Goal: Information Seeking & Learning: Learn about a topic

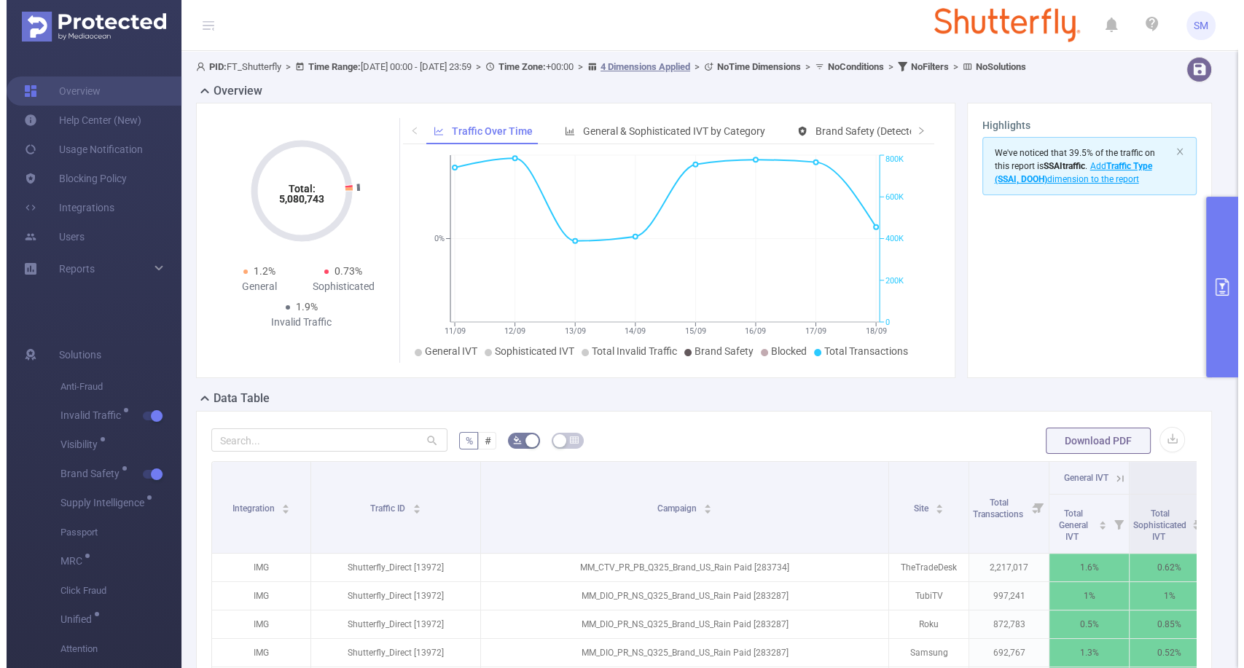
scroll to position [162, 0]
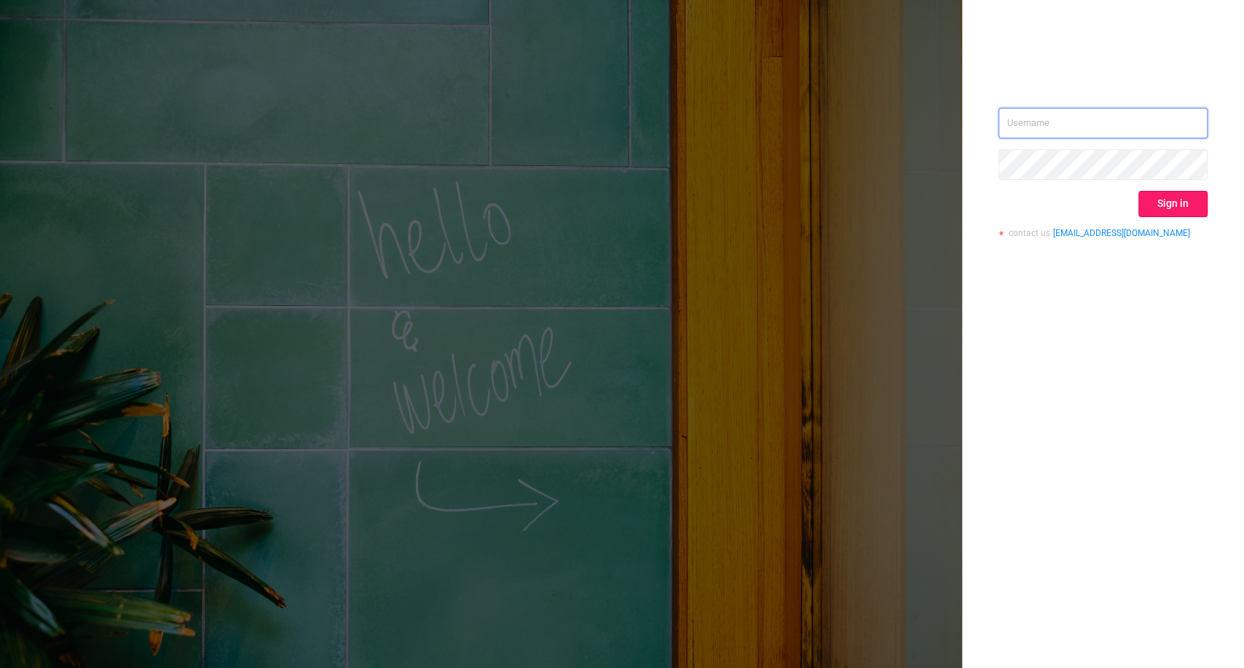
type input "[PERSON_NAME][EMAIL_ADDRESS][DOMAIN_NAME]"
click at [1172, 207] on button "Sign in" at bounding box center [1172, 204] width 69 height 26
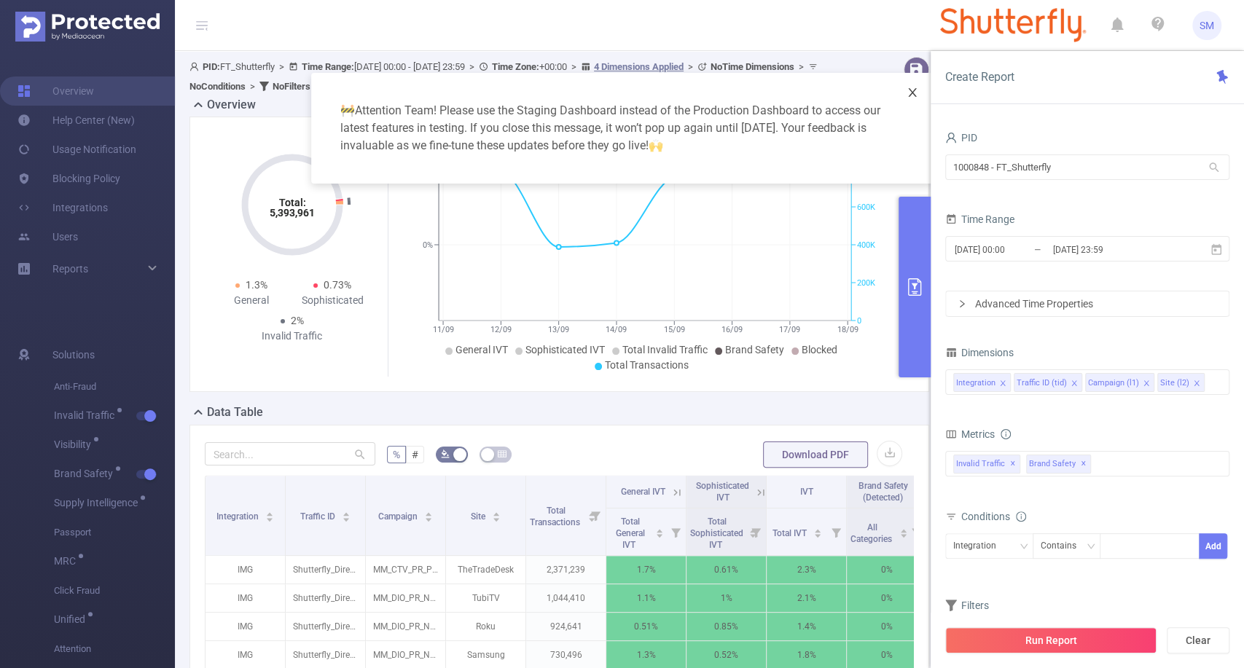
click at [912, 93] on icon "icon: close" at bounding box center [913, 92] width 8 height 9
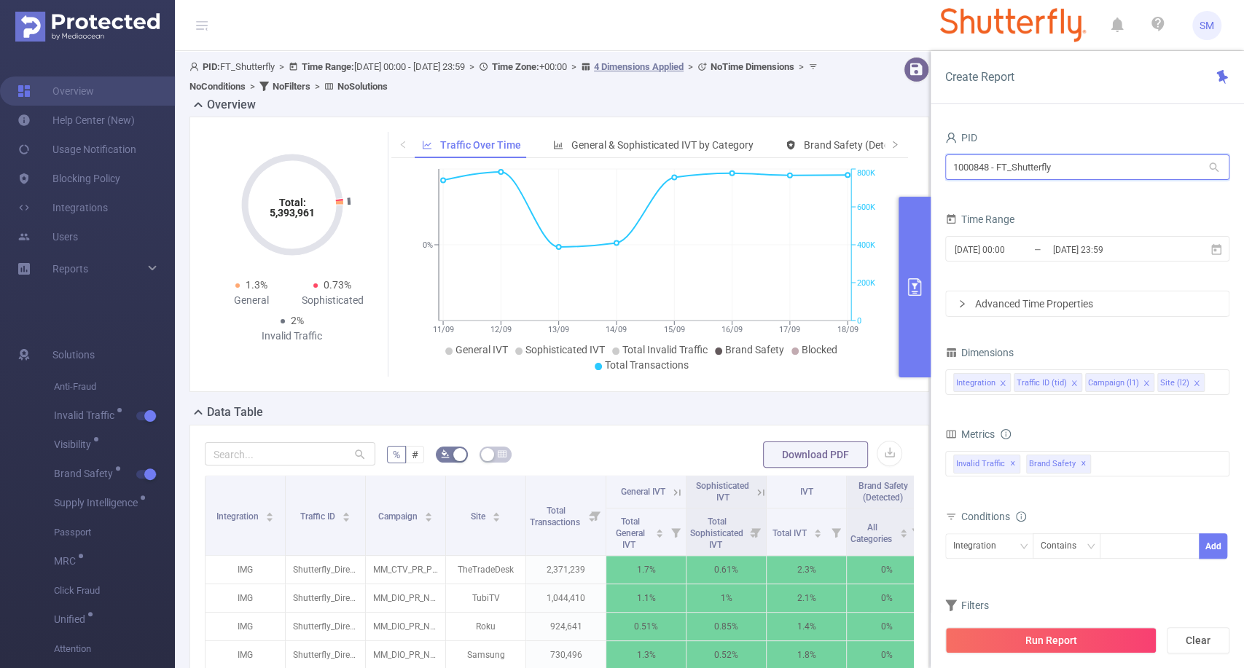
drag, startPoint x: 1070, startPoint y: 168, endPoint x: 921, endPoint y: 156, distance: 149.9
click at [921, 156] on section "PID: FT_Shutterfly > Time Range: 2025-09-11 00:00 - 2025-09-18 23:59 > Time Zon…" at bounding box center [709, 489] width 1069 height 876
type input "bayer"
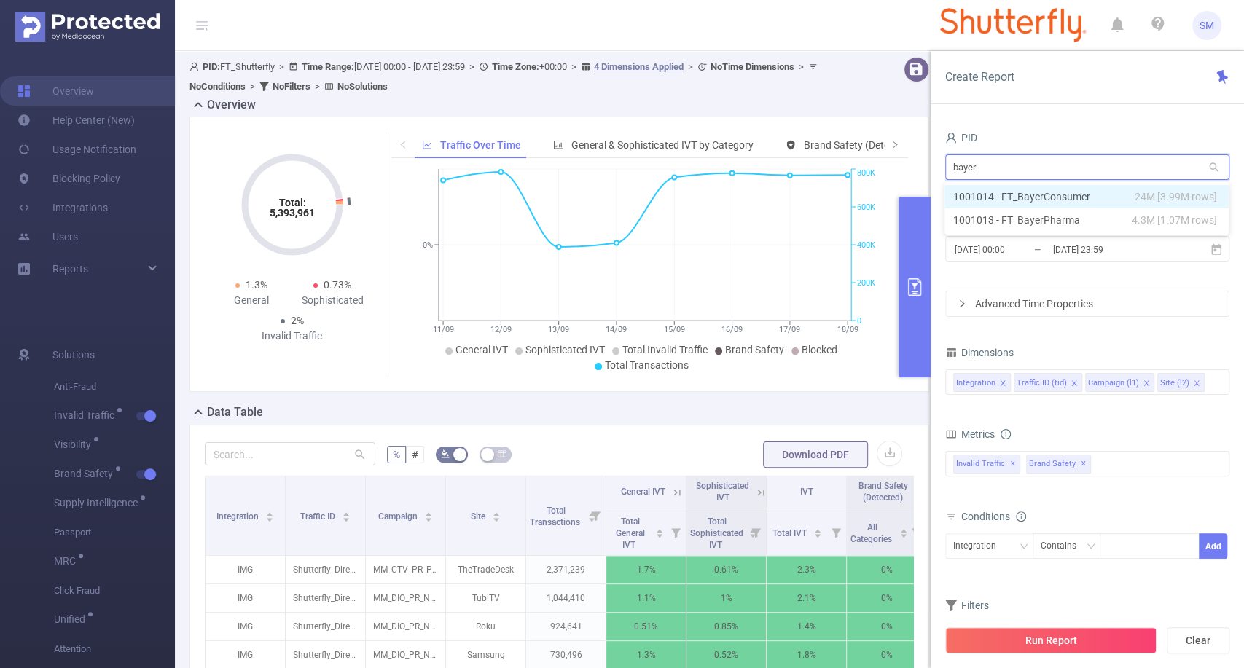
click at [989, 193] on li "1001014 - FT_BayerConsumer 24M [3.99M rows]" at bounding box center [1086, 196] width 284 height 23
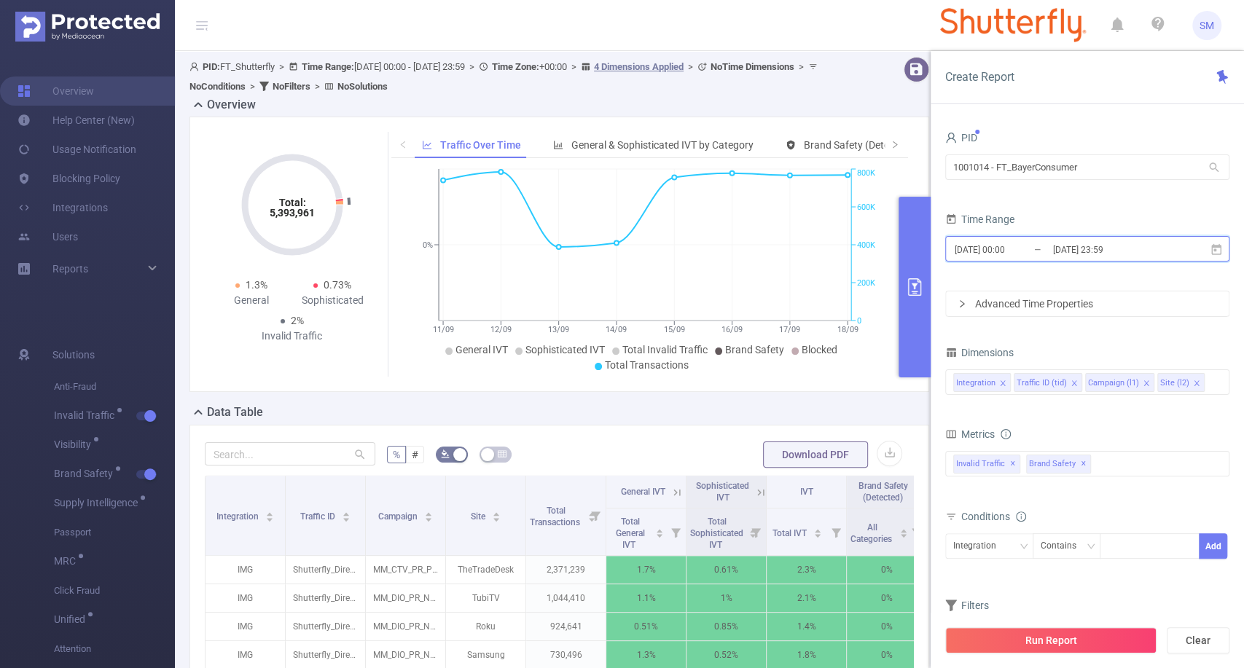
click at [1212, 246] on icon at bounding box center [1216, 248] width 10 height 11
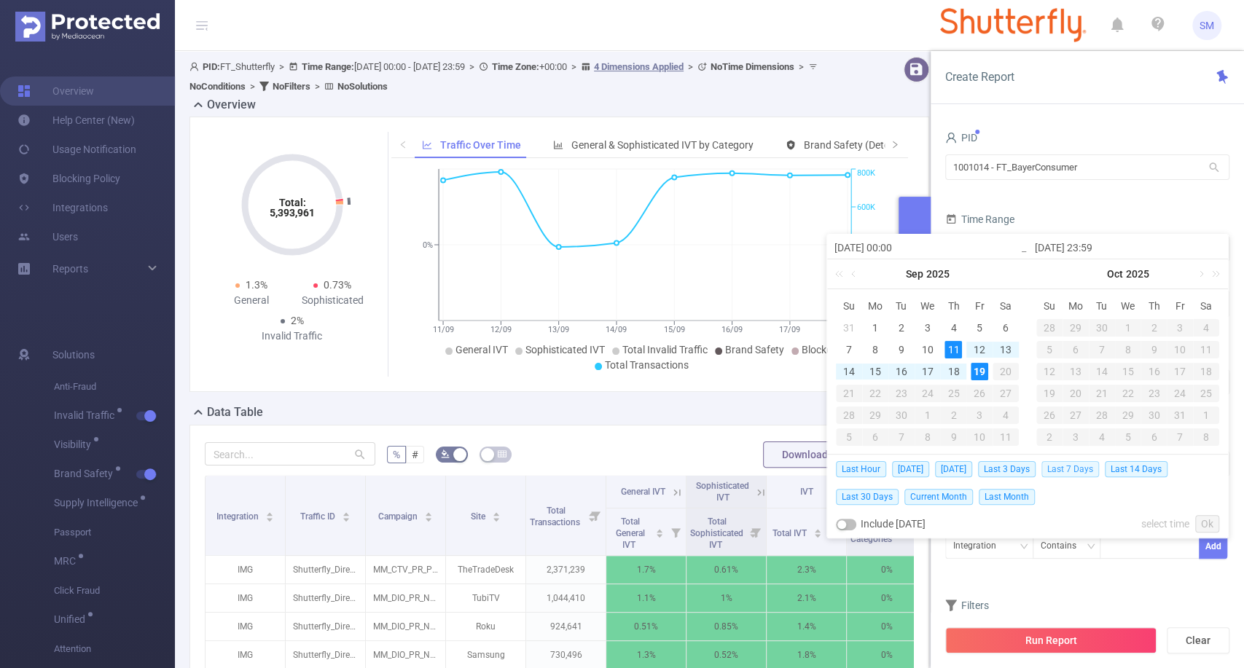
click at [1081, 469] on span "Last 7 Days" at bounding box center [1070, 469] width 58 height 16
type input "2025-09-12 00:00"
type input "2025-09-19 23:59"
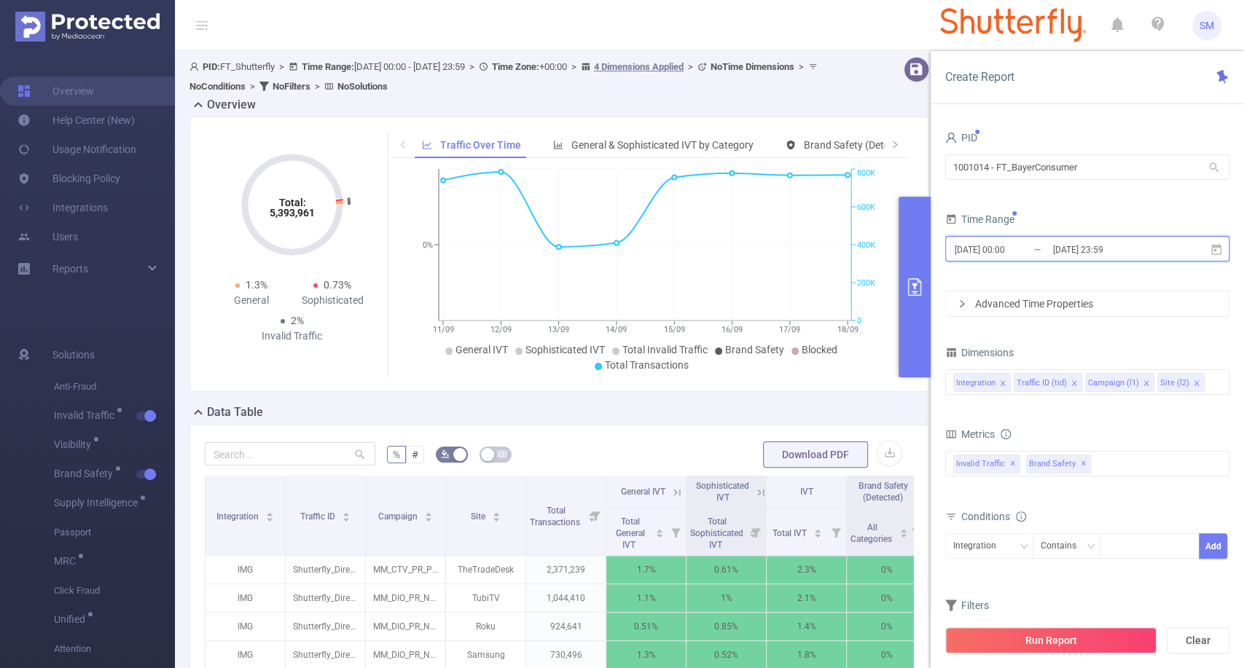
click at [1212, 247] on icon at bounding box center [1215, 249] width 13 height 13
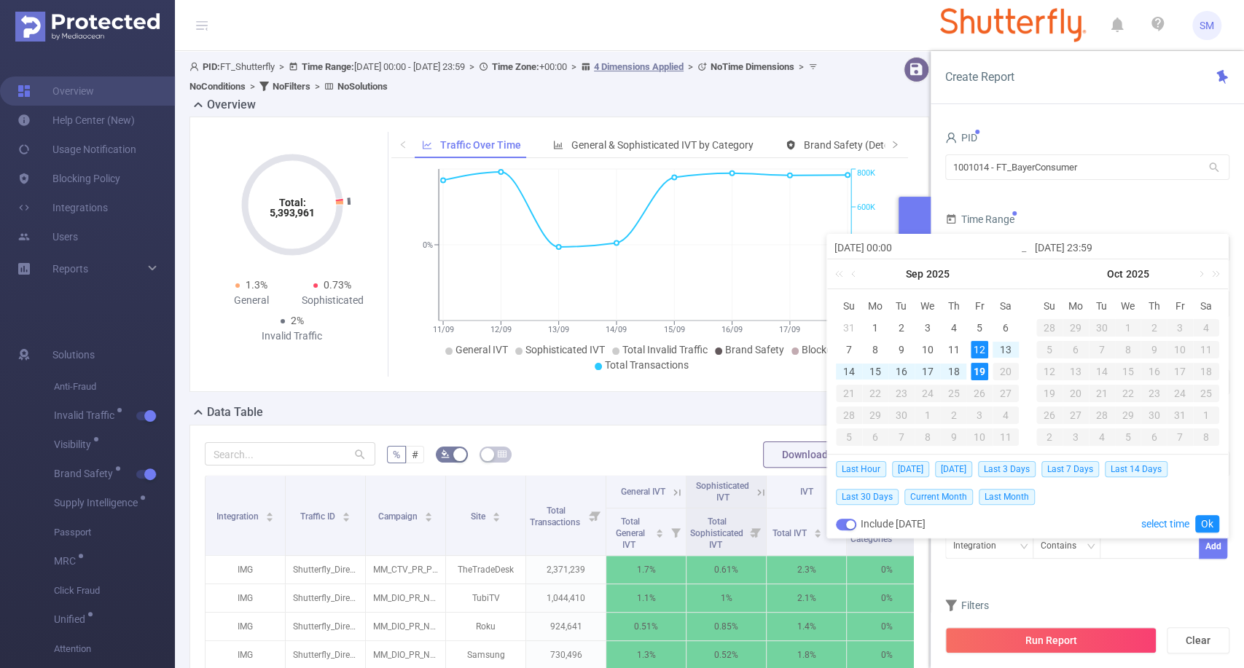
click at [1117, 595] on div "Filters" at bounding box center [1087, 607] width 284 height 24
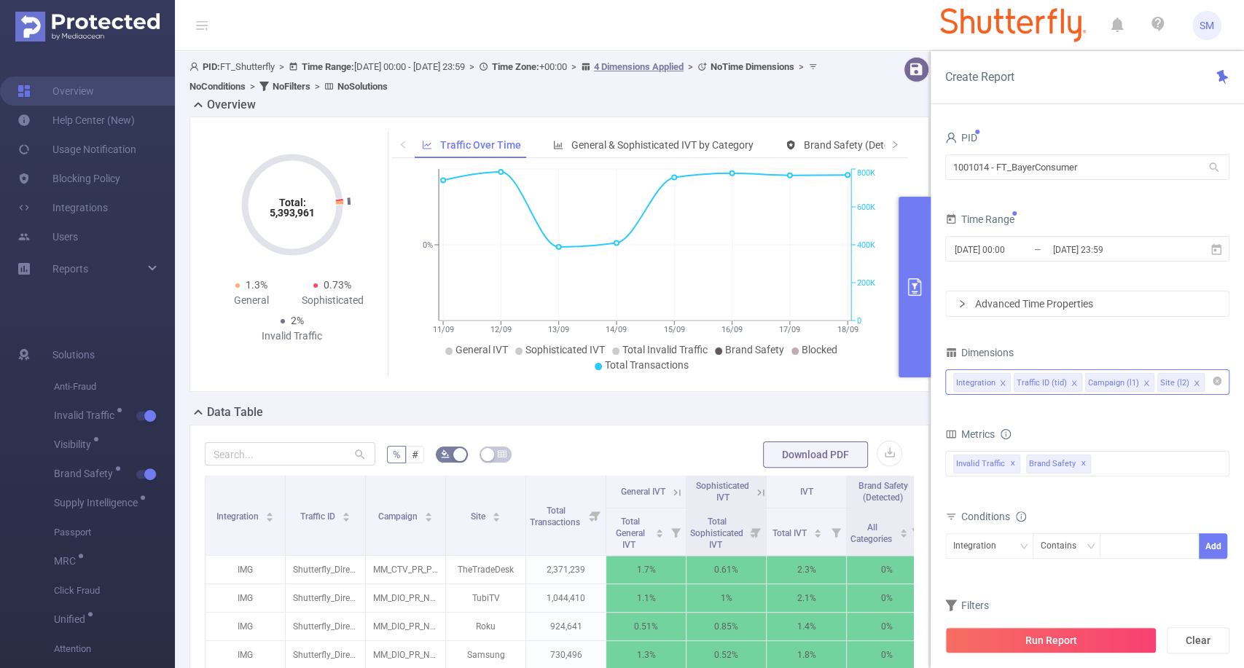
click at [1208, 385] on div "Integration Traffic ID (tid) Campaign (l1) Site (l2)" at bounding box center [1087, 382] width 268 height 24
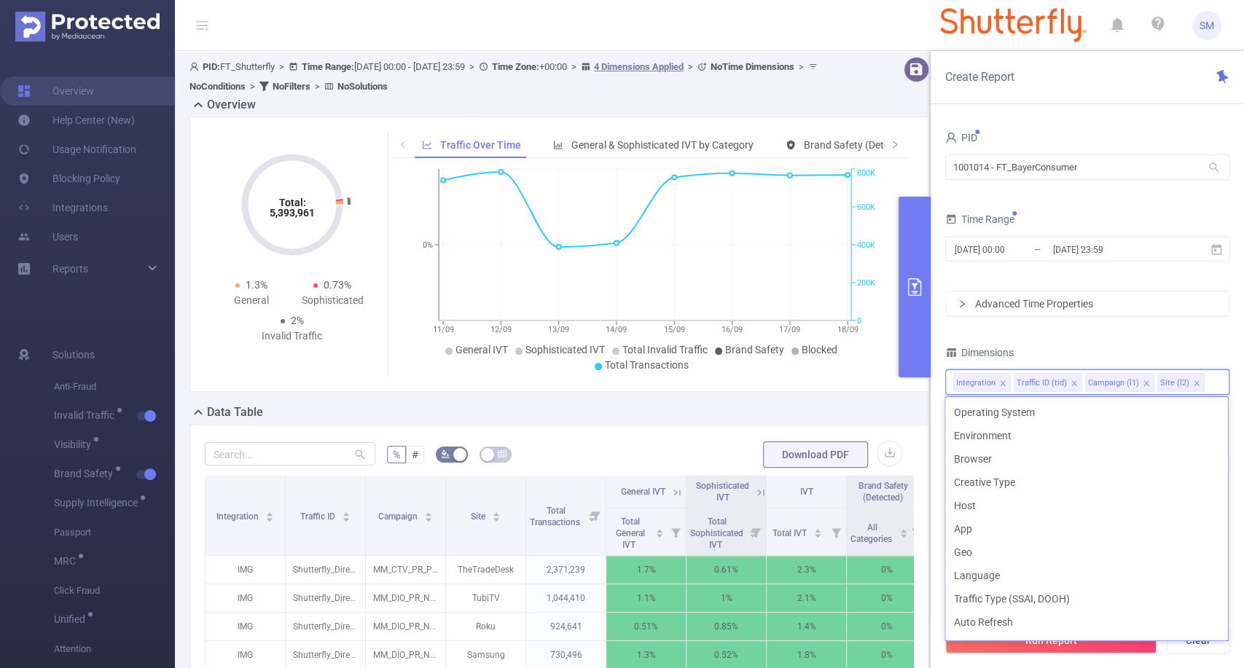
scroll to position [230, 0]
click at [1059, 515] on li "Host" at bounding box center [1086, 508] width 283 height 23
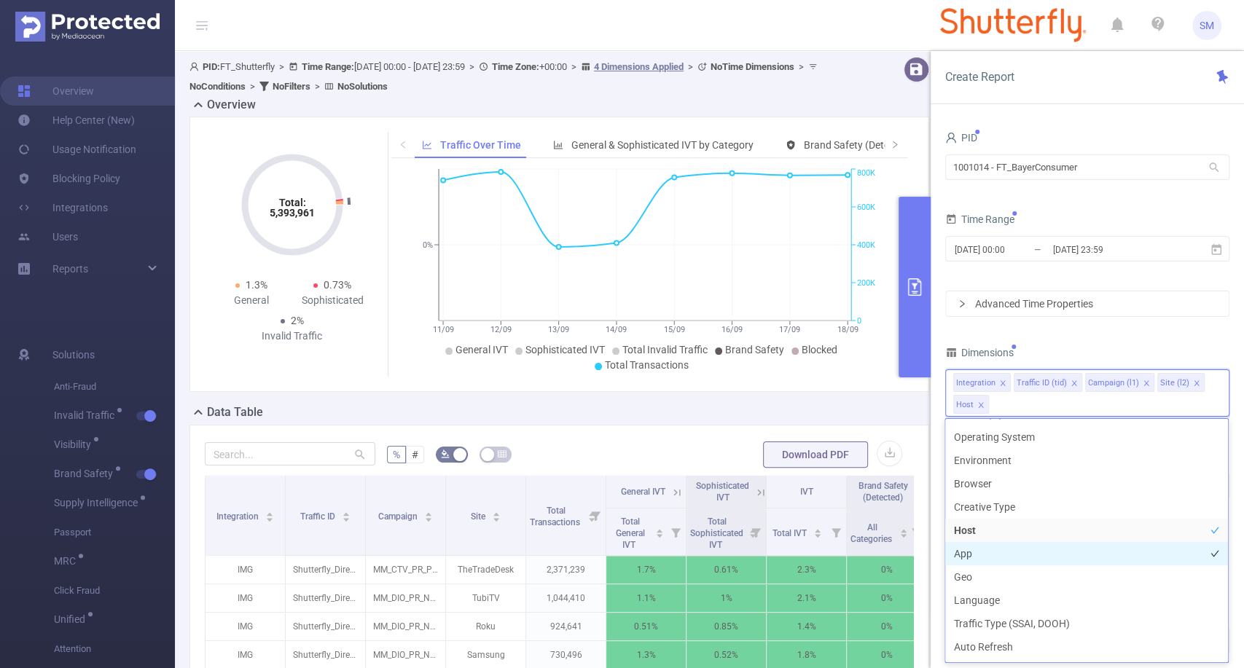
click at [1044, 549] on li "App" at bounding box center [1086, 553] width 283 height 23
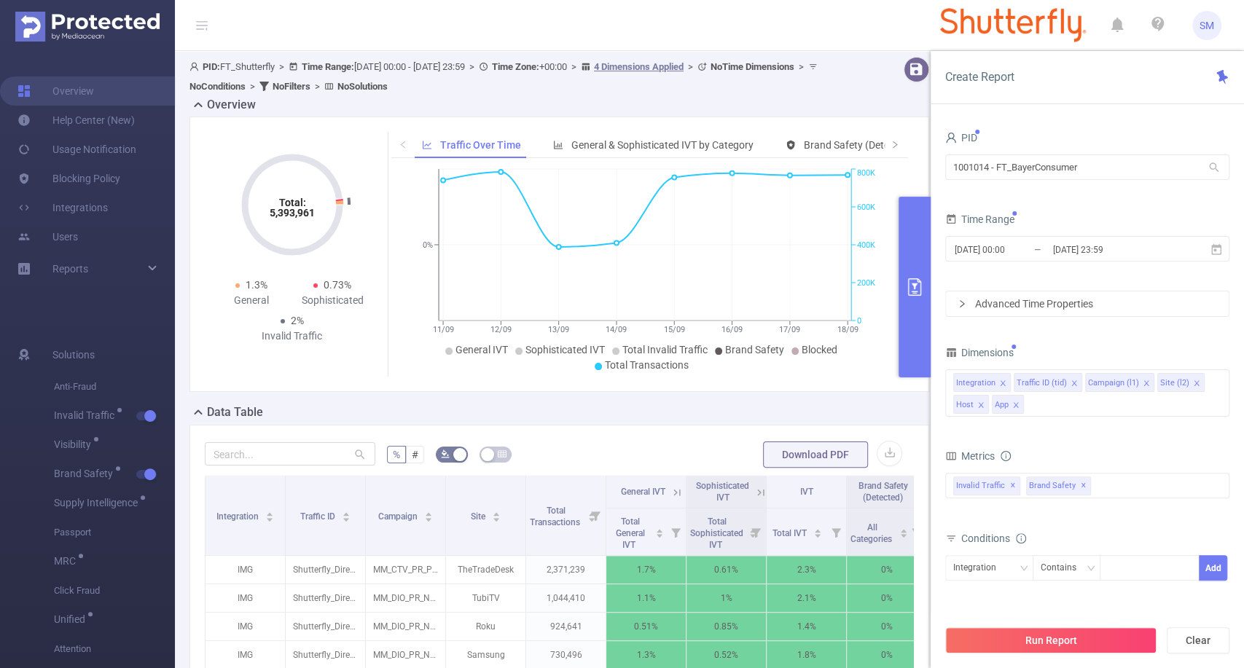
click at [1131, 349] on div "Dimensions" at bounding box center [1087, 354] width 284 height 24
click at [1024, 638] on button "Run Report" at bounding box center [1050, 640] width 211 height 26
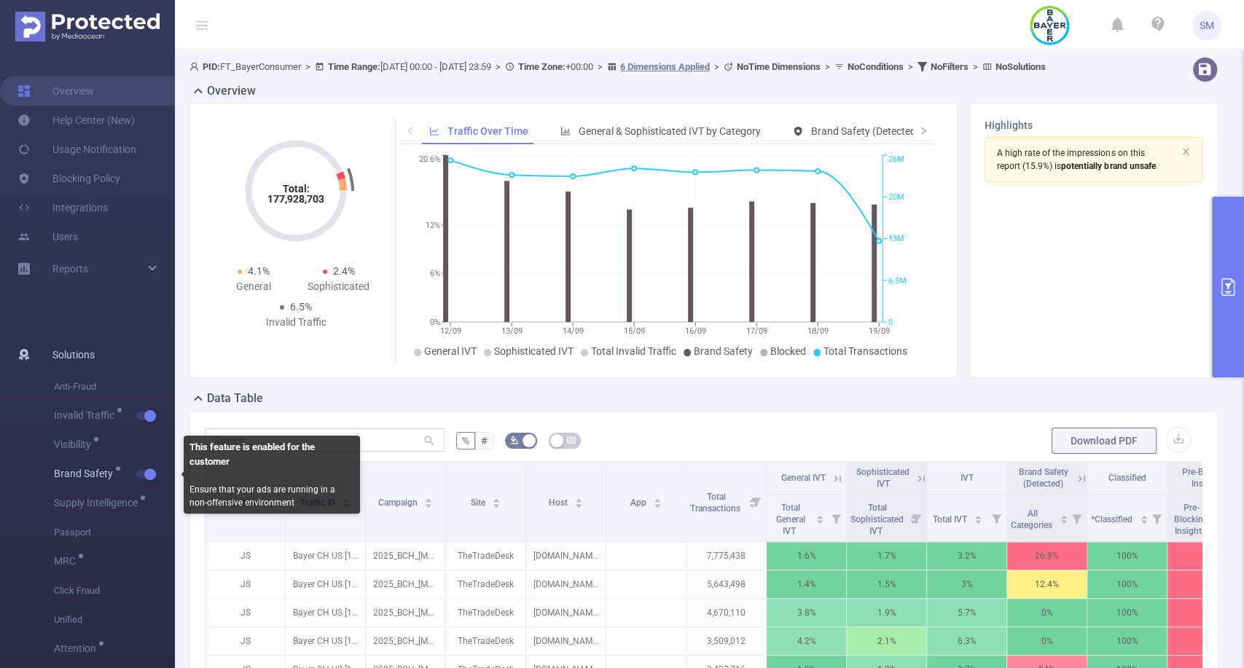
click at [146, 474] on button "button" at bounding box center [146, 474] width 20 height 9
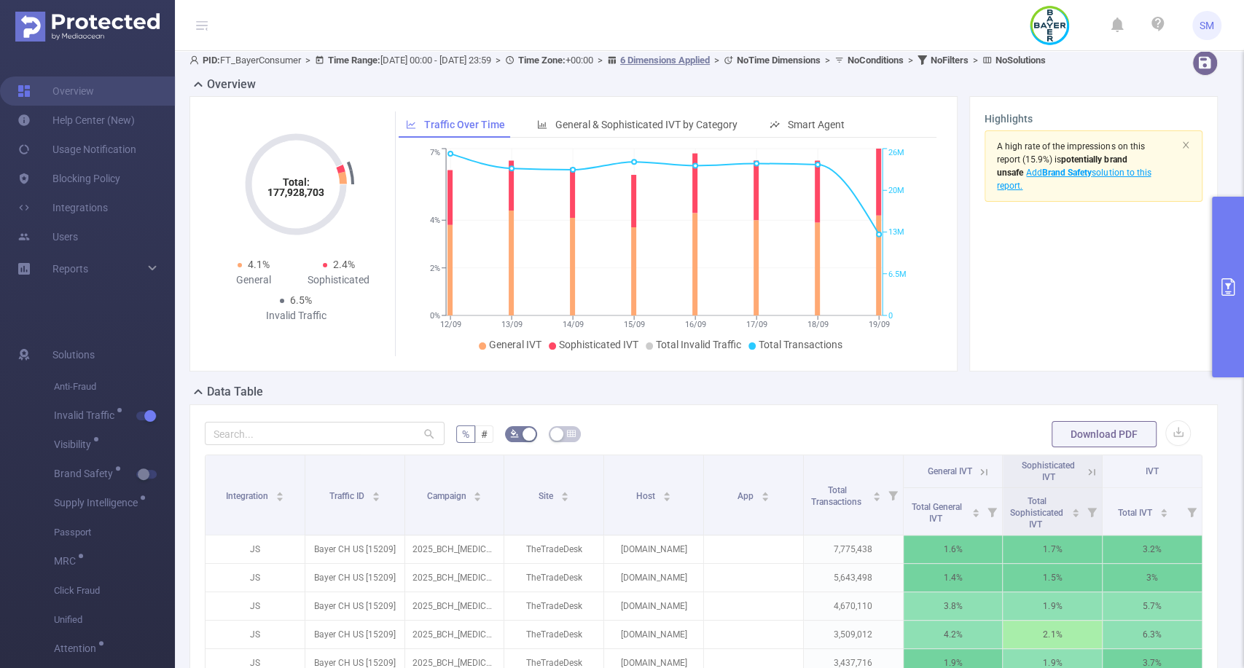
scroll to position [6, 0]
click at [654, 131] on span "General & Sophisticated IVT by Category" at bounding box center [646, 125] width 182 height 12
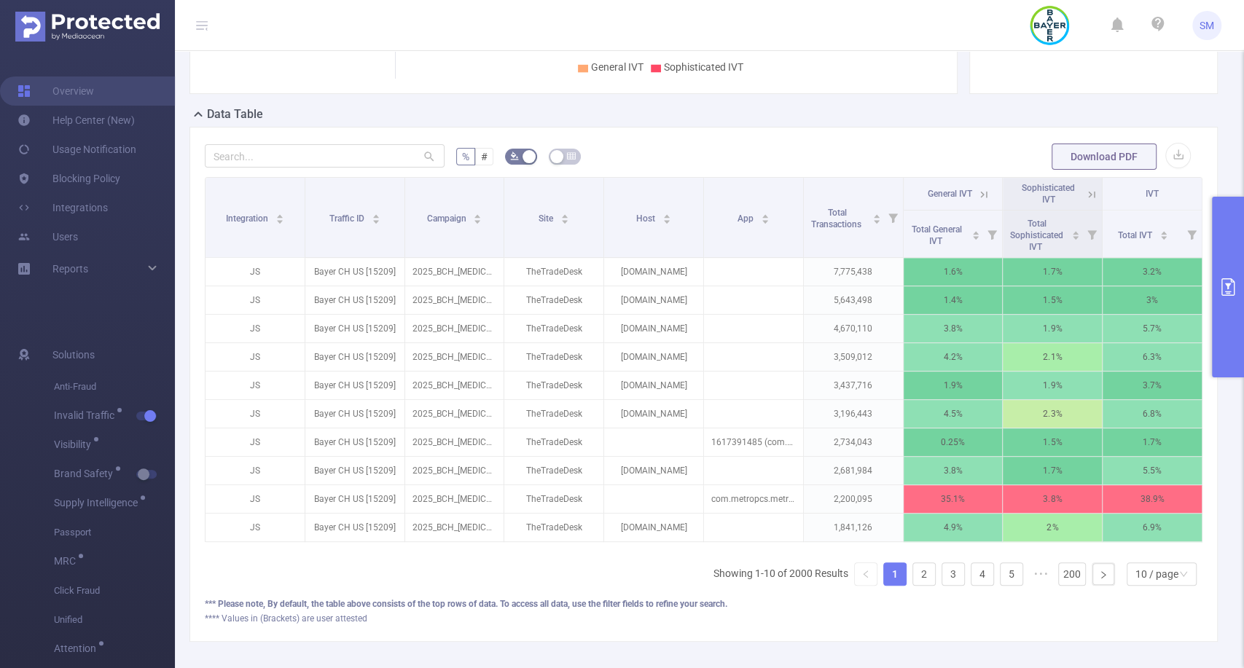
scroll to position [291, 0]
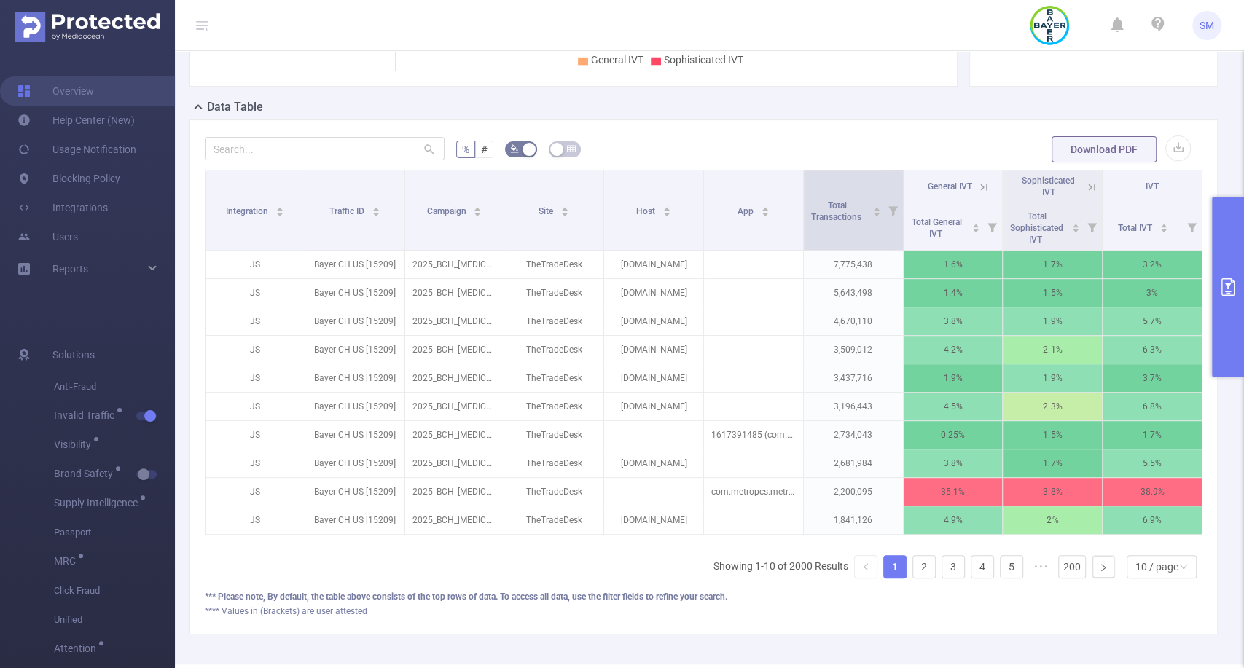
click at [899, 216] on span at bounding box center [902, 209] width 7 height 79
click at [977, 194] on icon at bounding box center [983, 187] width 13 height 13
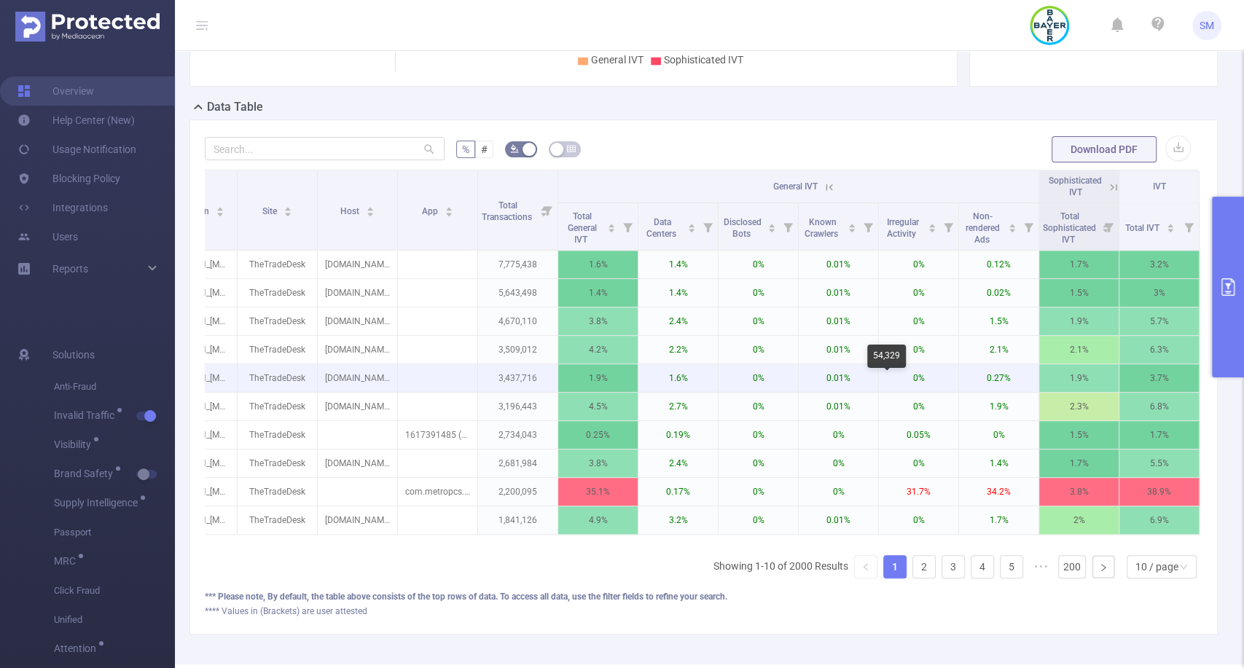
scroll to position [0, 221]
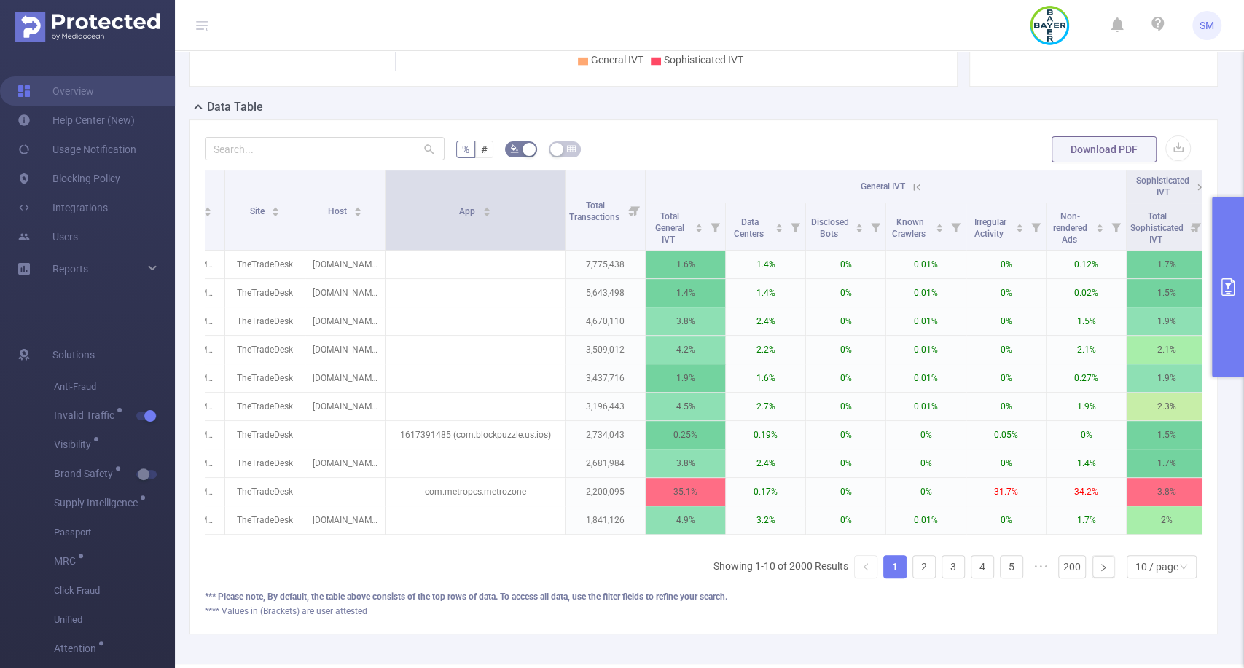
drag, startPoint x: 462, startPoint y: 206, endPoint x: 562, endPoint y: 211, distance: 99.9
click at [562, 211] on span at bounding box center [564, 209] width 7 height 79
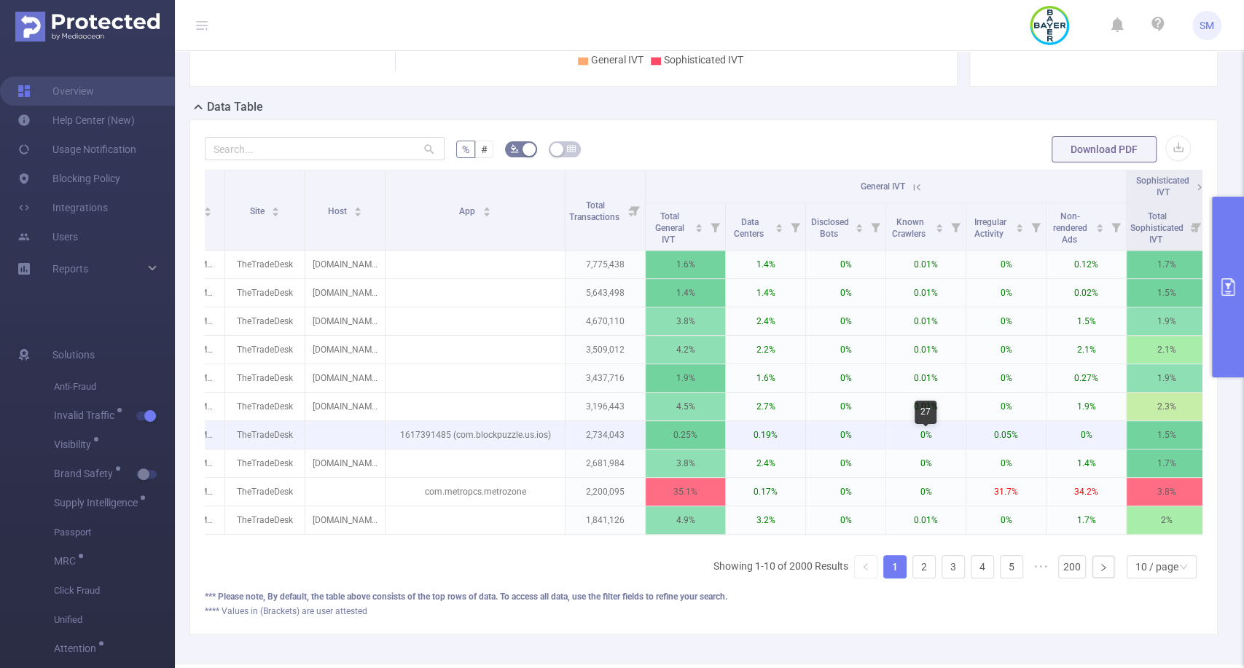
scroll to position [0, 321]
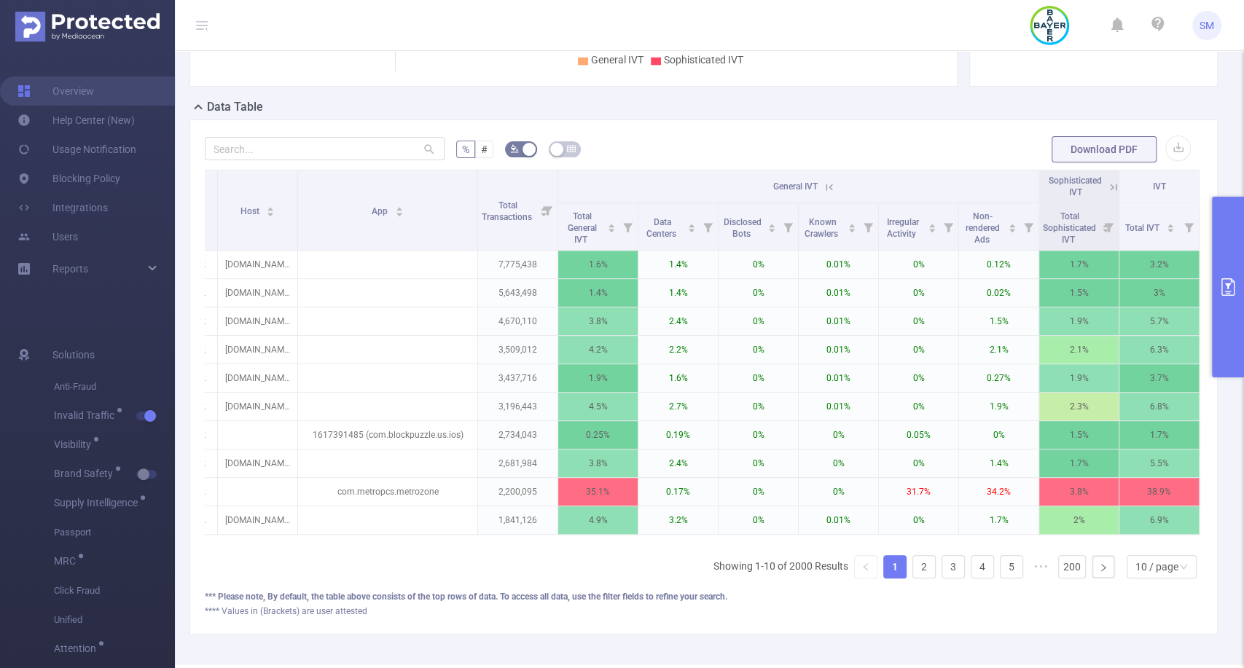
click at [1107, 194] on icon at bounding box center [1113, 187] width 13 height 13
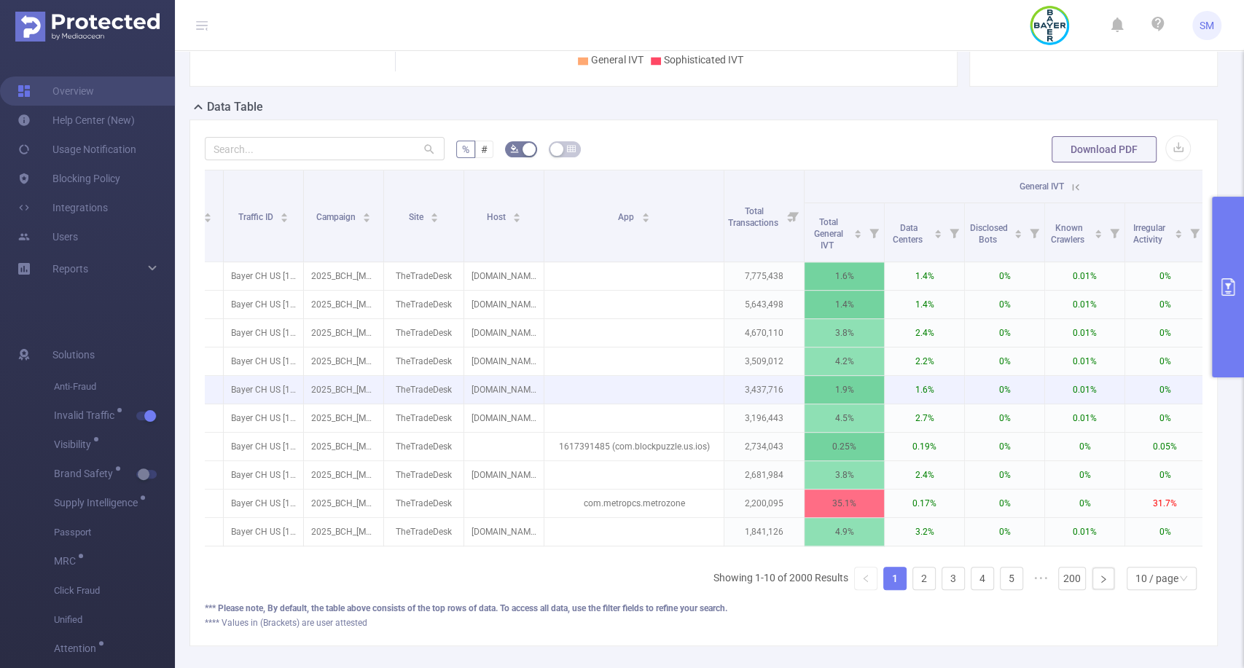
scroll to position [0, 56]
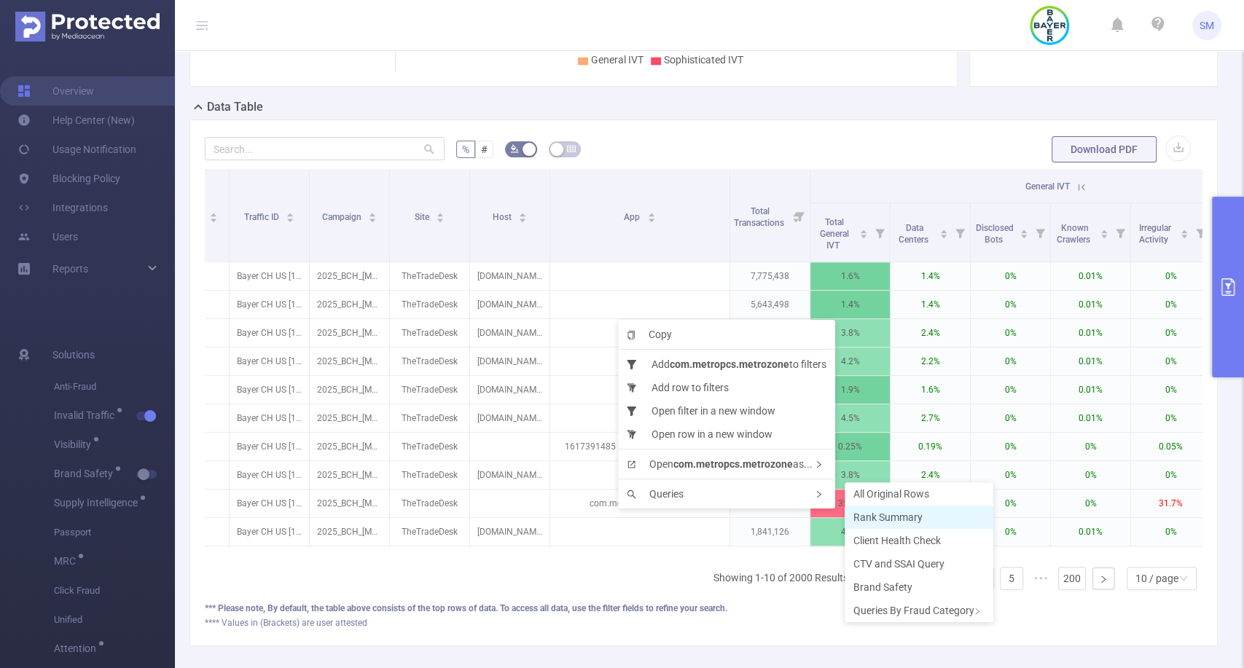
click at [879, 514] on span "Rank Summary" at bounding box center [887, 517] width 69 height 12
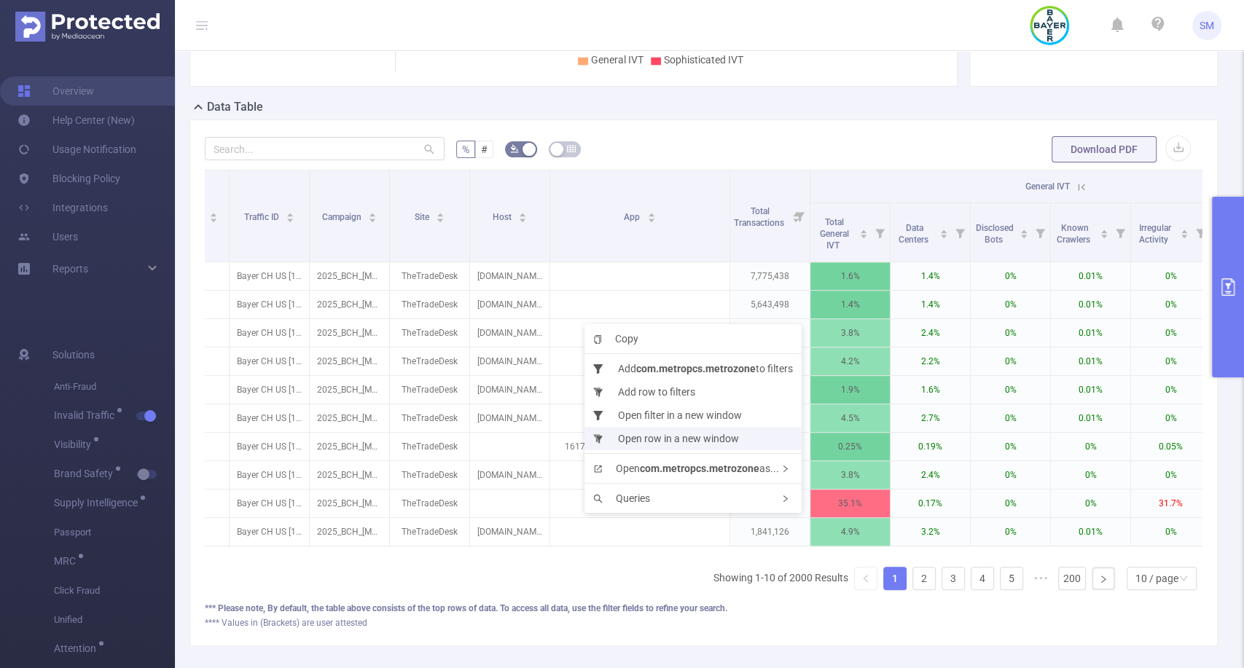
click at [722, 442] on li "Open row in a new window" at bounding box center [692, 438] width 217 height 23
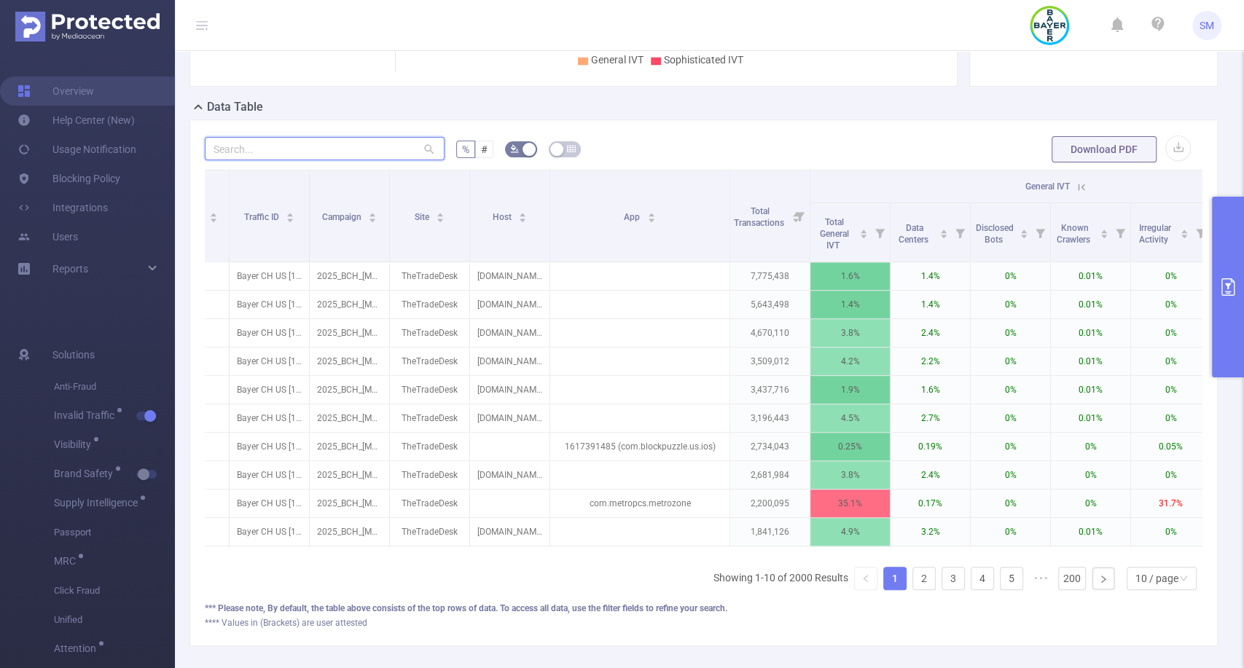
click at [351, 160] on input "text" at bounding box center [325, 148] width 240 height 23
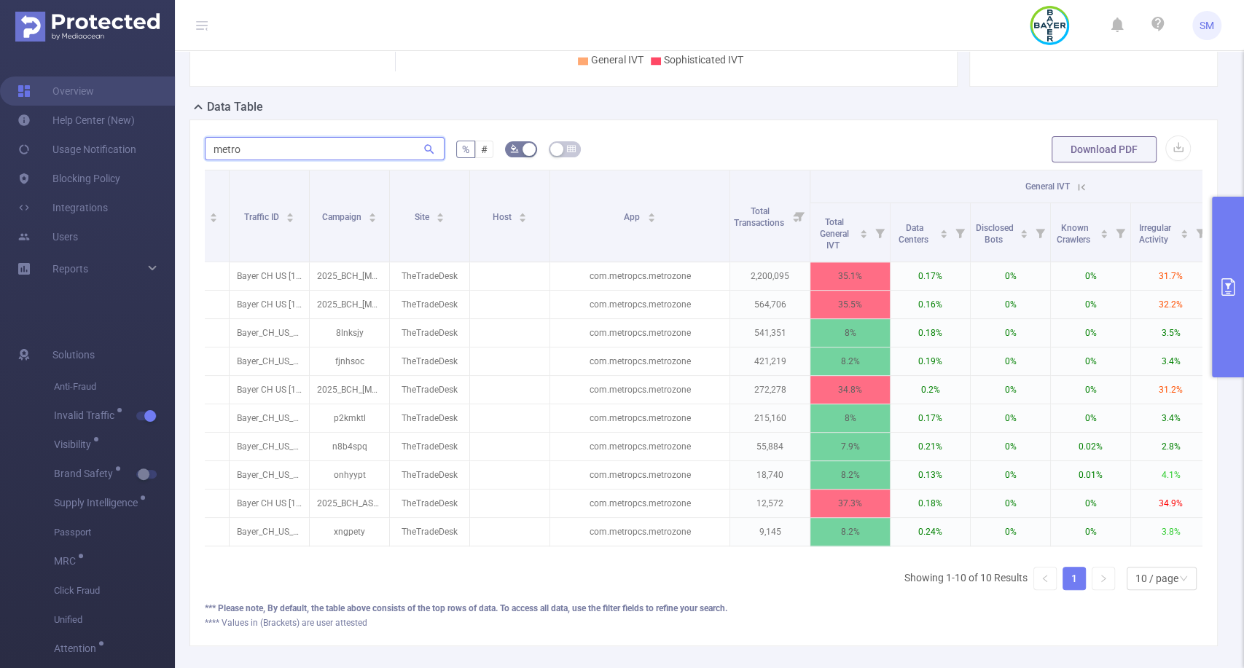
type input "metro"
click at [1223, 318] on button "primary" at bounding box center [1228, 287] width 32 height 181
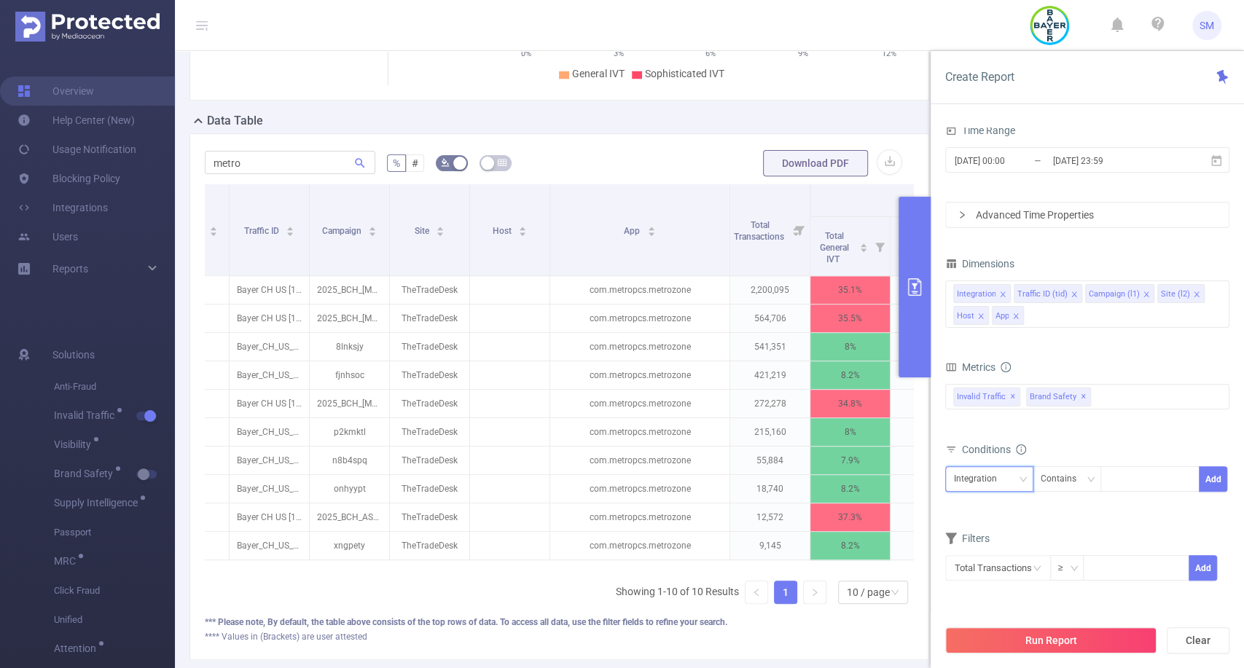
click at [1008, 486] on div "Integration" at bounding box center [989, 479] width 72 height 24
click at [980, 621] on li "App" at bounding box center [988, 624] width 88 height 23
click at [1115, 474] on div at bounding box center [1149, 479] width 84 height 24
type input "metropcs"
click at [1142, 509] on li "metropcs" at bounding box center [1149, 507] width 100 height 23
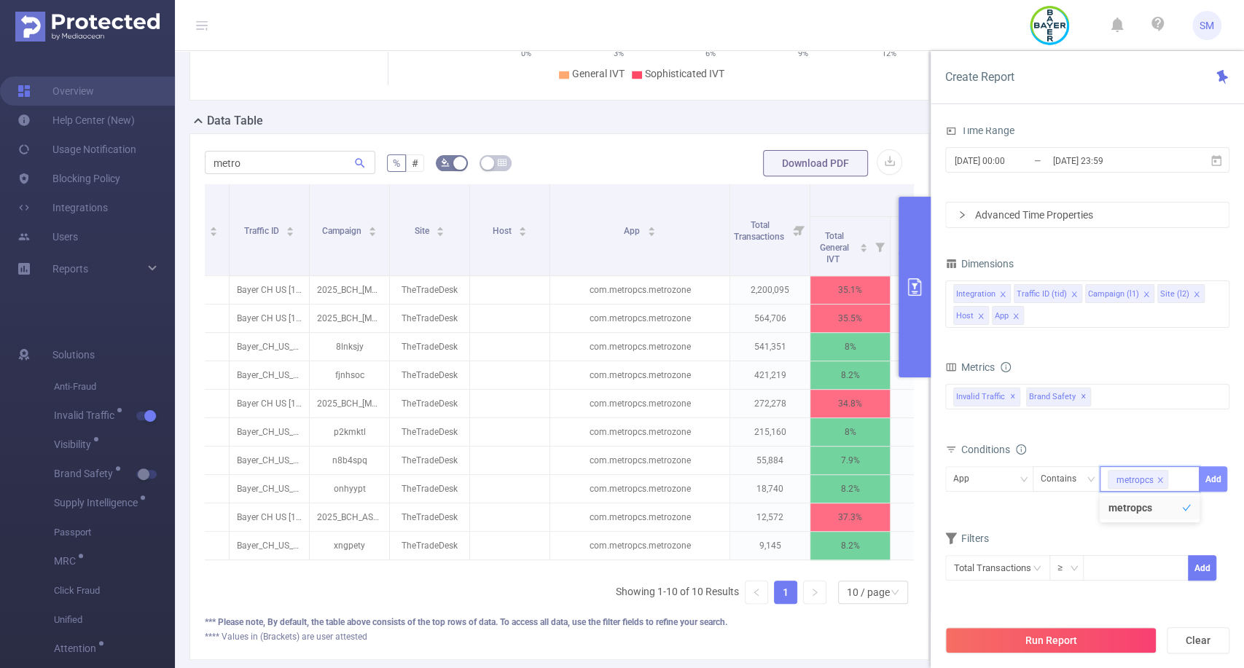
click at [1213, 475] on button "Add" at bounding box center [1213, 479] width 28 height 26
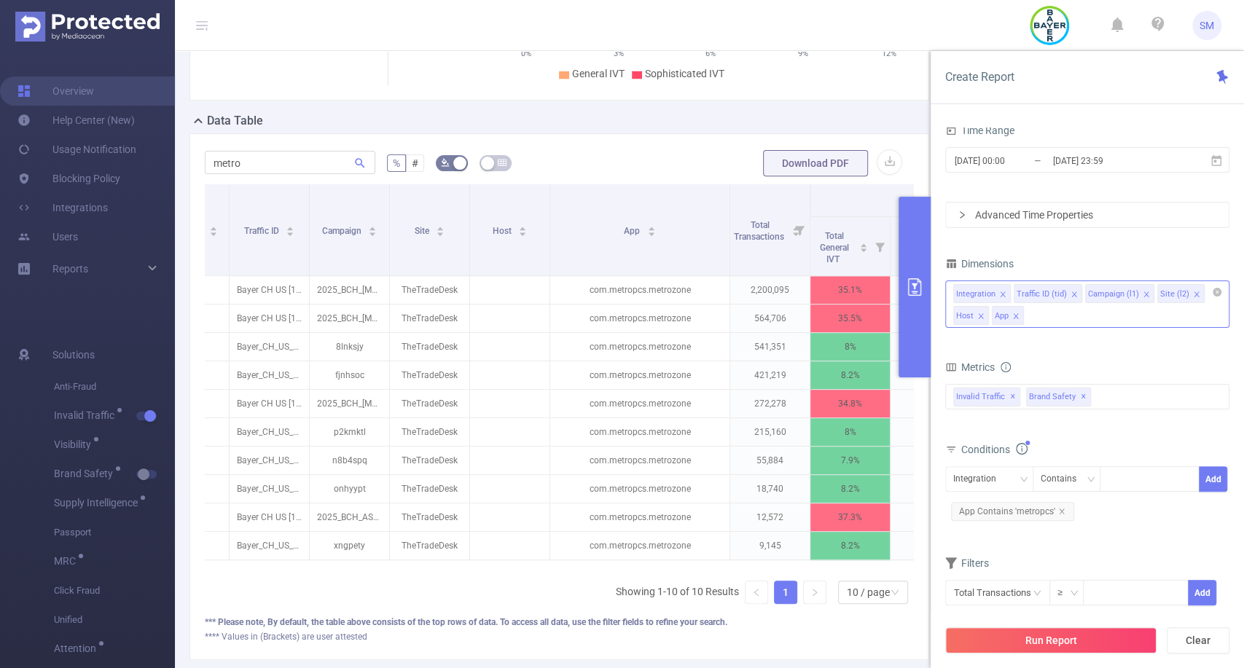
click at [981, 318] on icon "icon: close" at bounding box center [980, 315] width 5 height 5
click at [1026, 646] on button "Run Report" at bounding box center [1050, 640] width 211 height 26
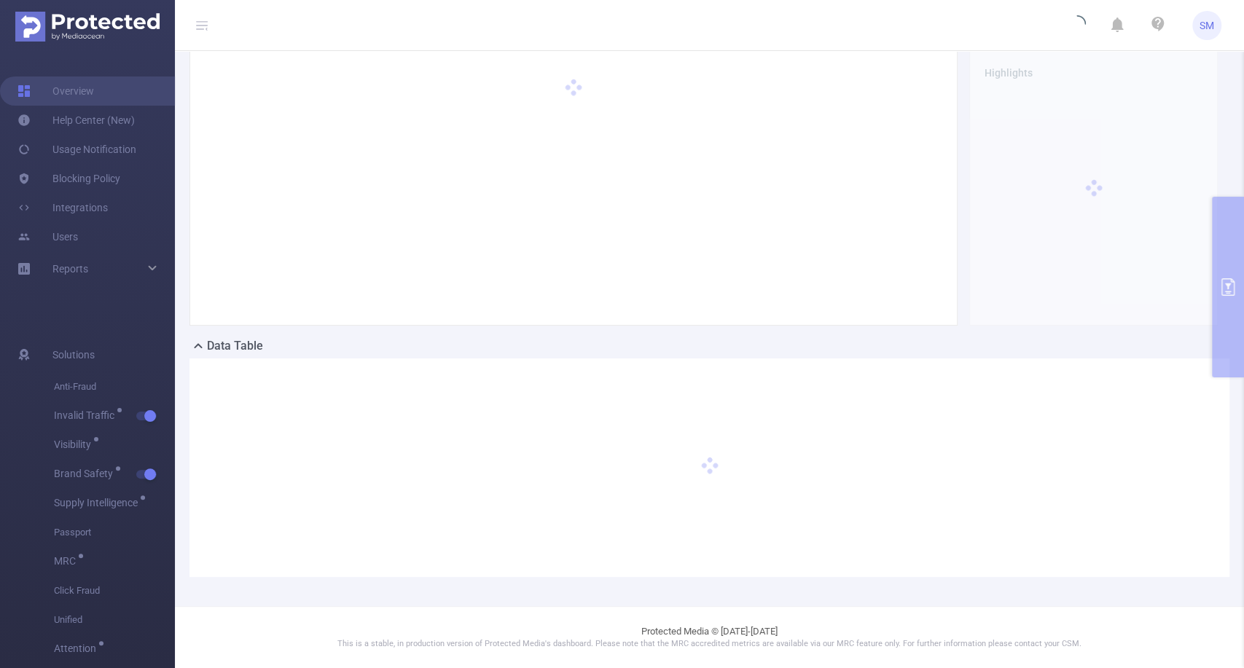
scroll to position [65, 0]
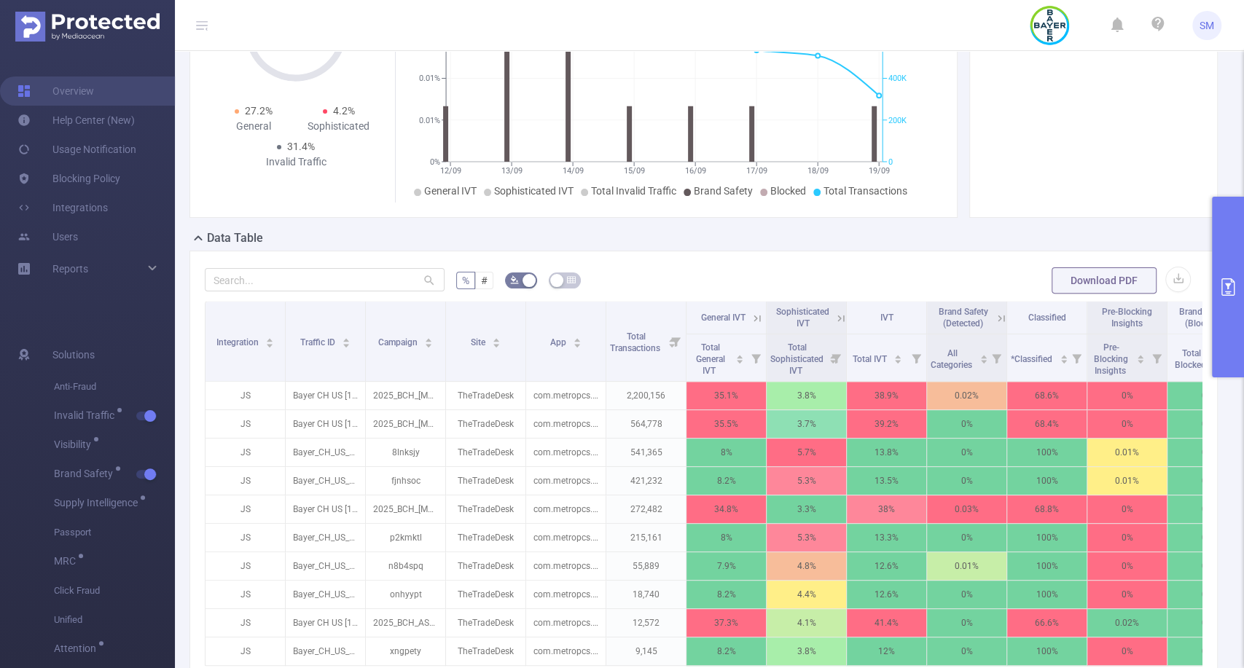
scroll to position [188, 0]
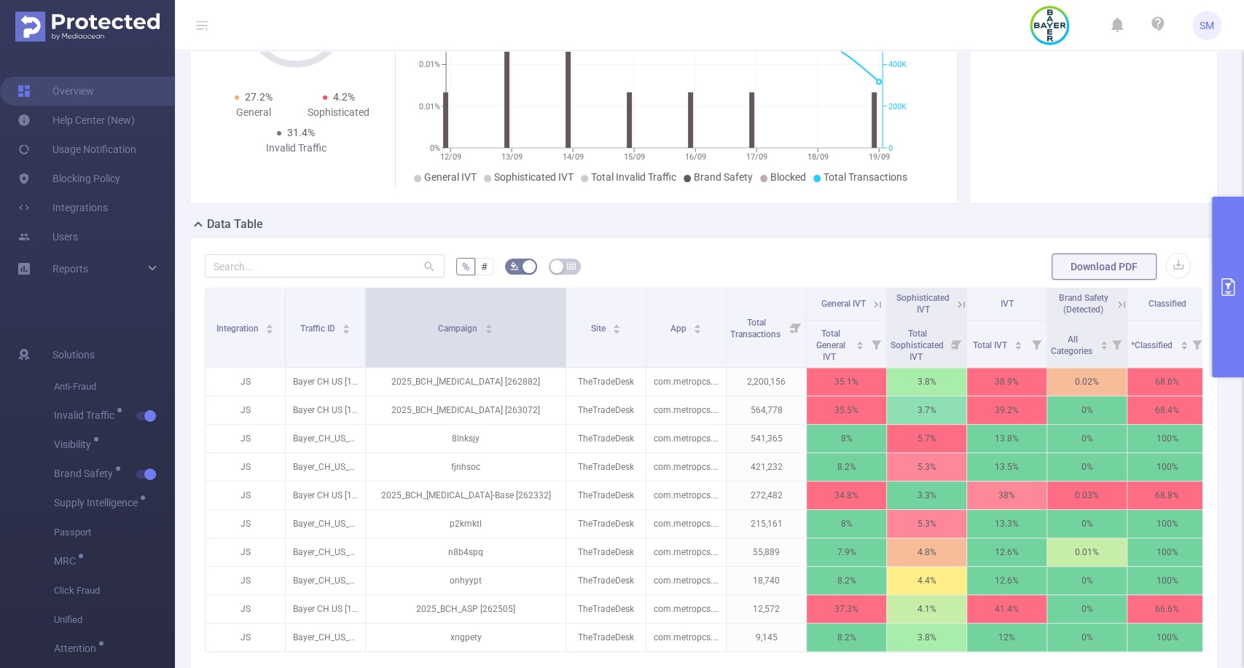
drag, startPoint x: 443, startPoint y: 330, endPoint x: 563, endPoint y: 321, distance: 120.6
click at [563, 321] on span at bounding box center [565, 327] width 7 height 79
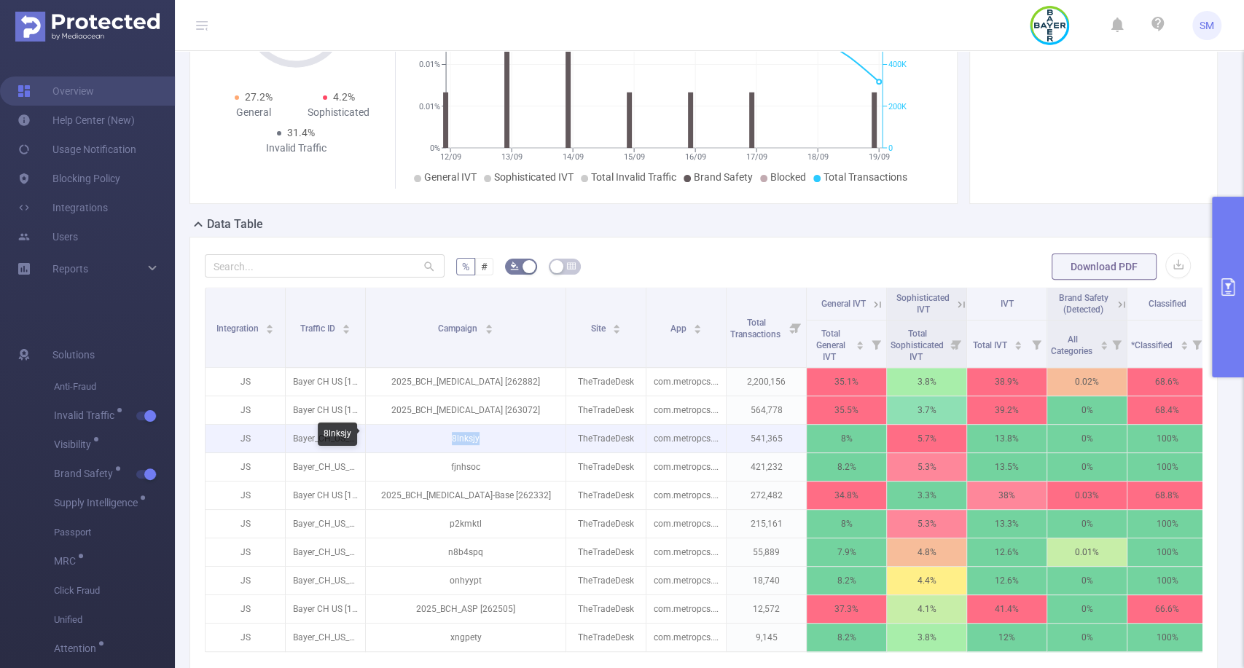
drag, startPoint x: 503, startPoint y: 432, endPoint x: 450, endPoint y: 439, distance: 54.3
click at [450, 439] on p "8lnksjy" at bounding box center [466, 439] width 200 height 28
copy p "8lnksjy"
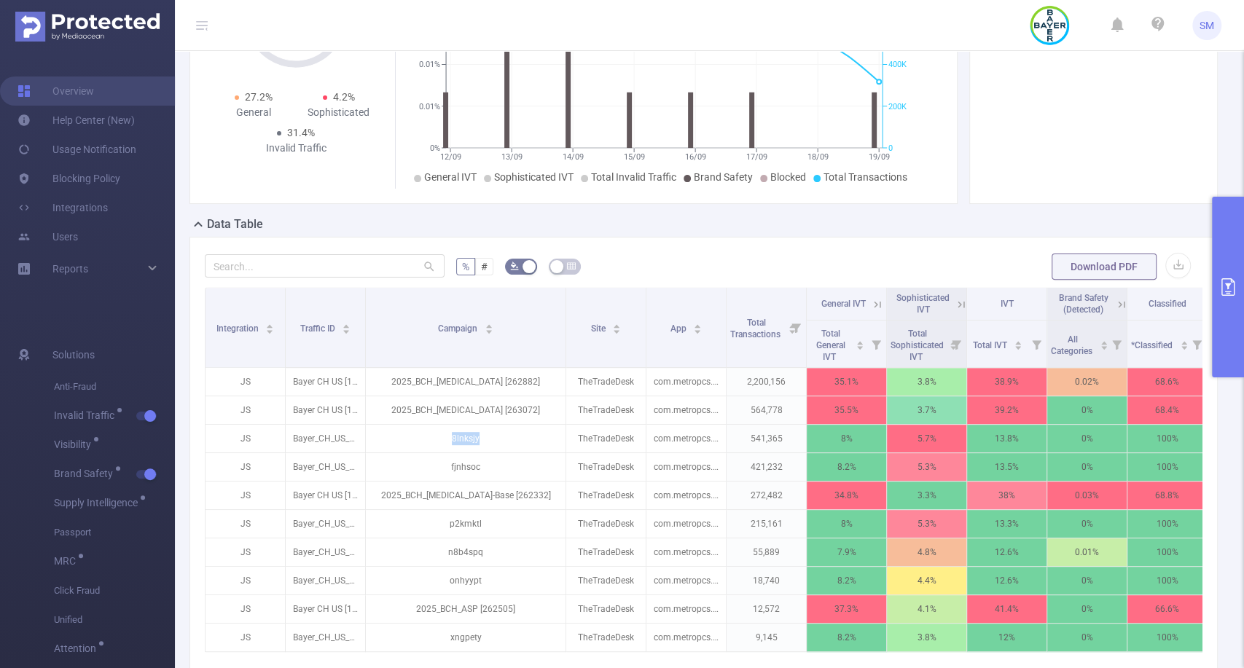
click at [1228, 252] on button "primary" at bounding box center [1228, 287] width 32 height 181
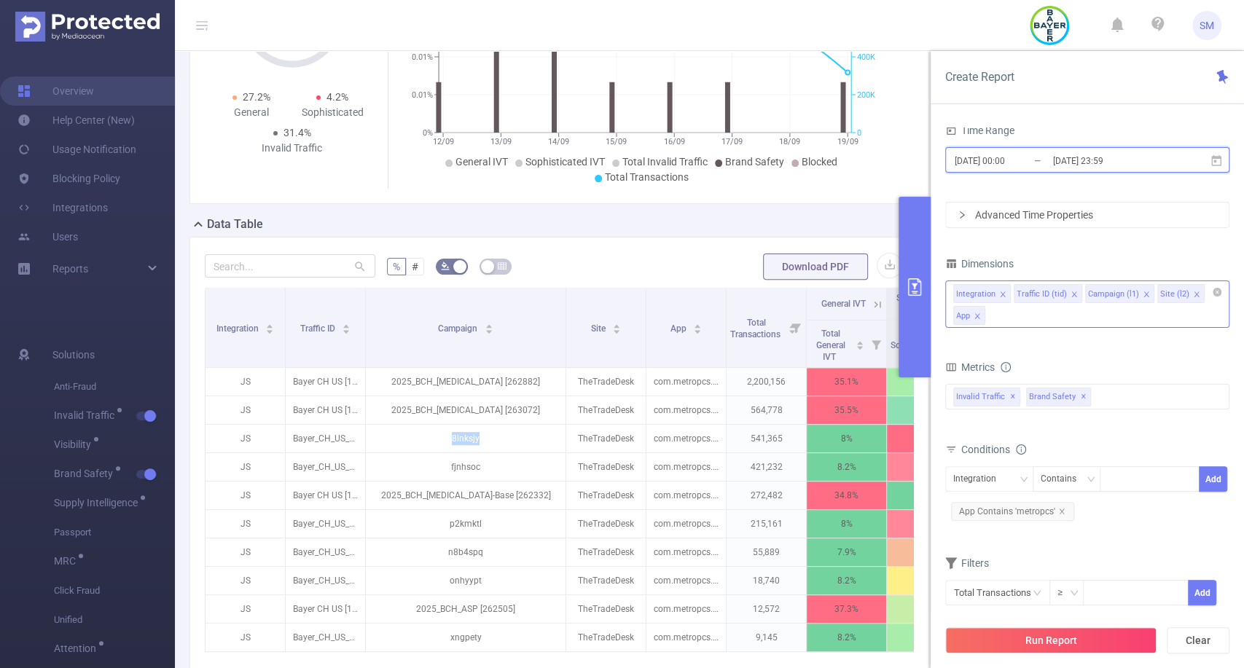
click at [1209, 163] on icon at bounding box center [1215, 160] width 13 height 13
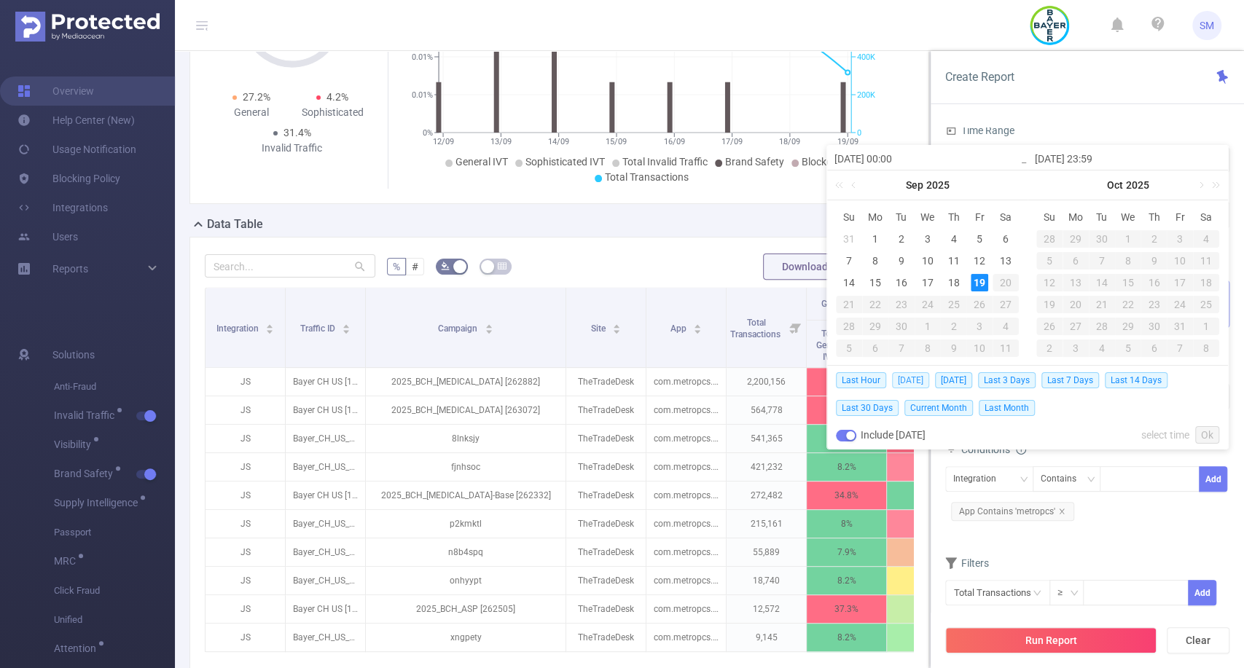
click at [905, 381] on span "Today" at bounding box center [910, 380] width 37 height 16
type input "2025-09-19 00:00"
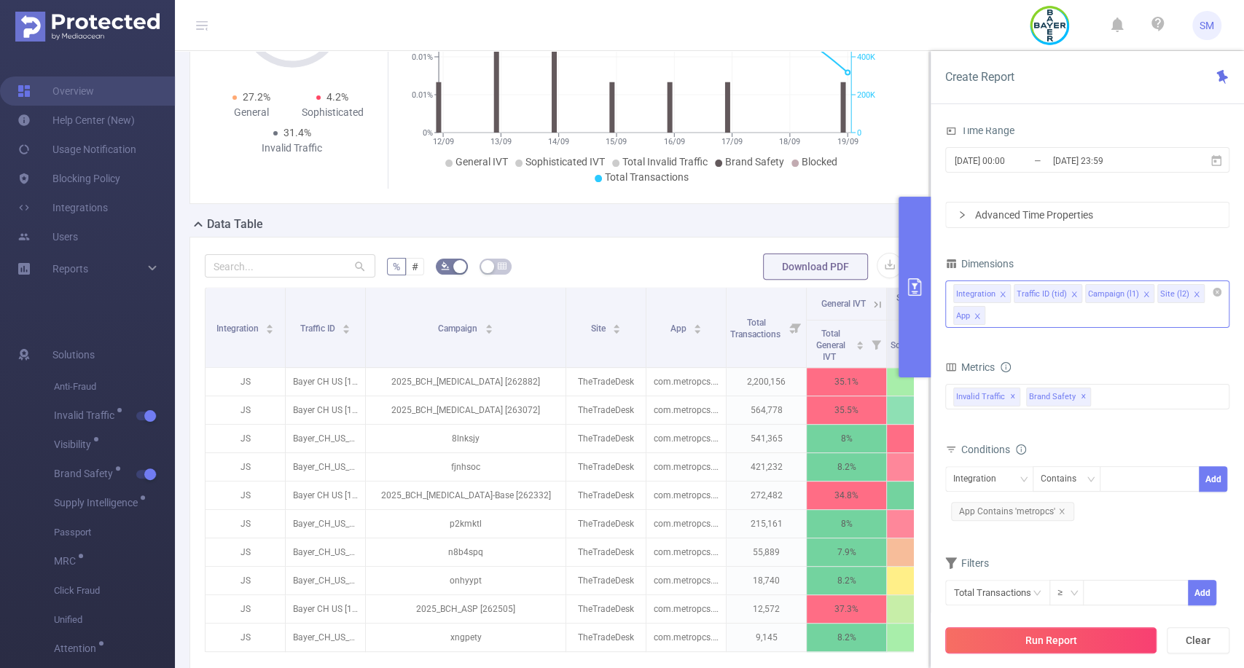
click at [1017, 636] on button "Run Report" at bounding box center [1050, 640] width 211 height 26
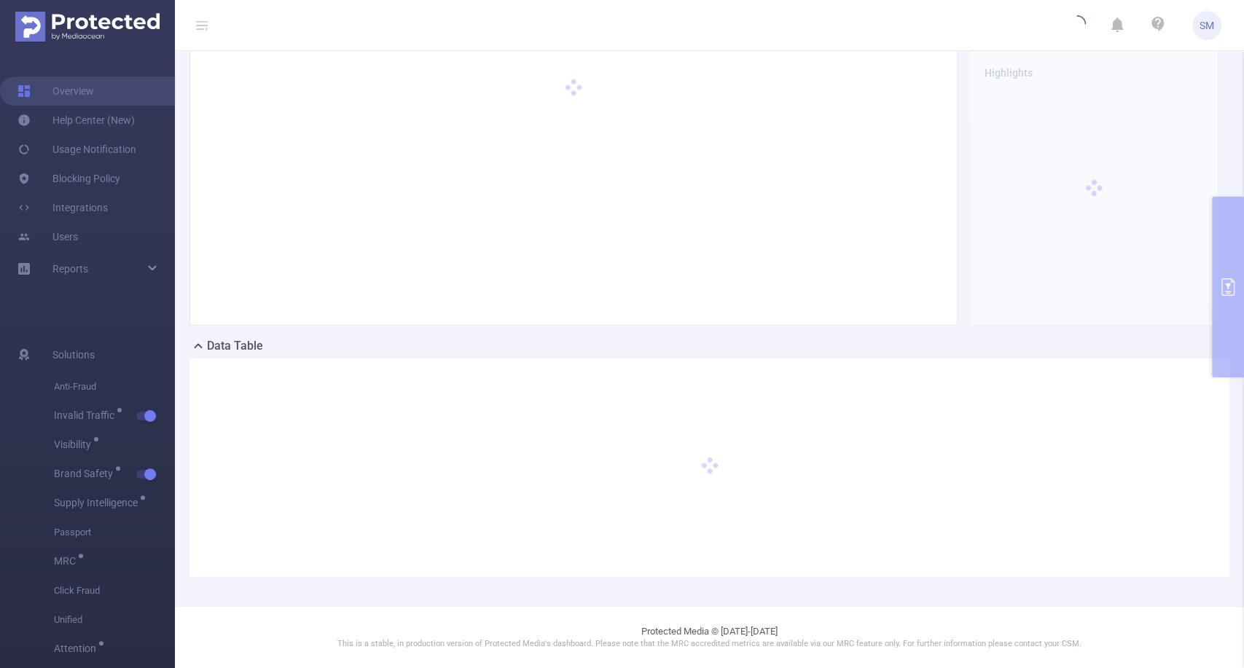
scroll to position [65, 0]
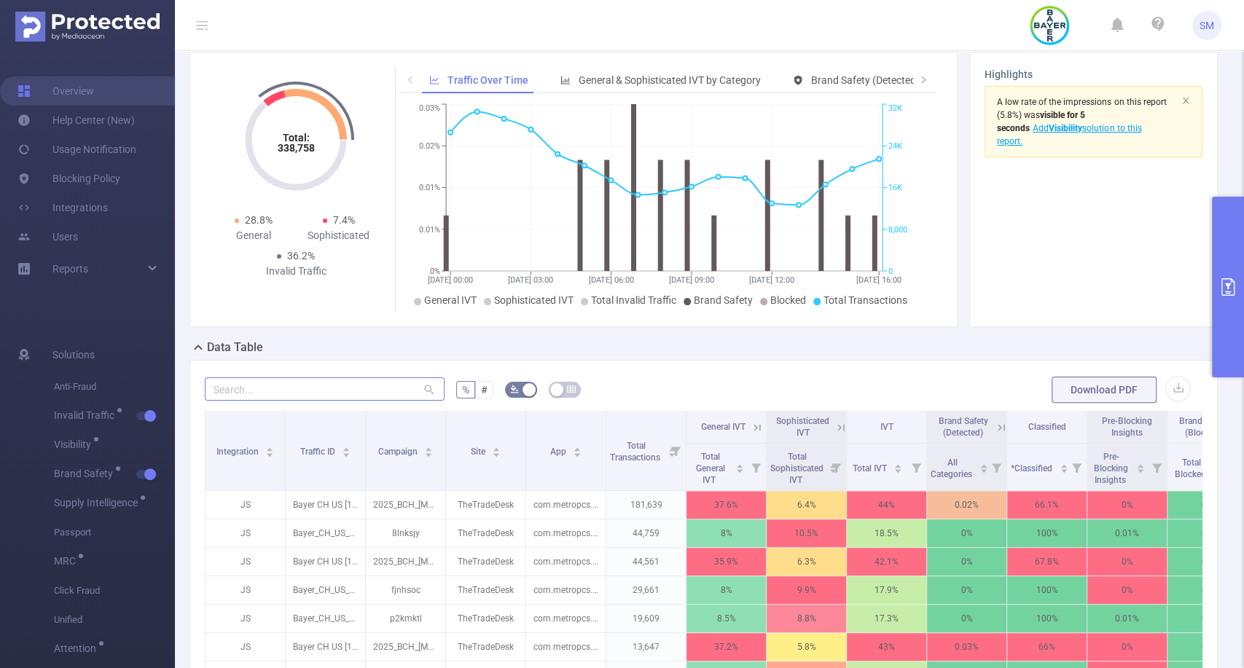
drag, startPoint x: 366, startPoint y: 444, endPoint x: 361, endPoint y: 386, distance: 57.7
click at [361, 386] on div "% # Download PDF Integration Traffic ID Campaign Site App Total Transactions Ge…" at bounding box center [703, 624] width 997 height 498
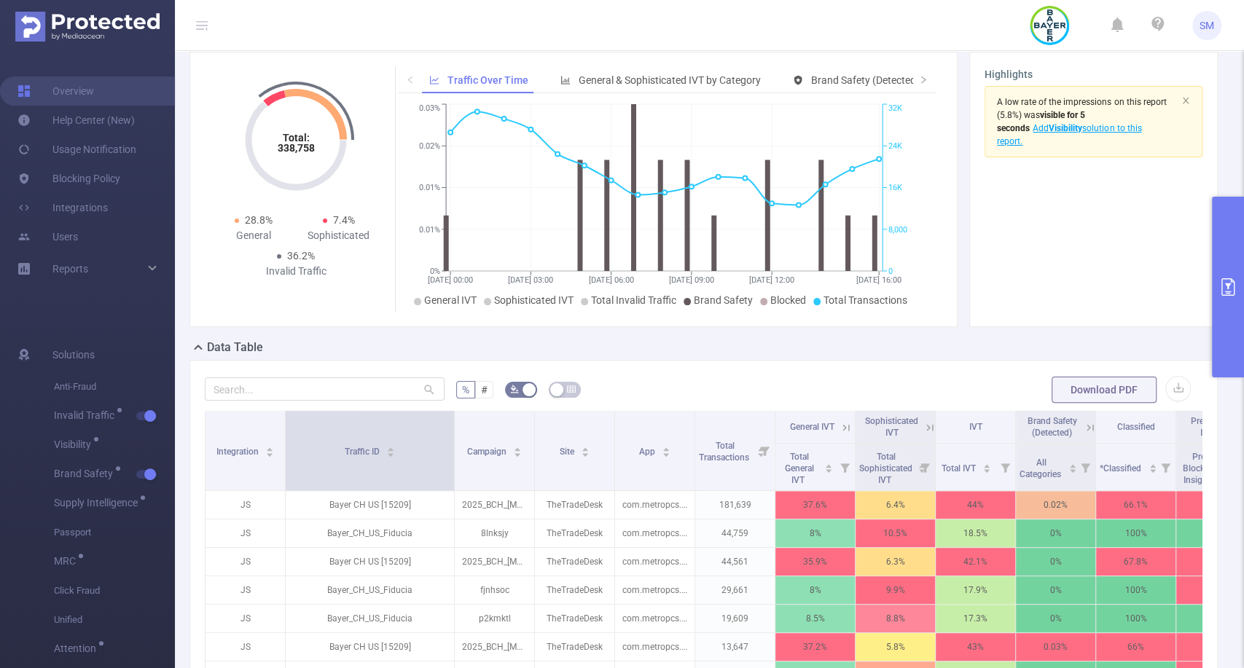
drag, startPoint x: 361, startPoint y: 428, endPoint x: 454, endPoint y: 444, distance: 93.9
click at [454, 444] on span at bounding box center [453, 450] width 7 height 79
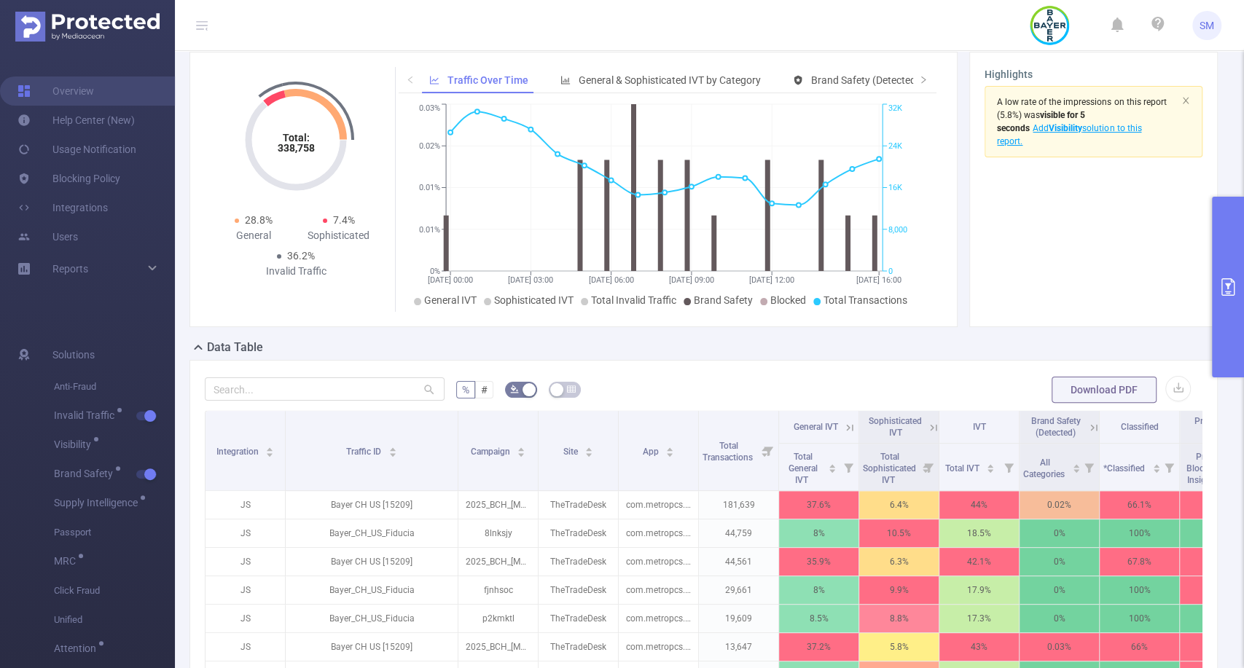
click at [1230, 222] on button "primary" at bounding box center [1228, 287] width 32 height 181
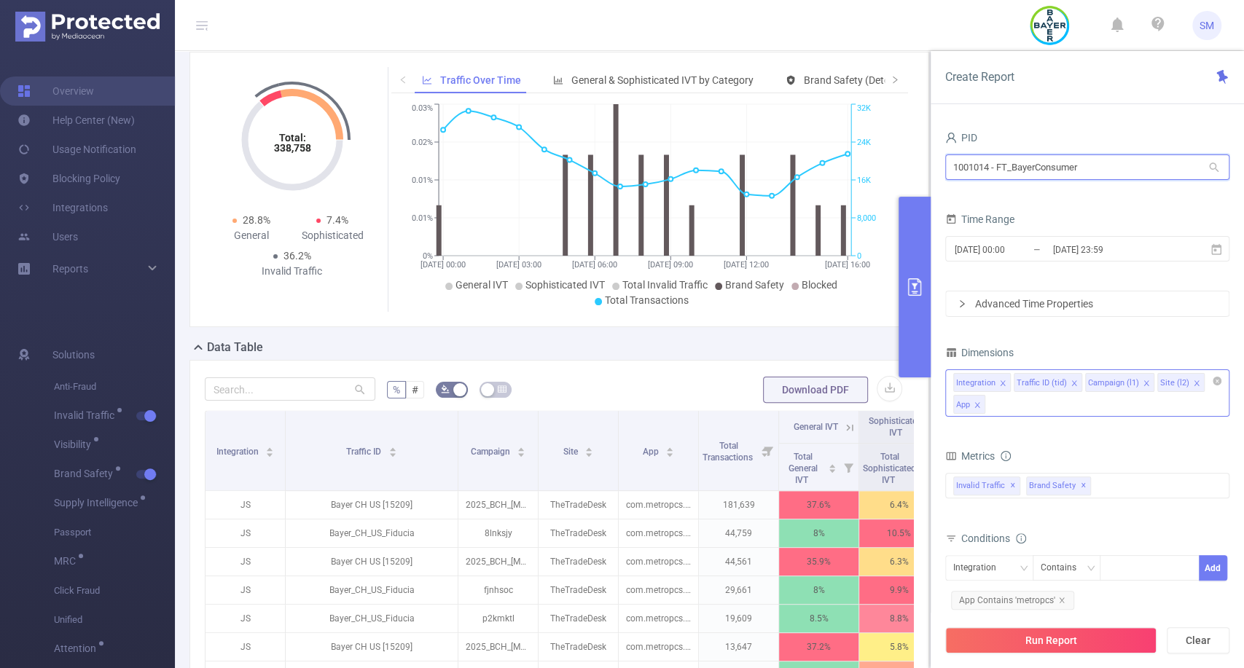
drag, startPoint x: 1114, startPoint y: 168, endPoint x: 934, endPoint y: 165, distance: 180.0
click at [934, 165] on div "PID 1001014 - FT_BayerConsumer 1001014 - FT_BayerConsumer Time Range 2025-09-19…" at bounding box center [1086, 403] width 313 height 581
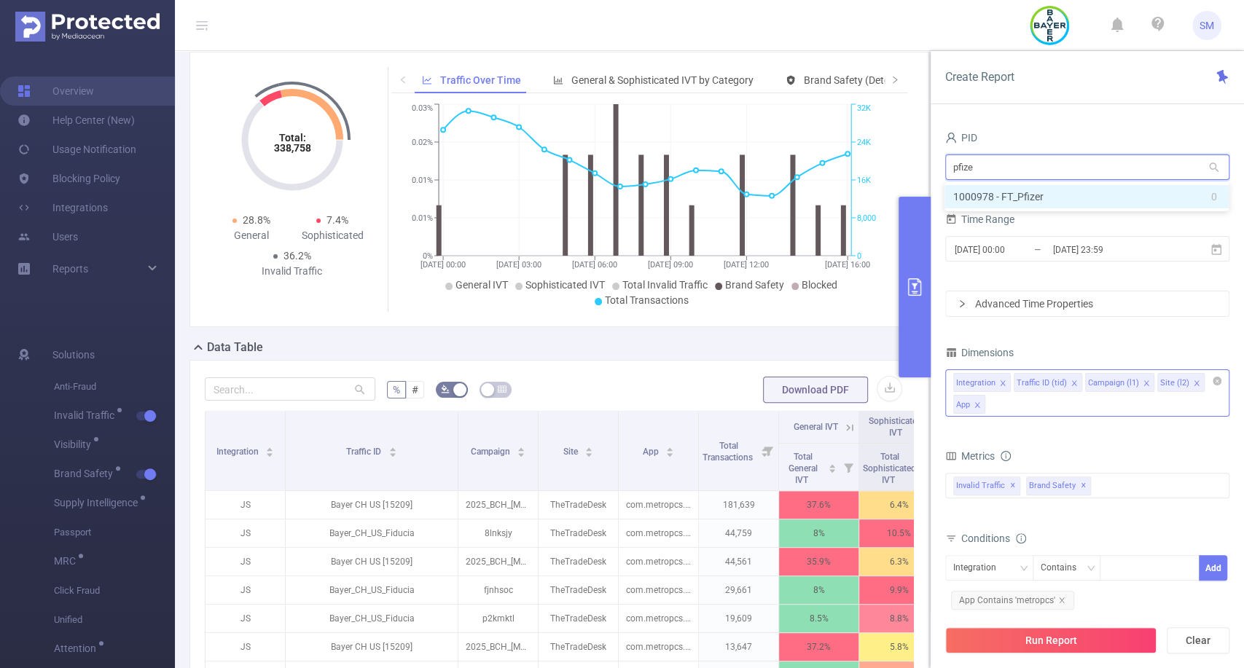
type input "pfizer"
click at [976, 196] on li "1000978 - FT_Pfizer 0" at bounding box center [1086, 196] width 284 height 23
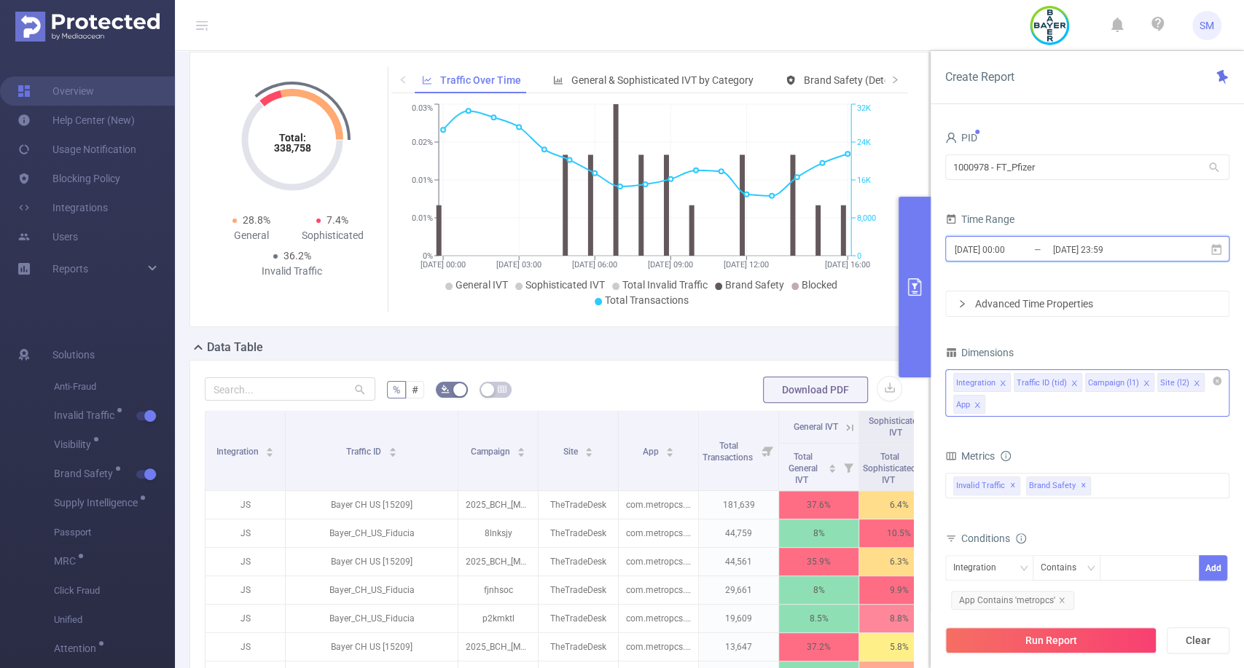
click at [1219, 254] on icon at bounding box center [1216, 248] width 10 height 11
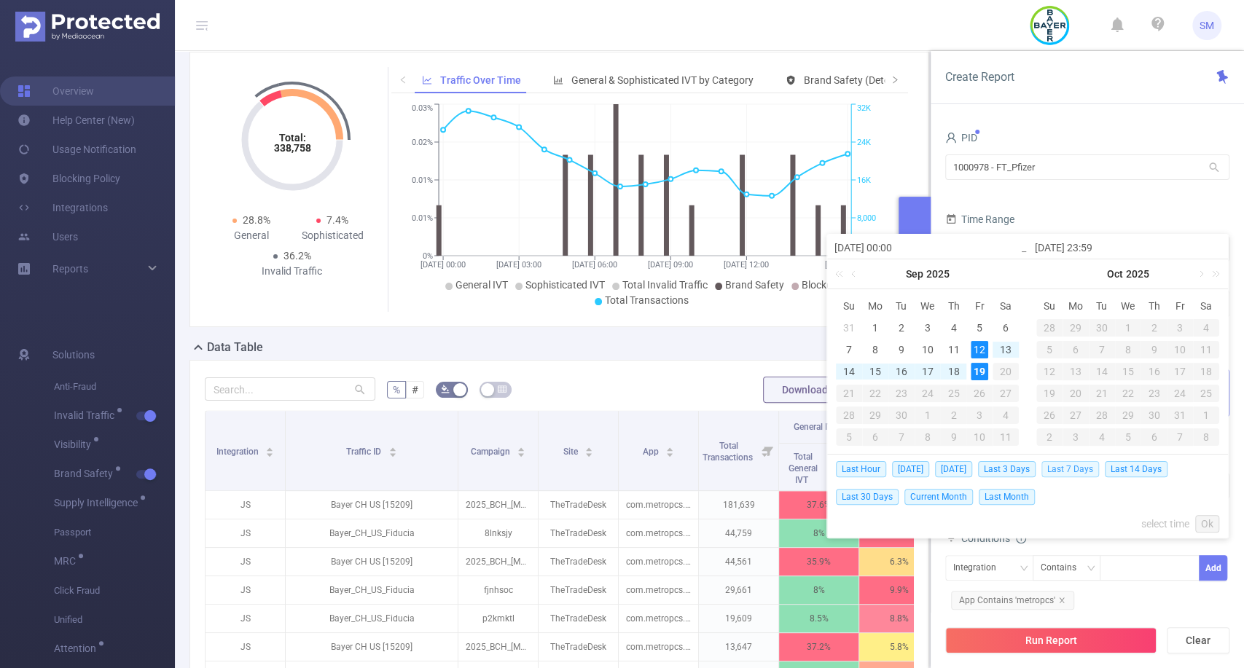
click at [1088, 466] on span "Last 7 Days" at bounding box center [1070, 469] width 58 height 16
type input "2025-09-12 00:00"
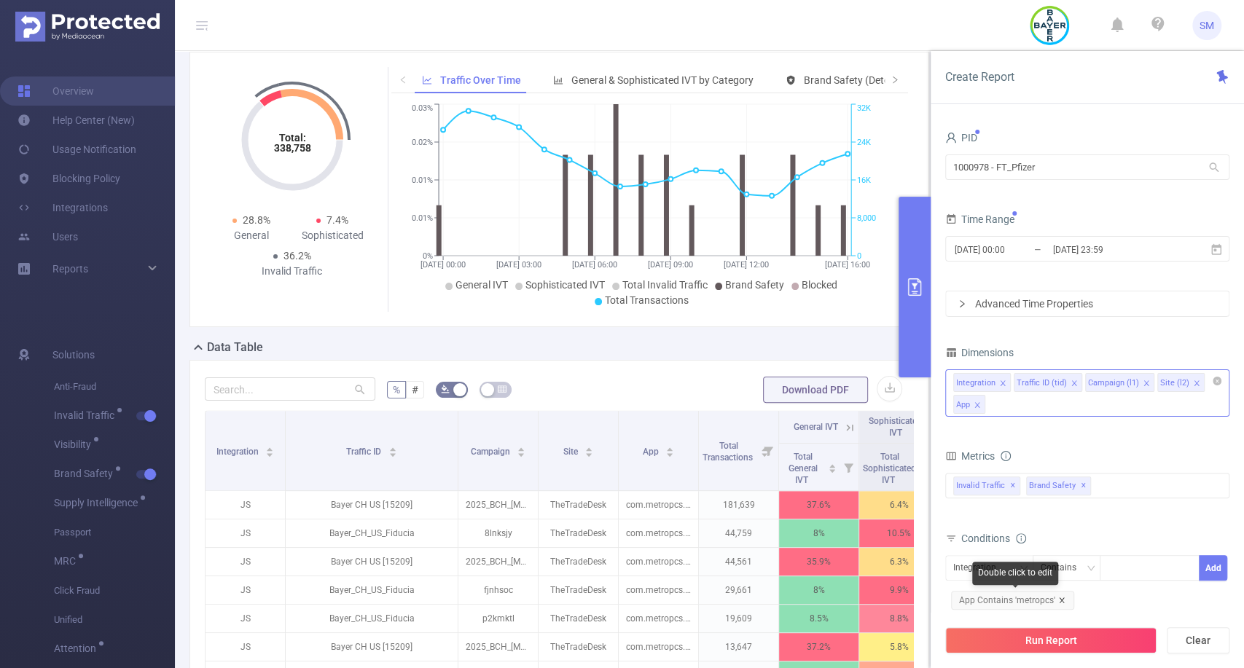
click at [1058, 597] on icon "icon: close" at bounding box center [1061, 600] width 7 height 7
click at [1057, 640] on button "Run Report" at bounding box center [1050, 640] width 211 height 26
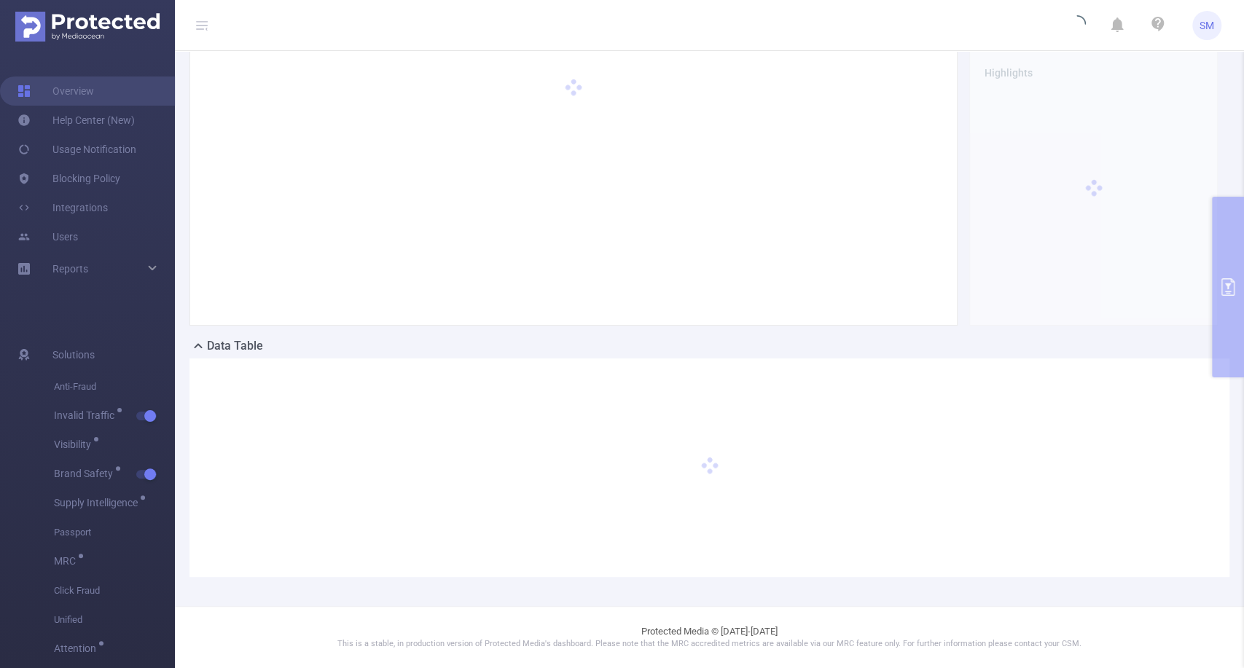
scroll to position [51, 0]
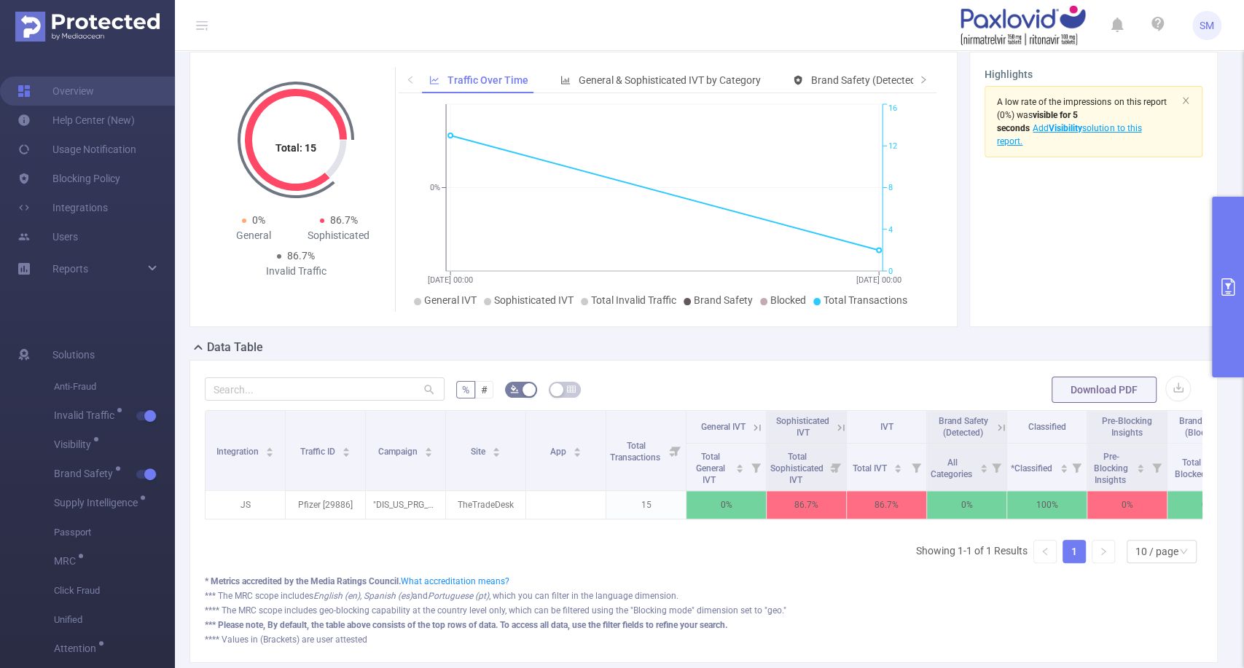
click at [1218, 308] on button "primary" at bounding box center [1228, 287] width 32 height 181
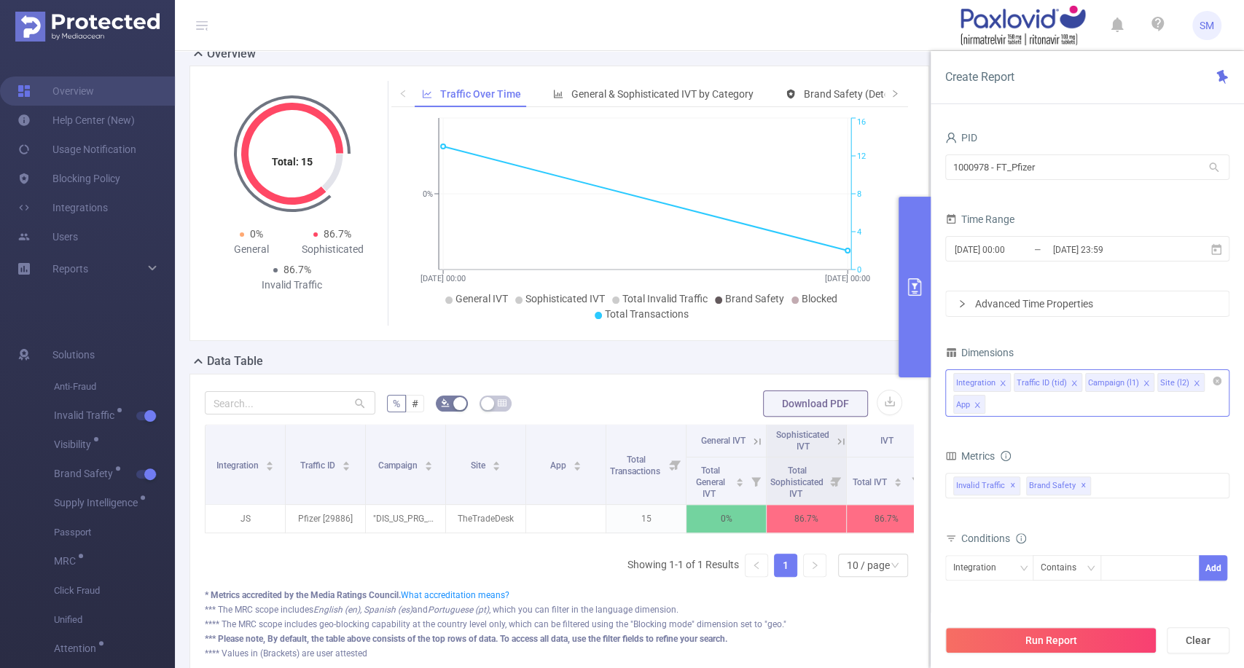
click at [1146, 200] on form "PID 1000978 - FT_Pfizer 1000978 - FT_Pfizer Time Range 2025-09-12 00:00 _ 2025-…" at bounding box center [1087, 222] width 284 height 189
drag, startPoint x: 1093, startPoint y: 173, endPoint x: 911, endPoint y: 162, distance: 181.7
click at [911, 162] on section "PID: FT_Pfizer > Time Range: 2025-09-12 00:00 - 2025-09-19 23:59 > Time Zone: +…" at bounding box center [709, 353] width 1069 height 706
click at [986, 164] on input "1000978 - FT_Pfizer" at bounding box center [1087, 167] width 284 height 26
drag, startPoint x: 990, startPoint y: 164, endPoint x: 951, endPoint y: 164, distance: 39.3
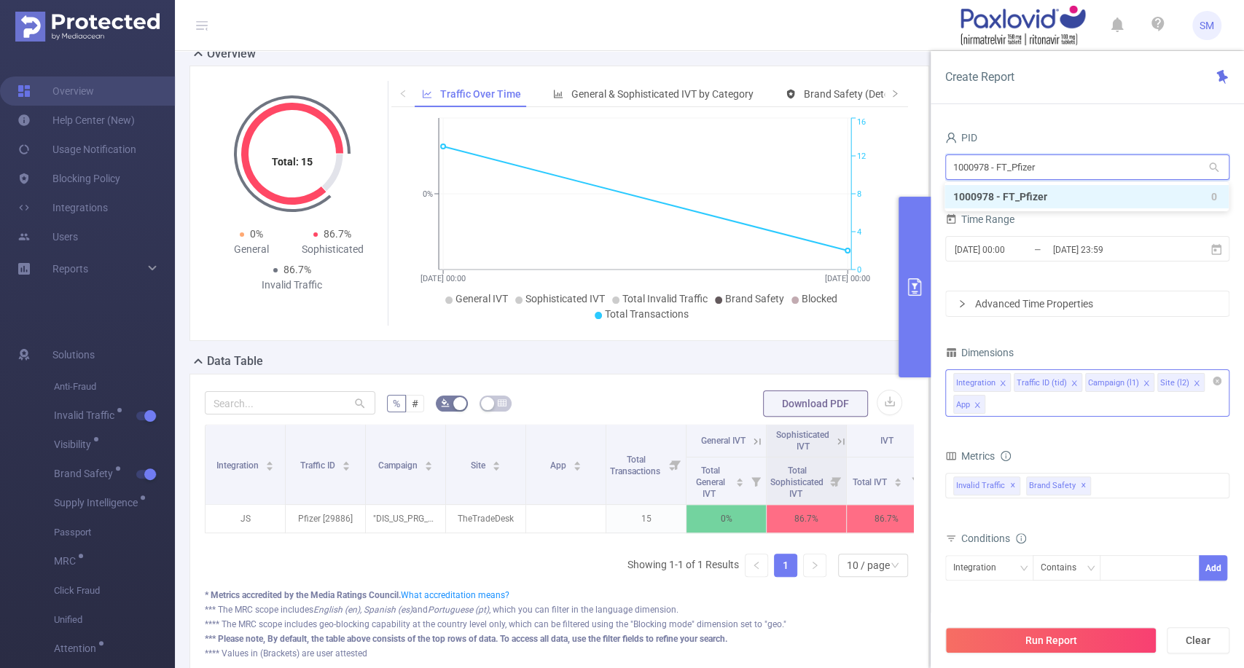
click at [951, 164] on input "1000978 - FT_Pfizer" at bounding box center [1087, 167] width 284 height 26
drag, startPoint x: 1129, startPoint y: 165, endPoint x: 891, endPoint y: 155, distance: 237.7
click at [891, 155] on section "PID: FT_Pfizer > Time Range: 2025-09-12 00:00 - 2025-09-19 23:59 > Time Zone: +…" at bounding box center [709, 353] width 1069 height 706
type input "p"
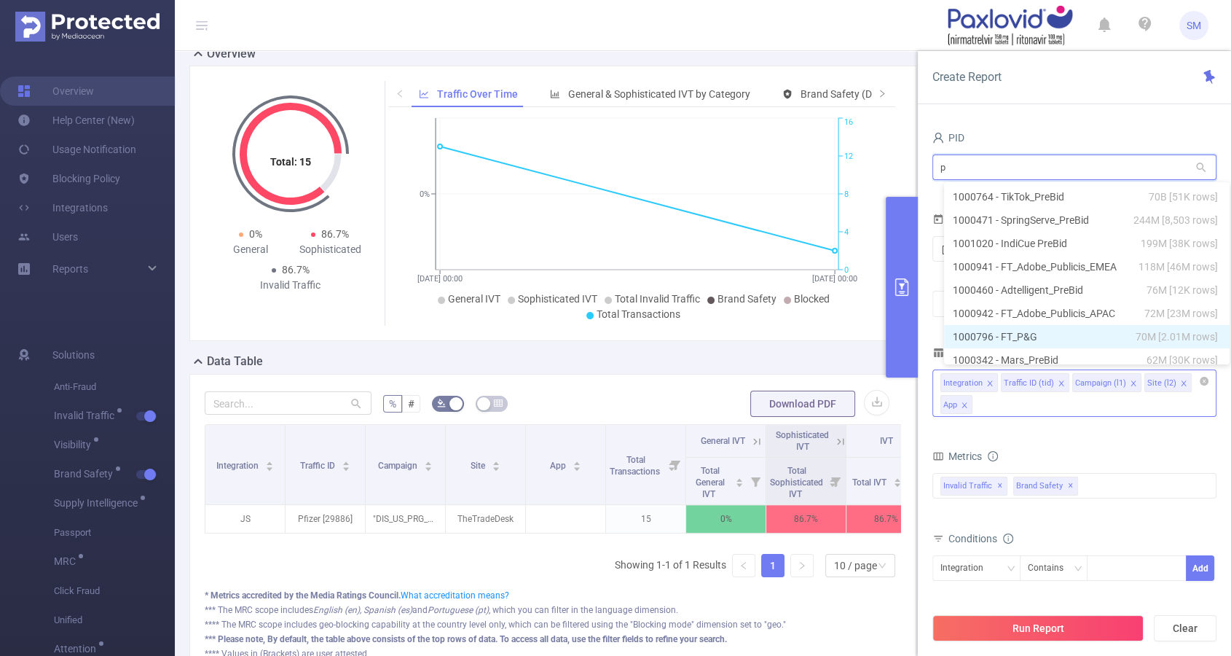
click at [968, 333] on li "1000796 - FT_P&G 70M [2.01M rows]" at bounding box center [1087, 336] width 286 height 23
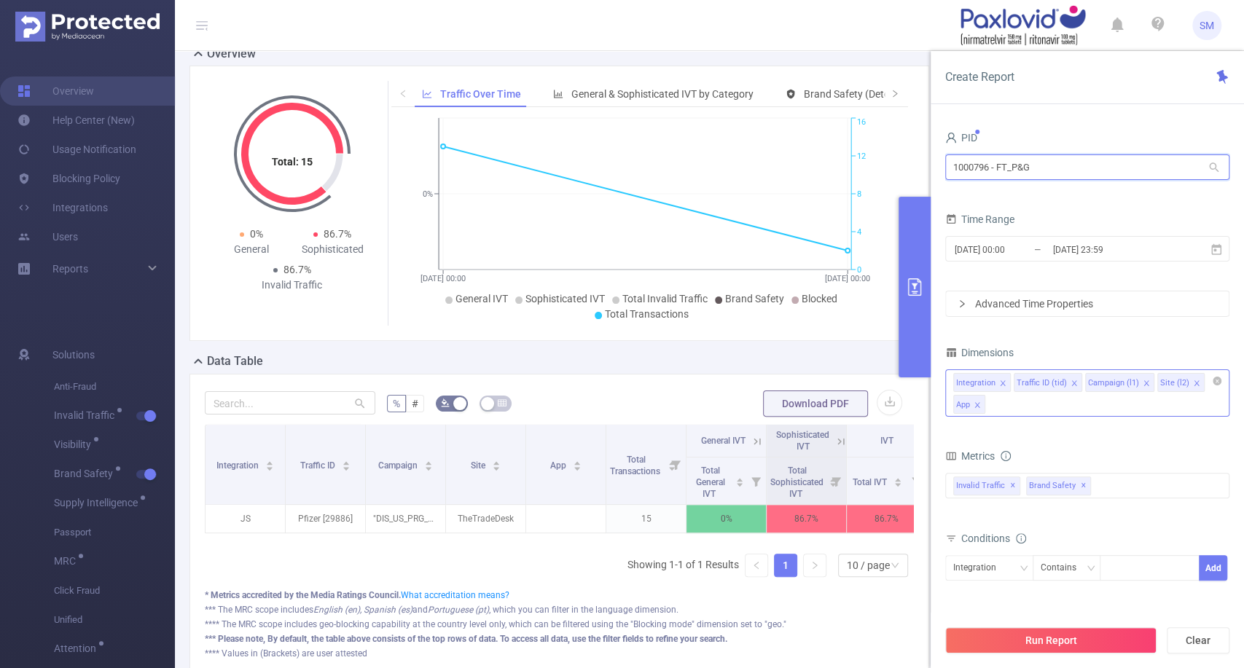
drag, startPoint x: 989, startPoint y: 165, endPoint x: 951, endPoint y: 164, distance: 37.9
click at [951, 164] on input "1000796 - FT_P&G" at bounding box center [1087, 167] width 284 height 26
click at [1043, 643] on button "Run Report" at bounding box center [1050, 640] width 211 height 26
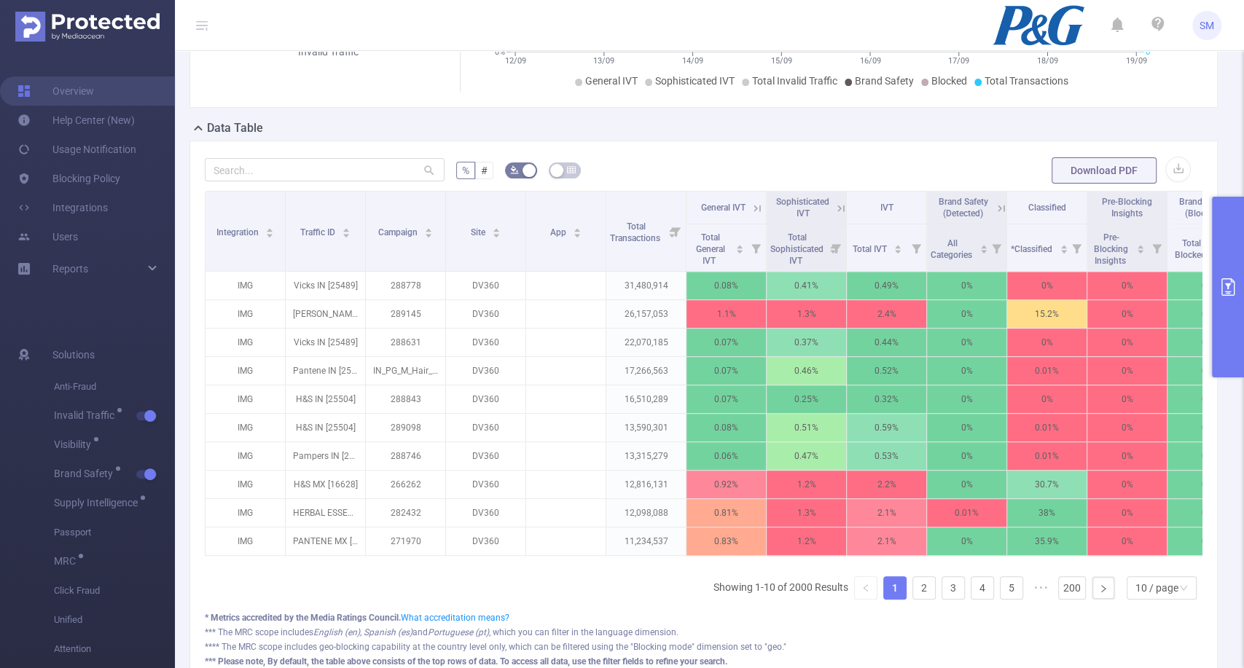
scroll to position [270, 0]
click at [1096, 596] on link at bounding box center [1103, 589] width 22 height 22
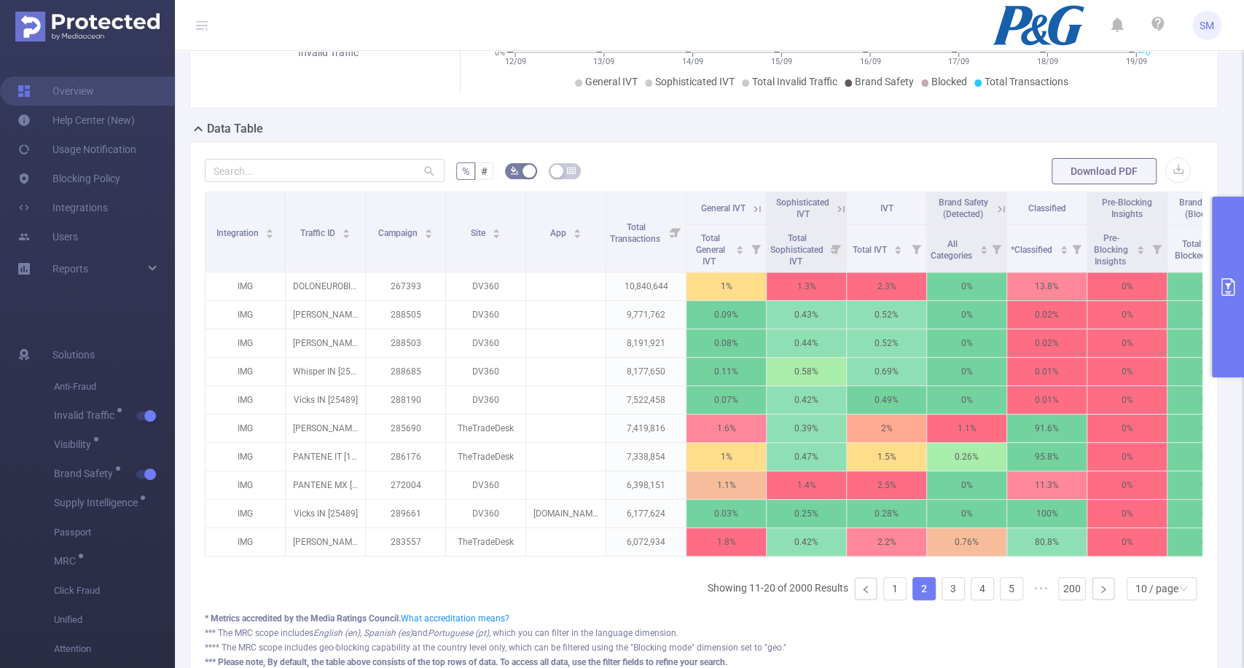
click at [1233, 326] on button "primary" at bounding box center [1228, 287] width 32 height 181
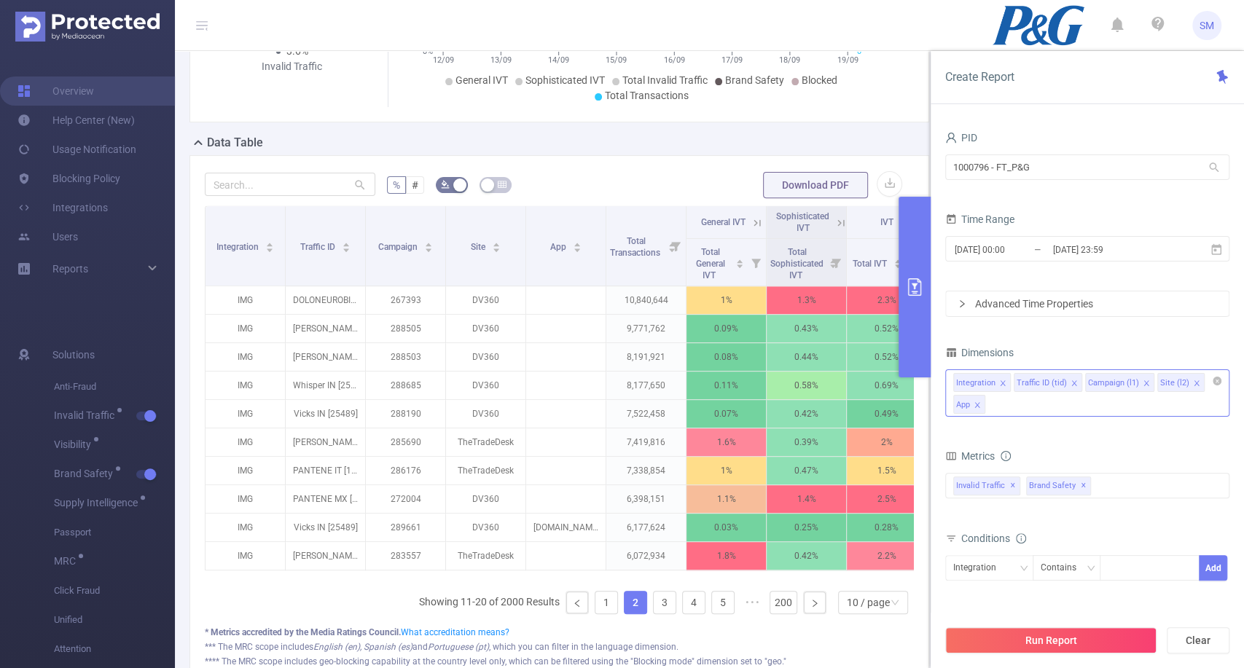
click at [1069, 407] on div "Integration Traffic ID (tid) Campaign (l1) Site (l2) App" at bounding box center [1087, 392] width 284 height 47
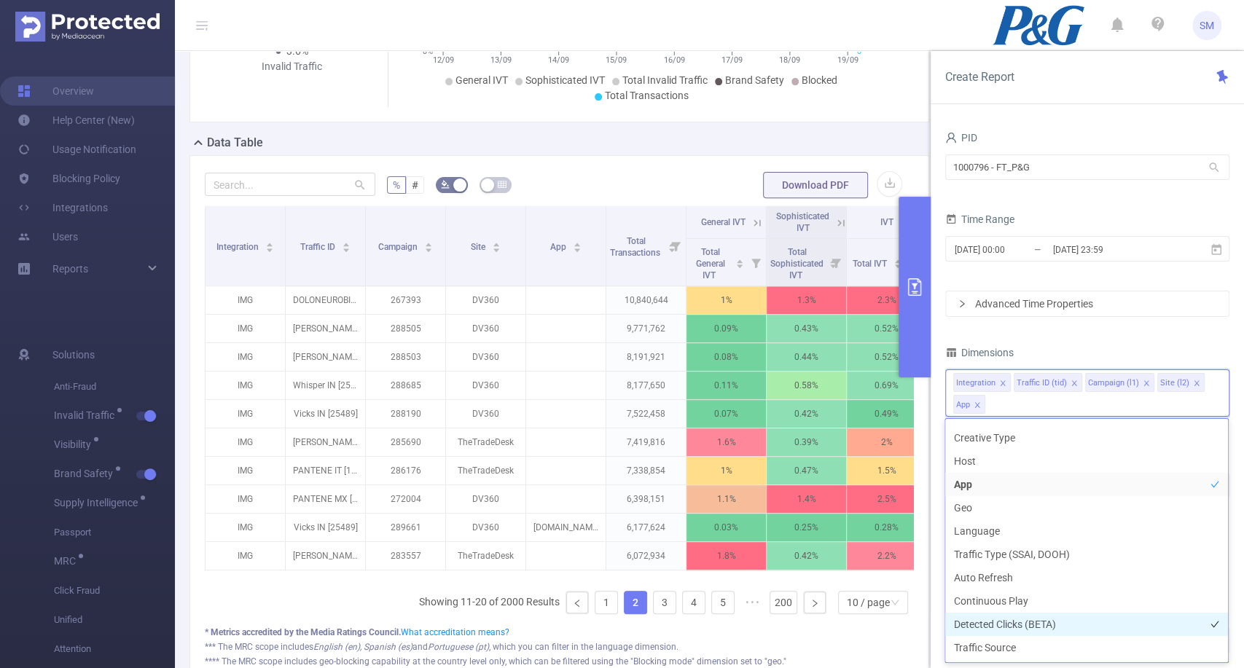
scroll to position [297, 0]
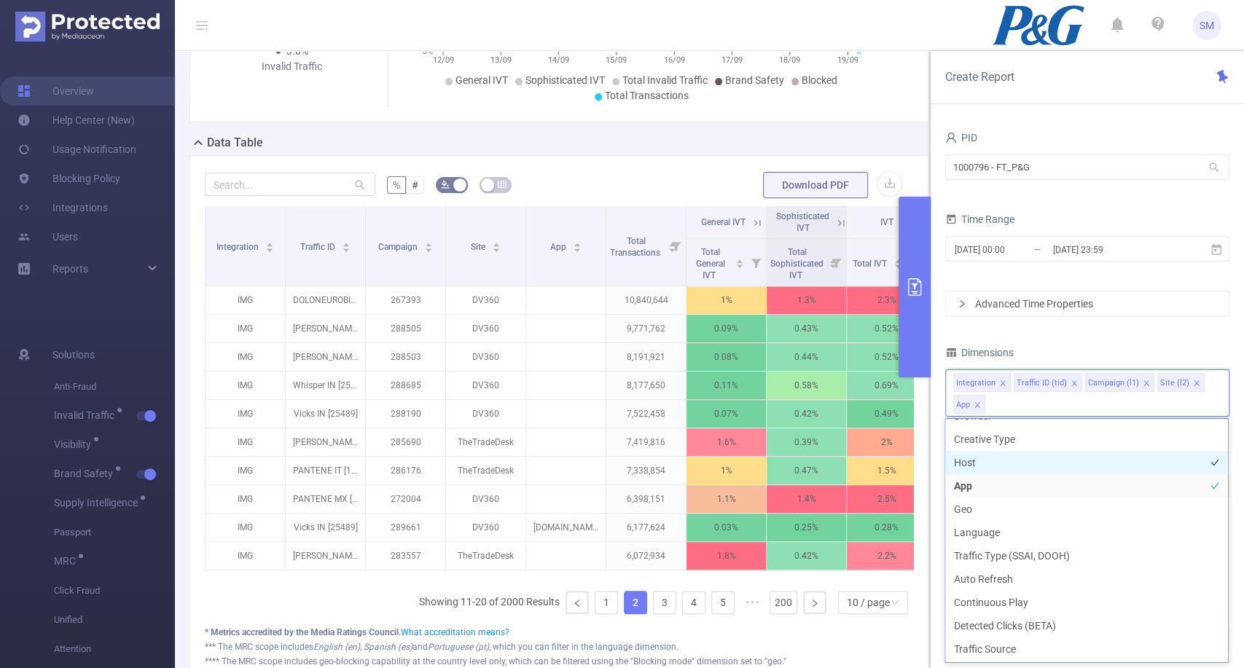
click at [1068, 465] on li "Host" at bounding box center [1086, 462] width 283 height 23
click at [1116, 333] on div "PID 1000796 - FT_P&G 1000796 - FT_P&G Time Range 2025-09-12 00:00 _ 2025-09-19 …" at bounding box center [1087, 408] width 284 height 561
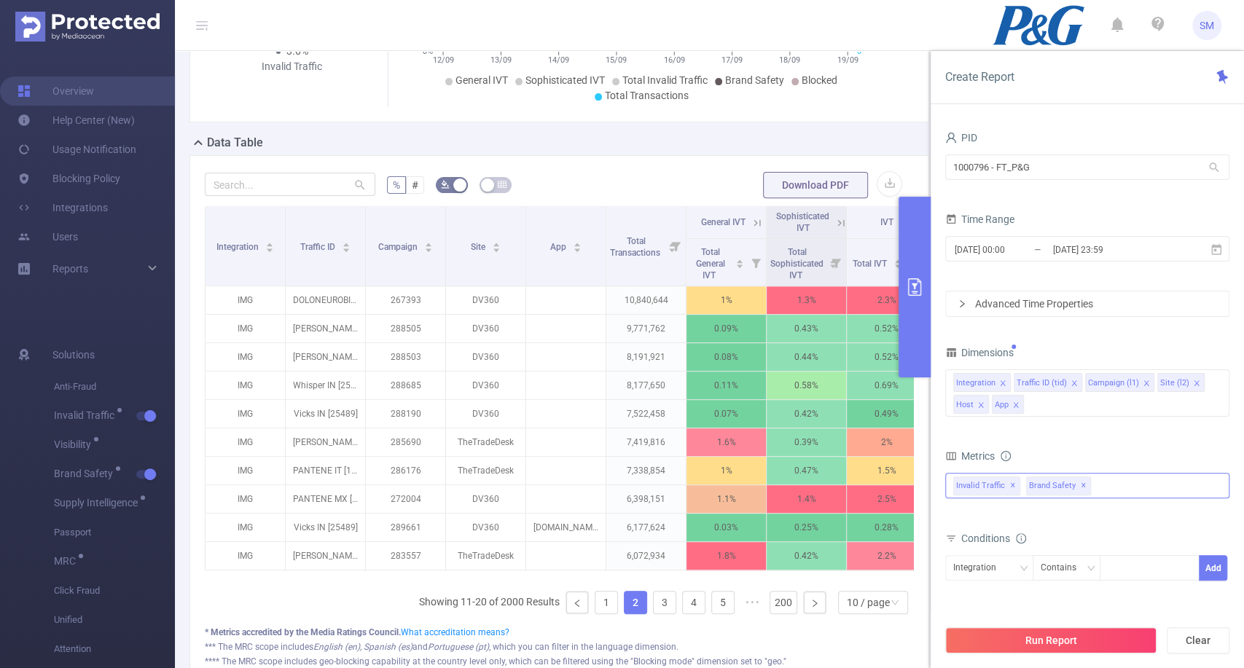
click at [1080, 482] on span "✕" at bounding box center [1083, 485] width 6 height 17
click at [1050, 625] on div "Run Report Clear" at bounding box center [1086, 640] width 313 height 55
click at [1045, 631] on button "Run Report" at bounding box center [1050, 640] width 211 height 26
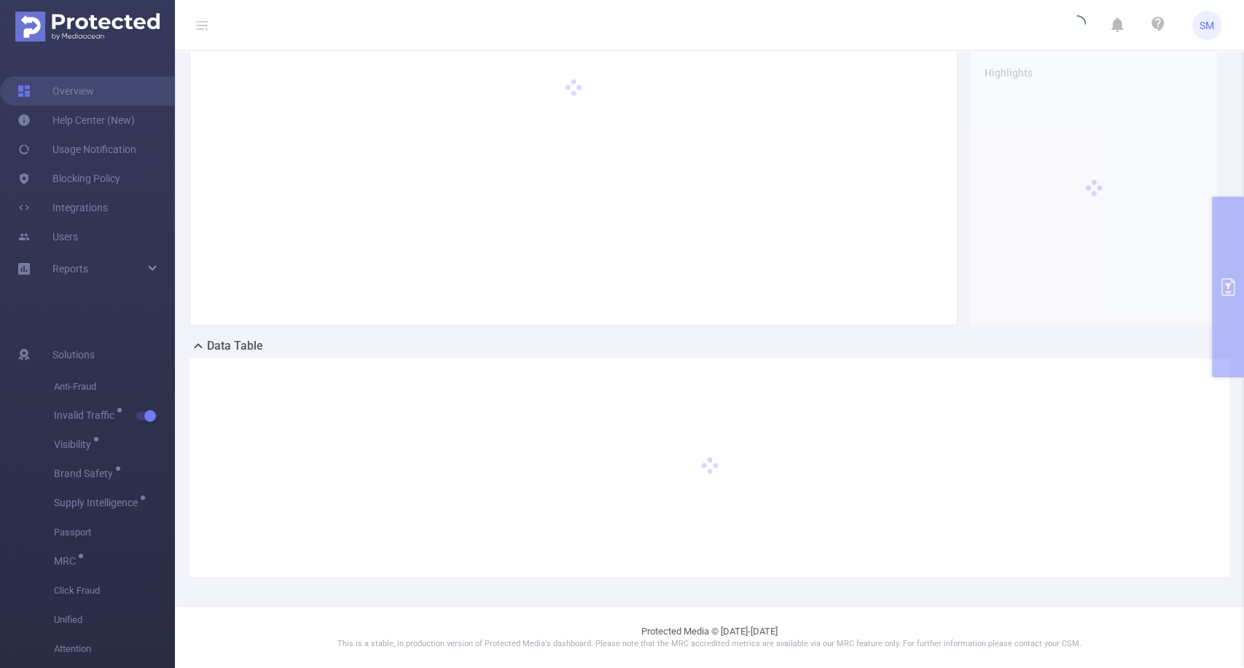
scroll to position [51, 0]
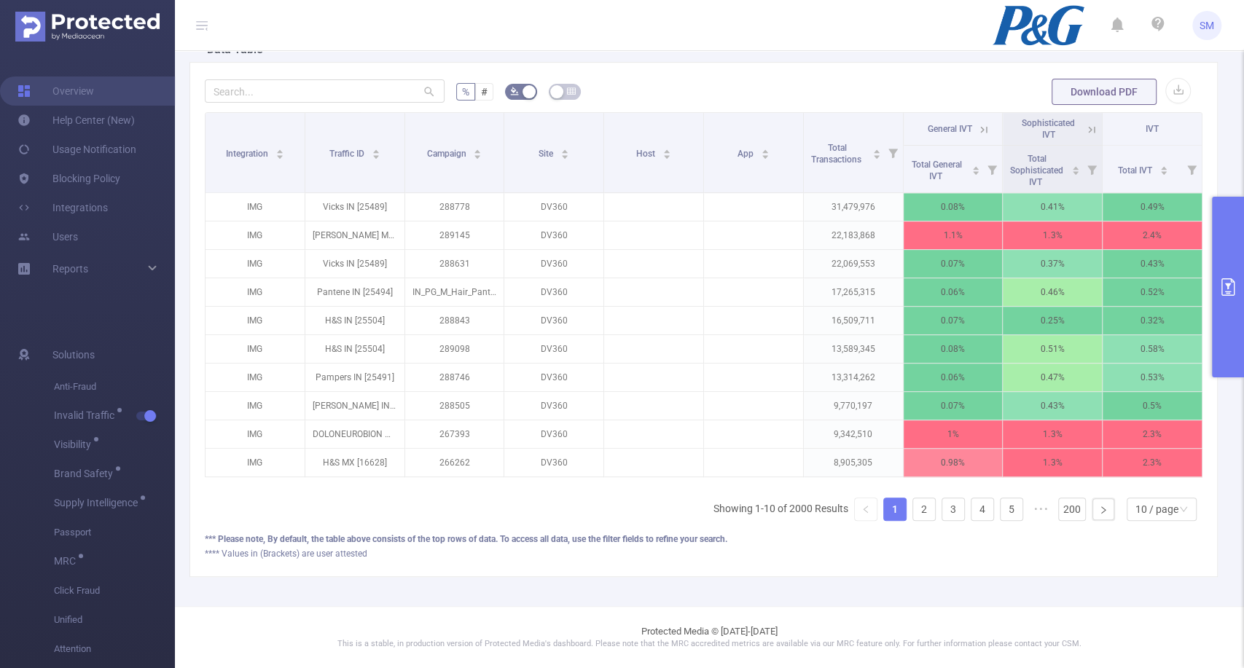
scroll to position [357, 0]
click at [1099, 512] on icon "icon: right" at bounding box center [1103, 510] width 9 height 9
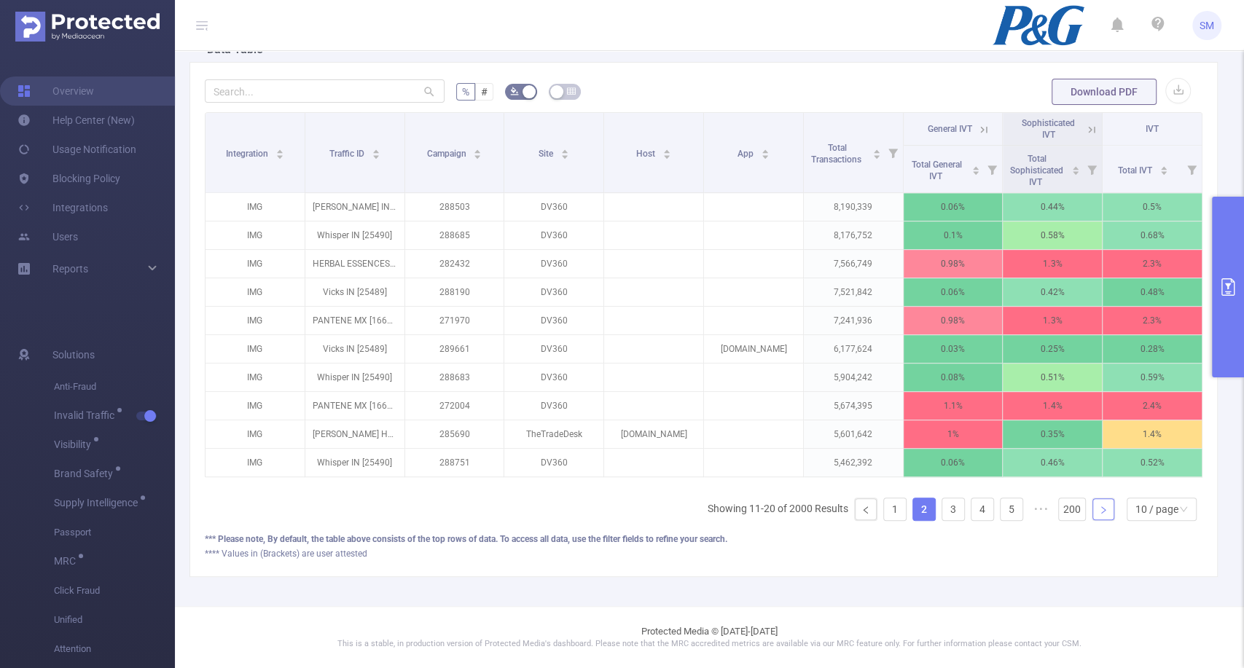
click at [1099, 512] on icon "icon: right" at bounding box center [1103, 510] width 9 height 9
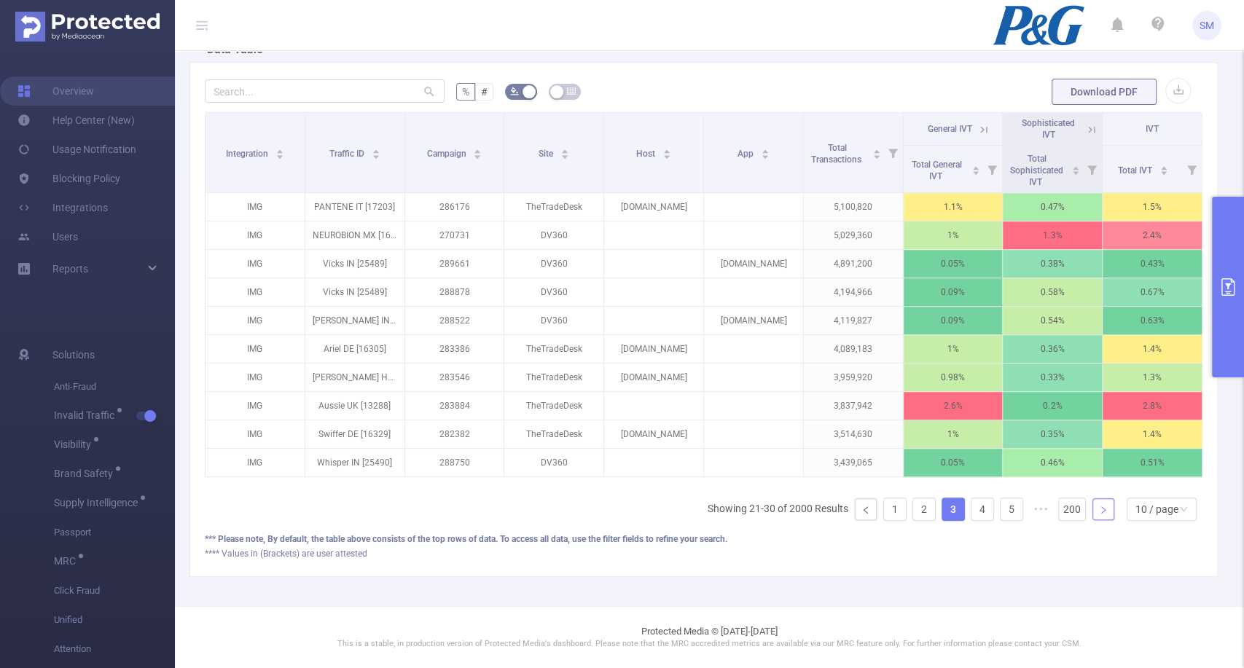
click at [1099, 512] on icon "icon: right" at bounding box center [1103, 510] width 9 height 9
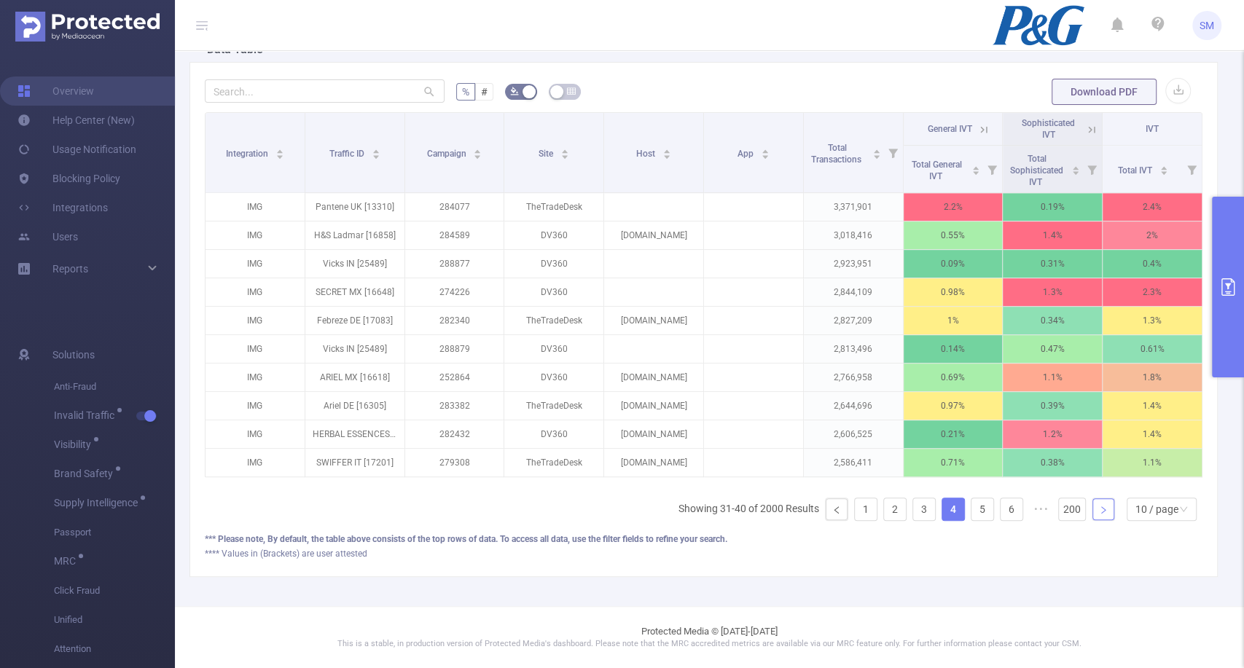
click at [1099, 512] on icon "icon: right" at bounding box center [1103, 510] width 9 height 9
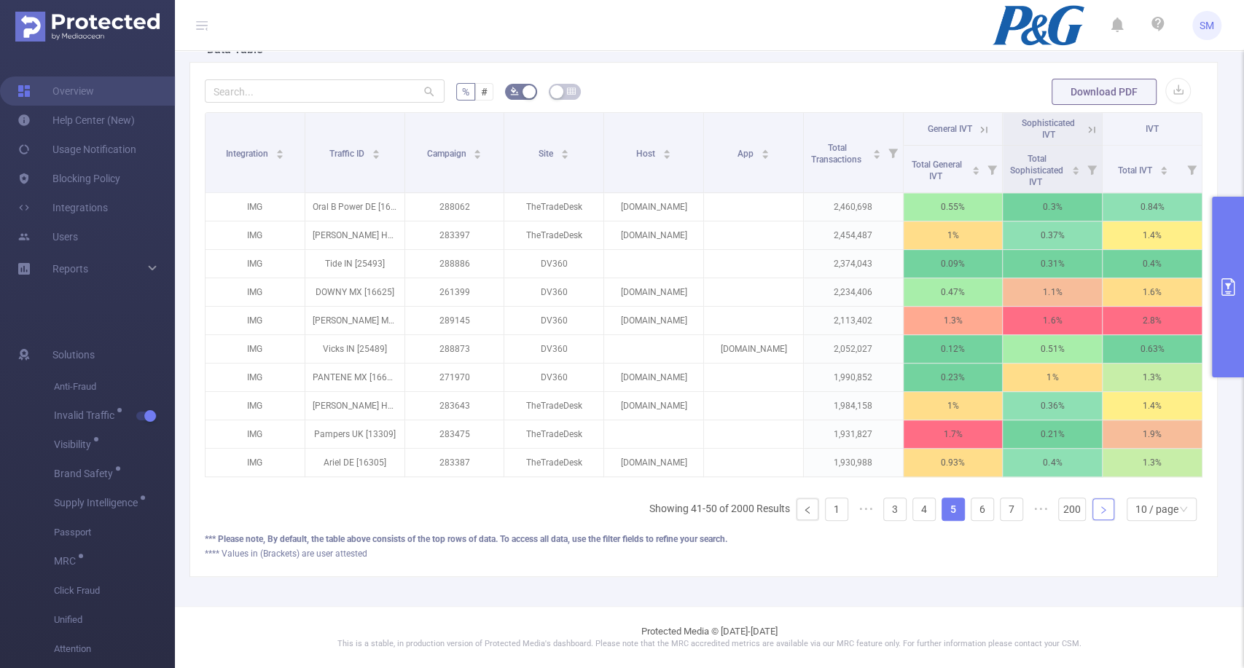
click at [1099, 512] on icon "icon: right" at bounding box center [1103, 510] width 9 height 9
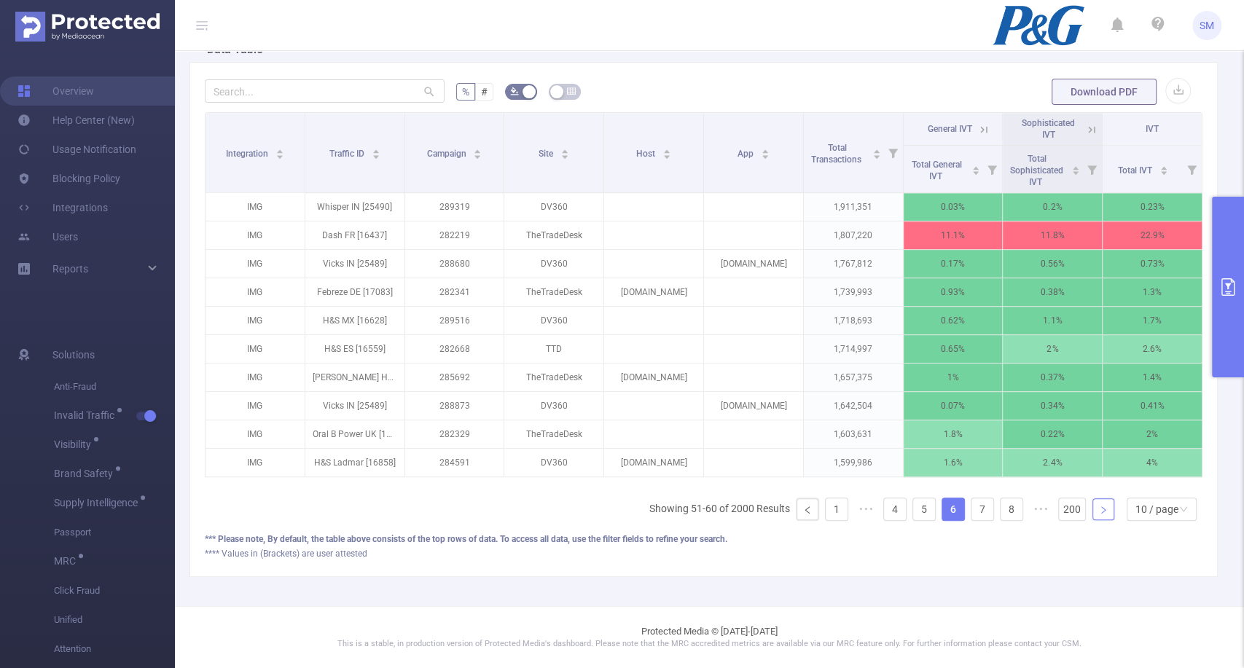
click at [1099, 512] on icon "icon: right" at bounding box center [1103, 510] width 9 height 9
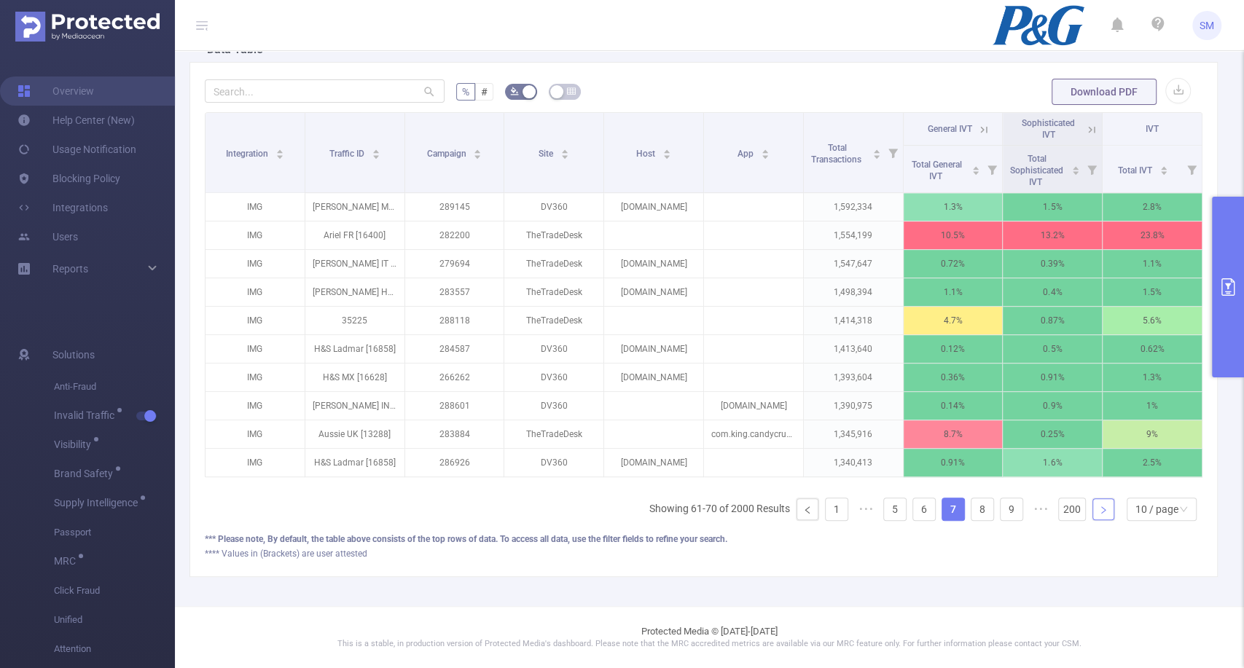
click at [1099, 512] on icon "icon: right" at bounding box center [1103, 510] width 9 height 9
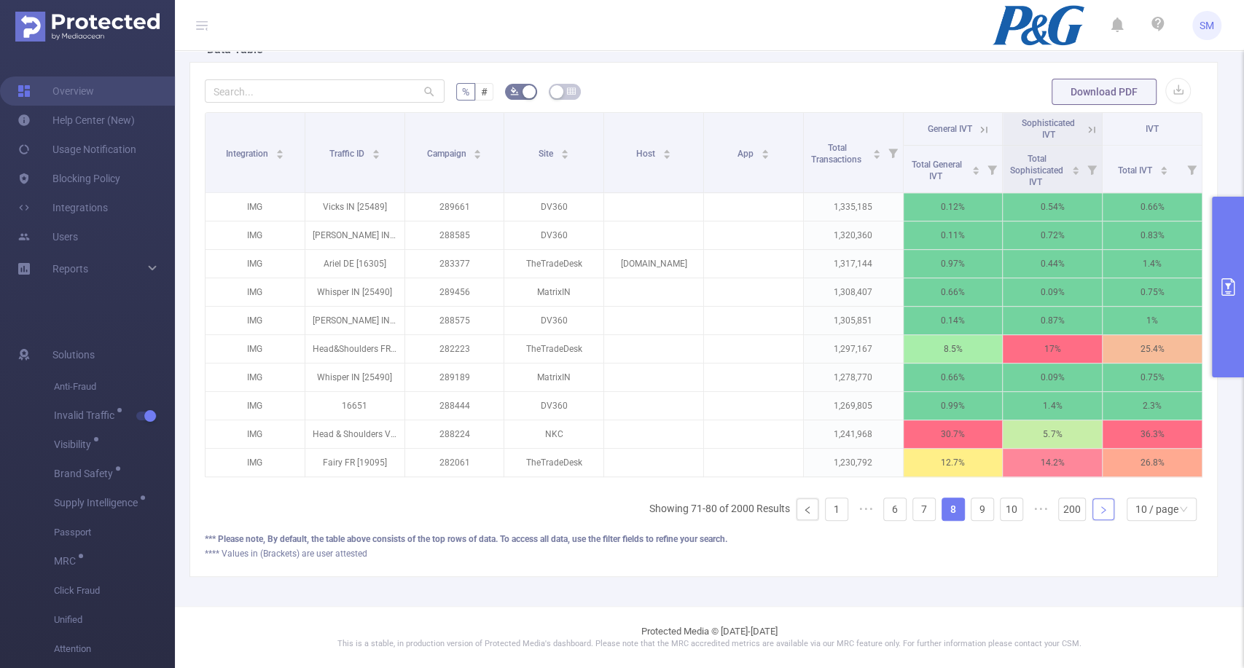
click at [1099, 512] on icon "icon: right" at bounding box center [1103, 510] width 9 height 9
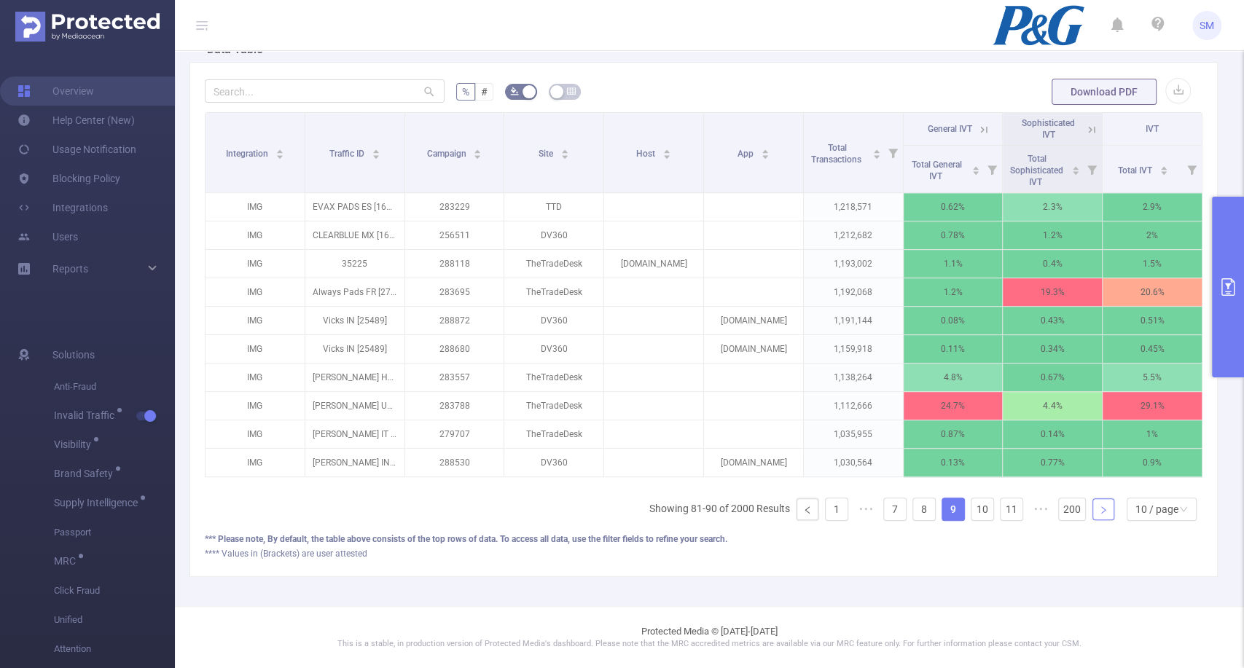
click at [1099, 512] on icon "icon: right" at bounding box center [1103, 510] width 9 height 9
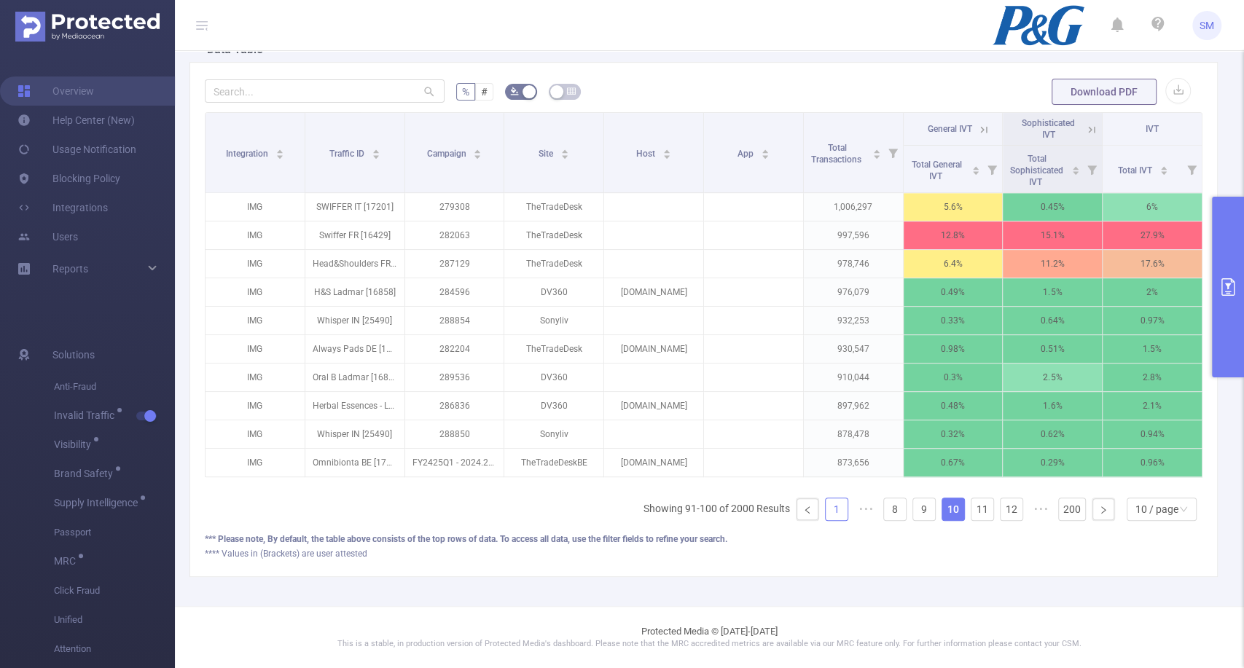
click at [827, 510] on link "1" at bounding box center [836, 509] width 22 height 22
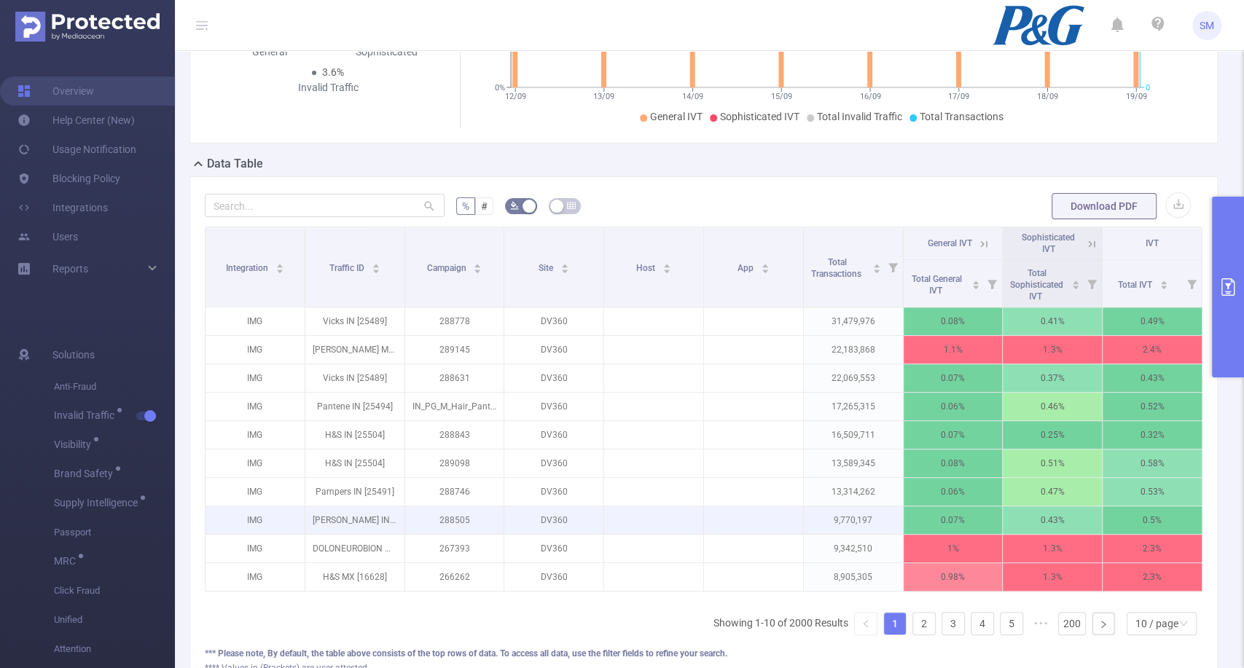
scroll to position [233, 0]
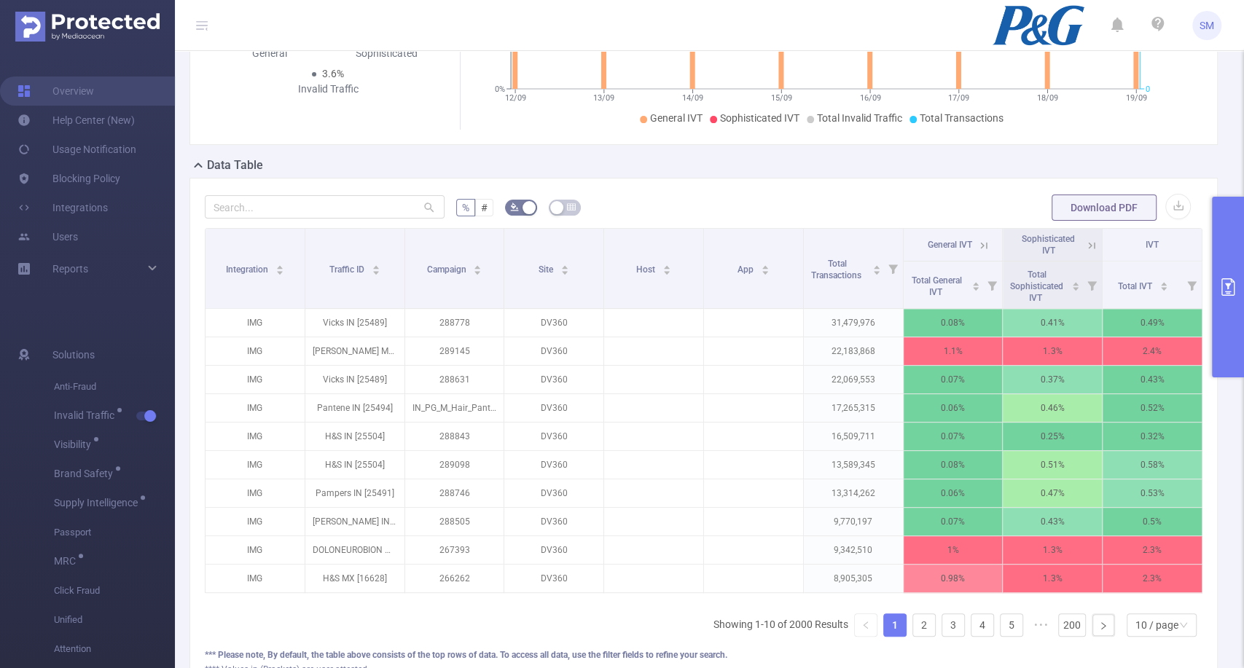
click at [1224, 247] on button "primary" at bounding box center [1228, 287] width 32 height 181
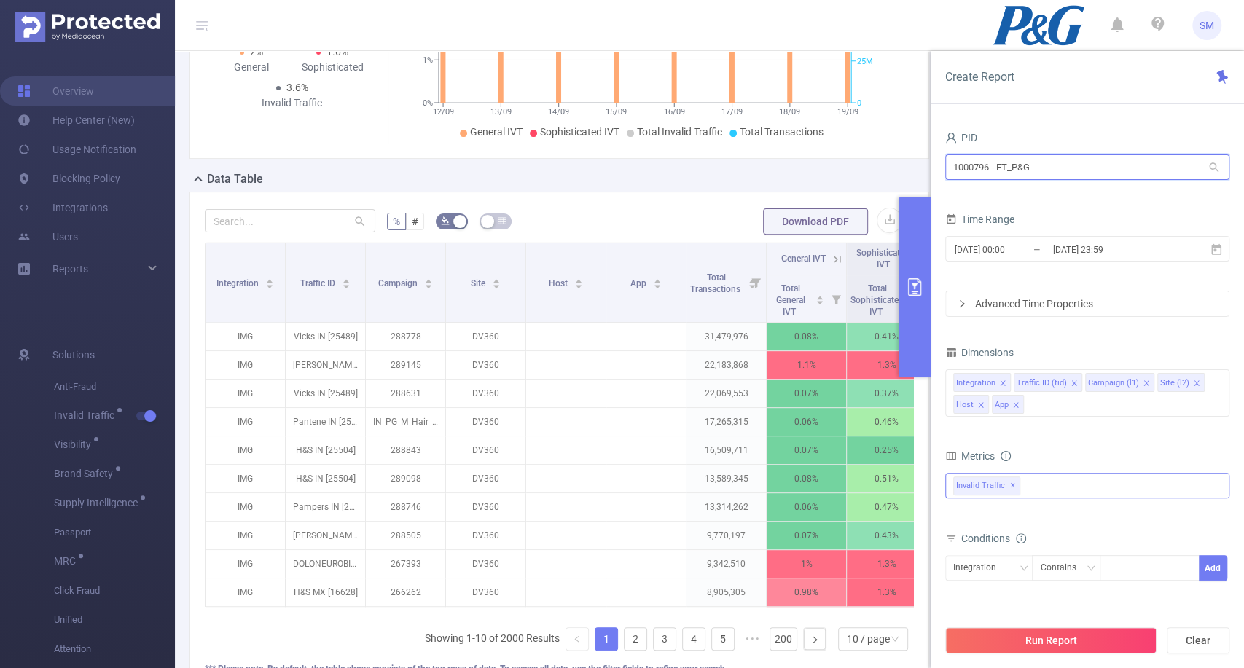
drag, startPoint x: 1074, startPoint y: 171, endPoint x: 903, endPoint y: 163, distance: 170.7
click at [903, 163] on section "PID: FT_P&G > Time Range: 2025-09-12 00:00 - 2025-09-19 23:59 > Time Zone: +00:…" at bounding box center [709, 277] width 1069 height 918
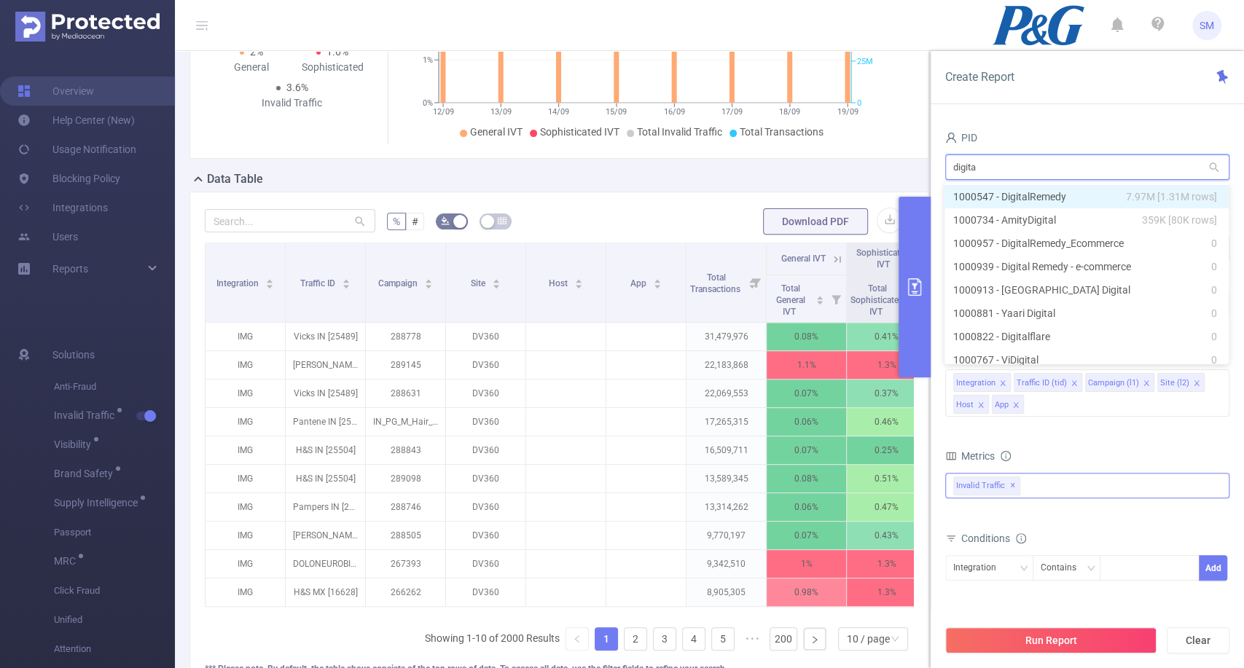
type input "digital"
click at [978, 197] on li "1000547 - DigitalRemedy 7.97M [1.31M rows]" at bounding box center [1086, 196] width 284 height 23
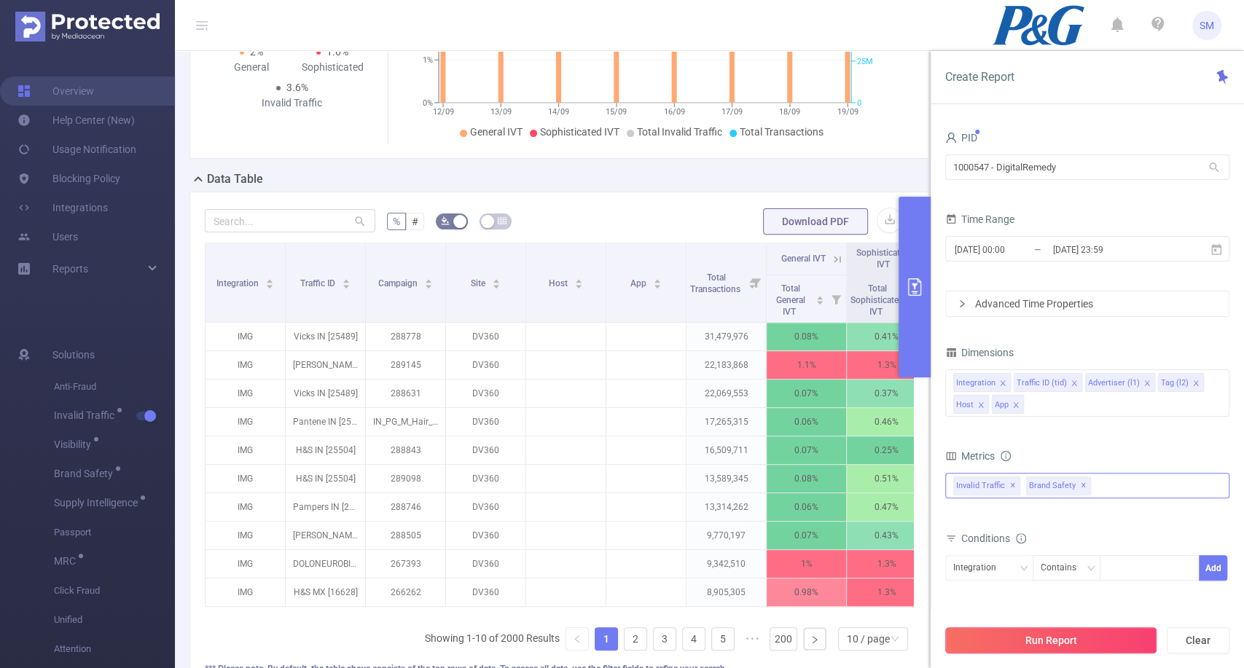
click at [1008, 636] on button "Run Report" at bounding box center [1050, 640] width 211 height 26
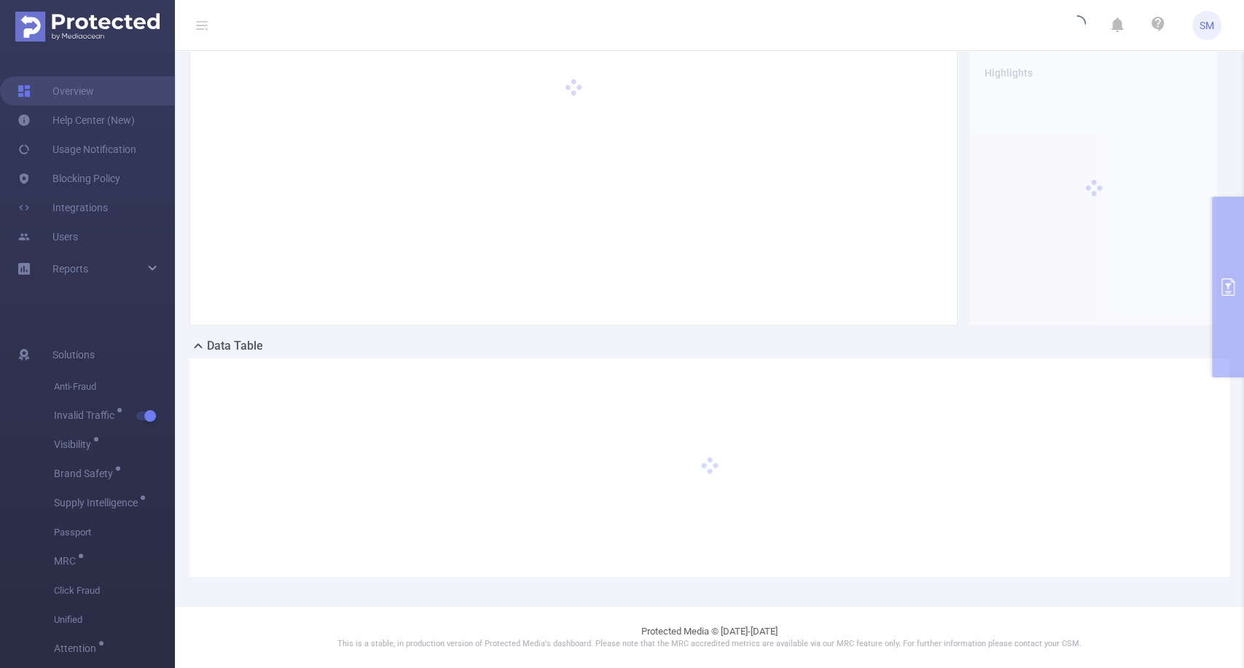
scroll to position [65, 0]
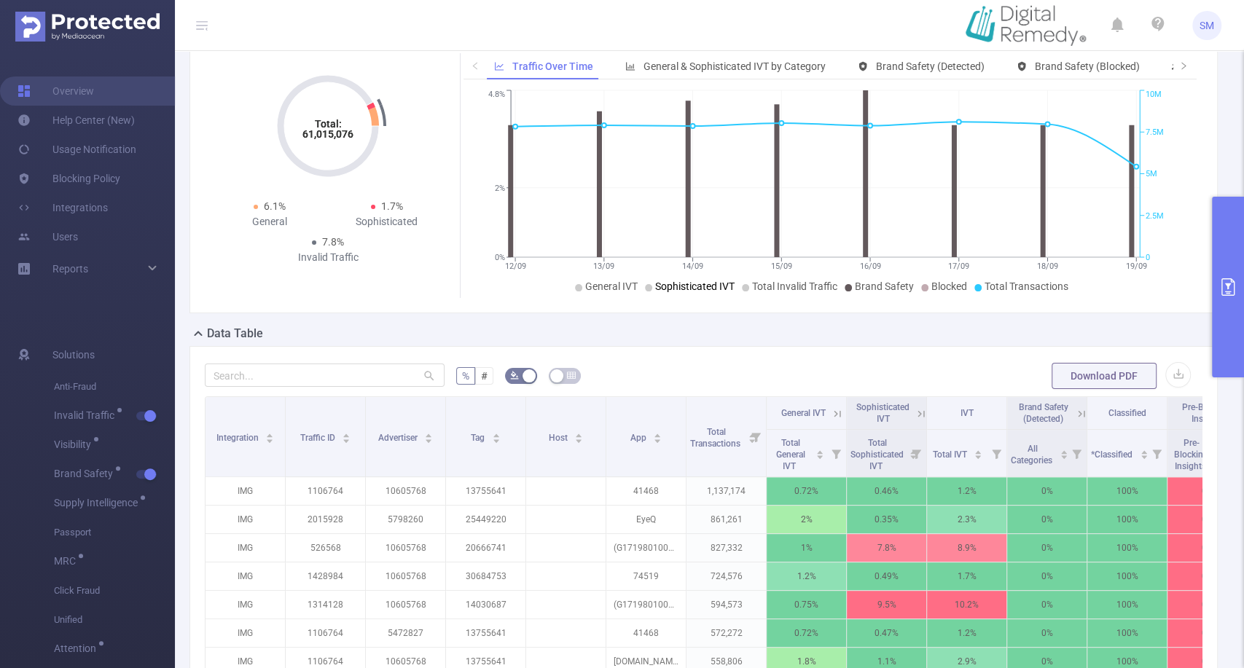
click at [695, 292] on span "Sophisticated IVT" at bounding box center [694, 287] width 79 height 12
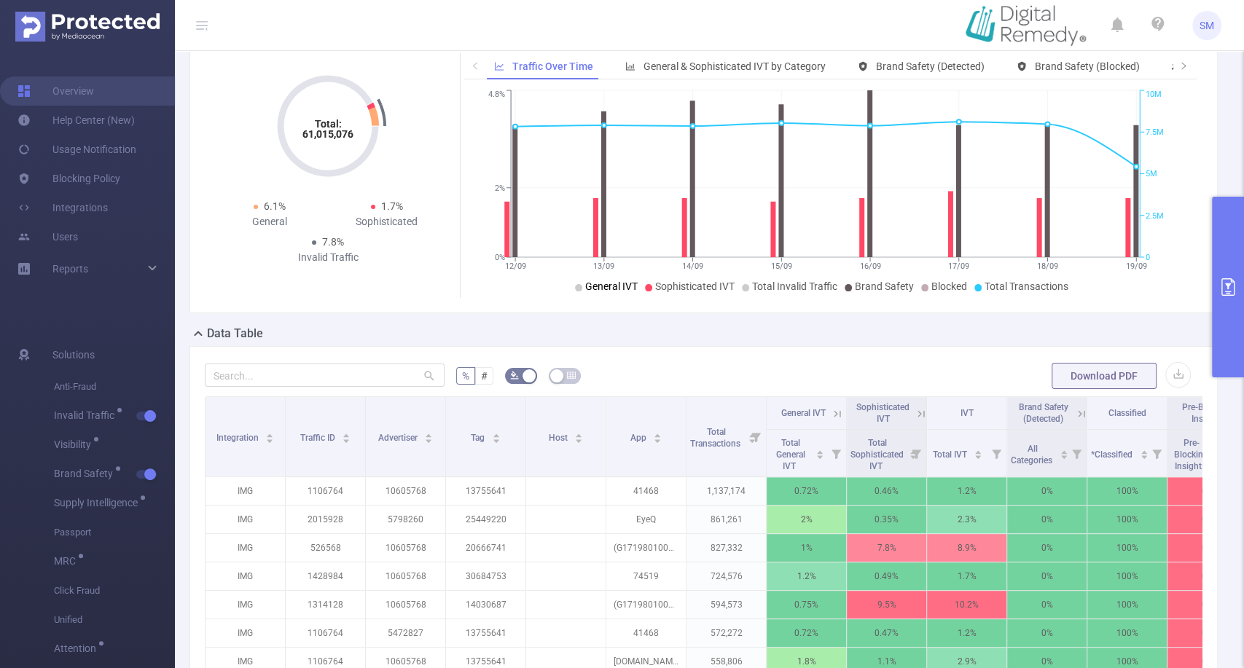
click at [618, 292] on span "General IVT" at bounding box center [611, 287] width 52 height 12
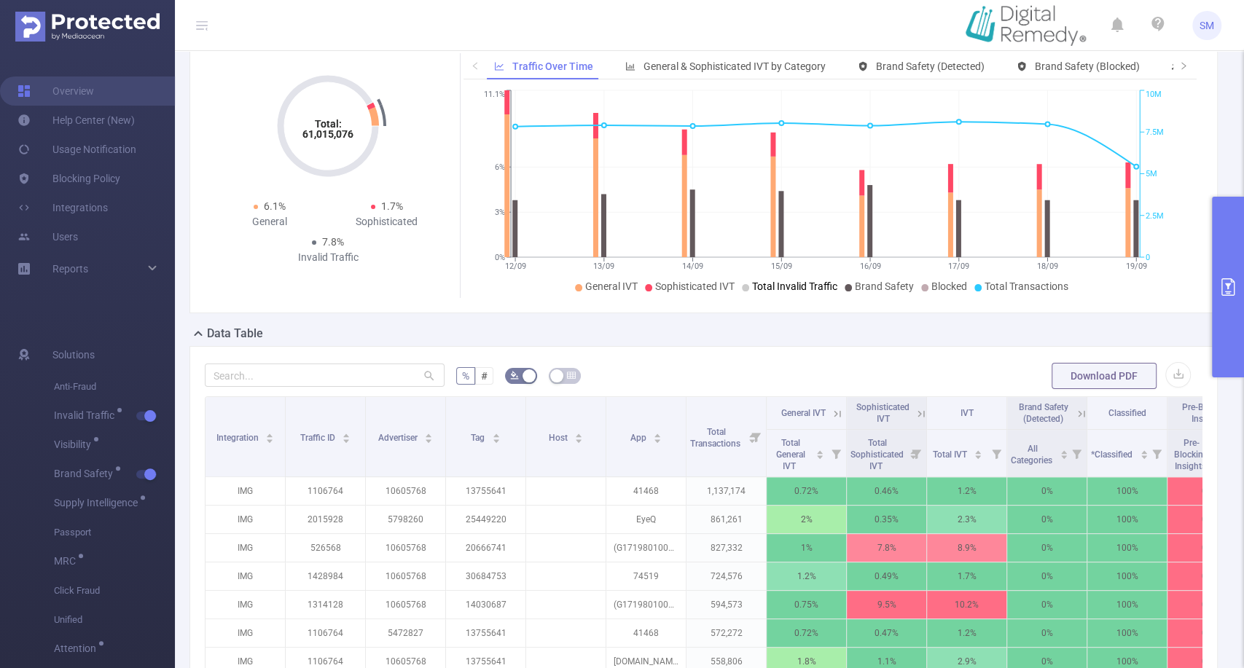
click at [758, 292] on span "Total Invalid Traffic" at bounding box center [794, 287] width 85 height 12
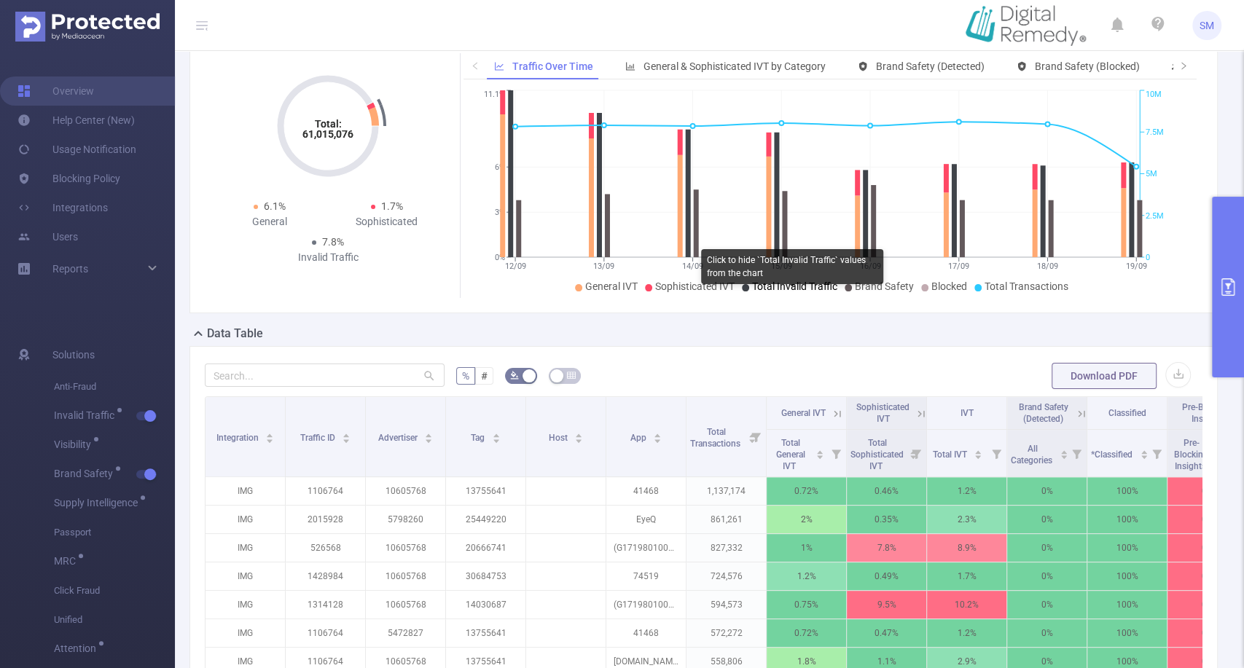
click at [758, 292] on span "Total Invalid Traffic" at bounding box center [794, 287] width 85 height 12
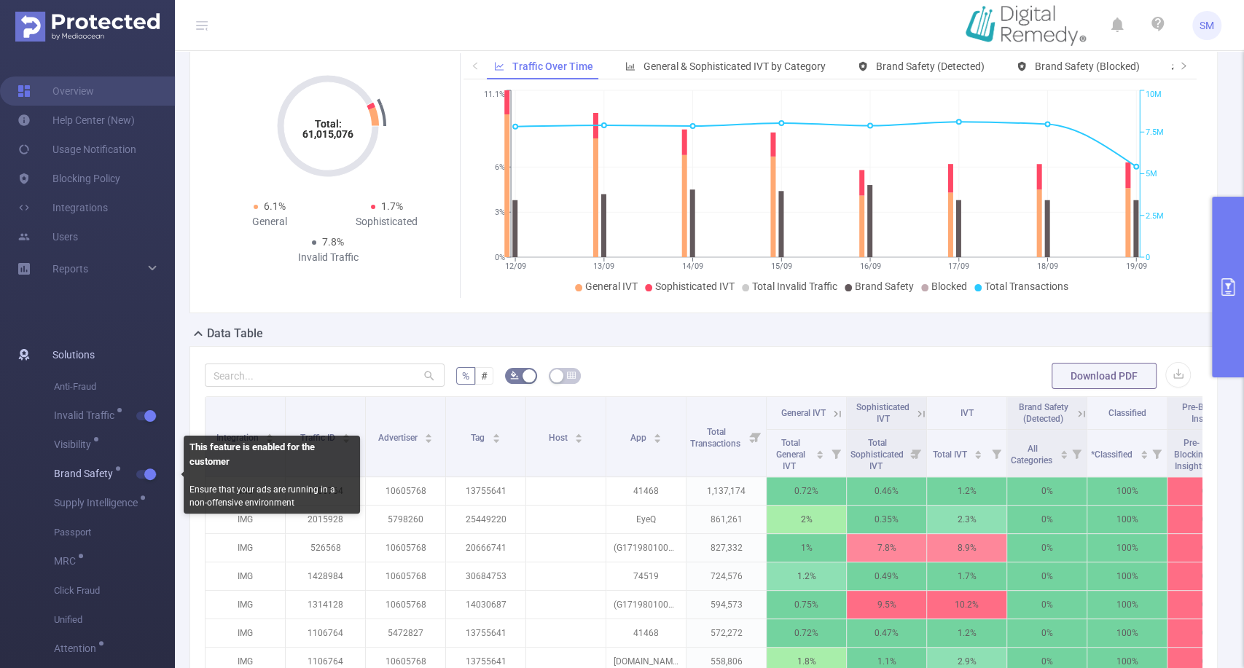
click at [157, 467] on span "Brand Safety" at bounding box center [114, 474] width 121 height 29
click at [157, 471] on span "button" at bounding box center [148, 474] width 19 height 7
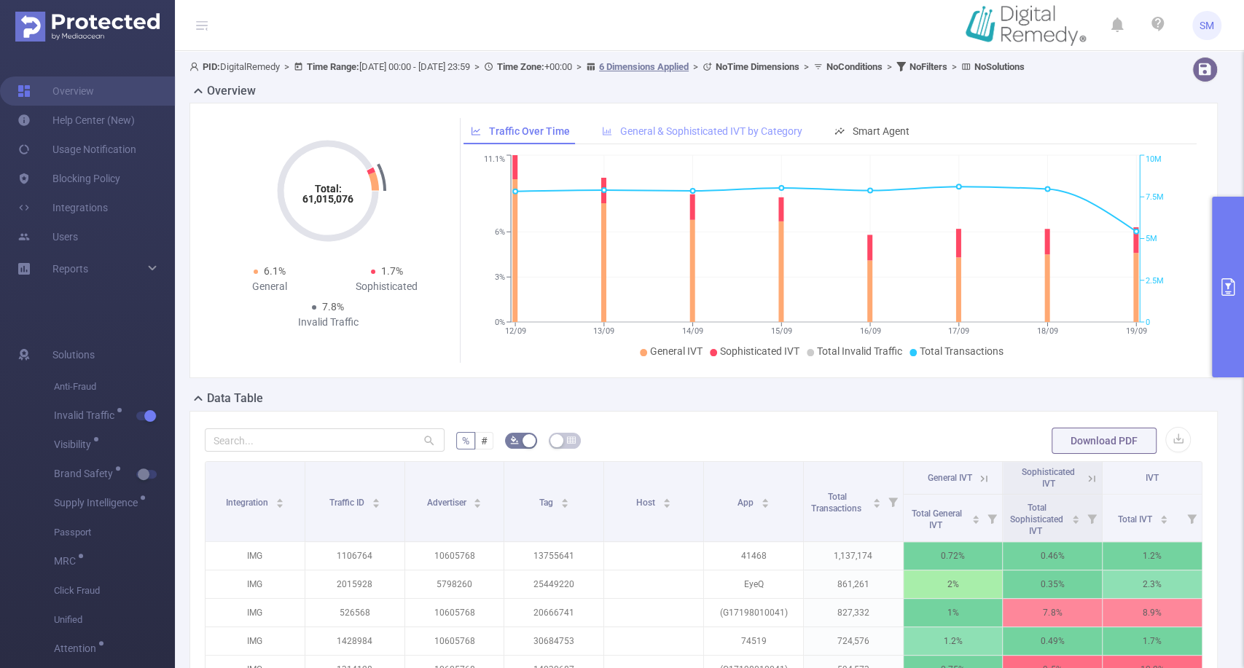
click at [653, 137] on span "General & Sophisticated IVT by Category" at bounding box center [711, 131] width 182 height 12
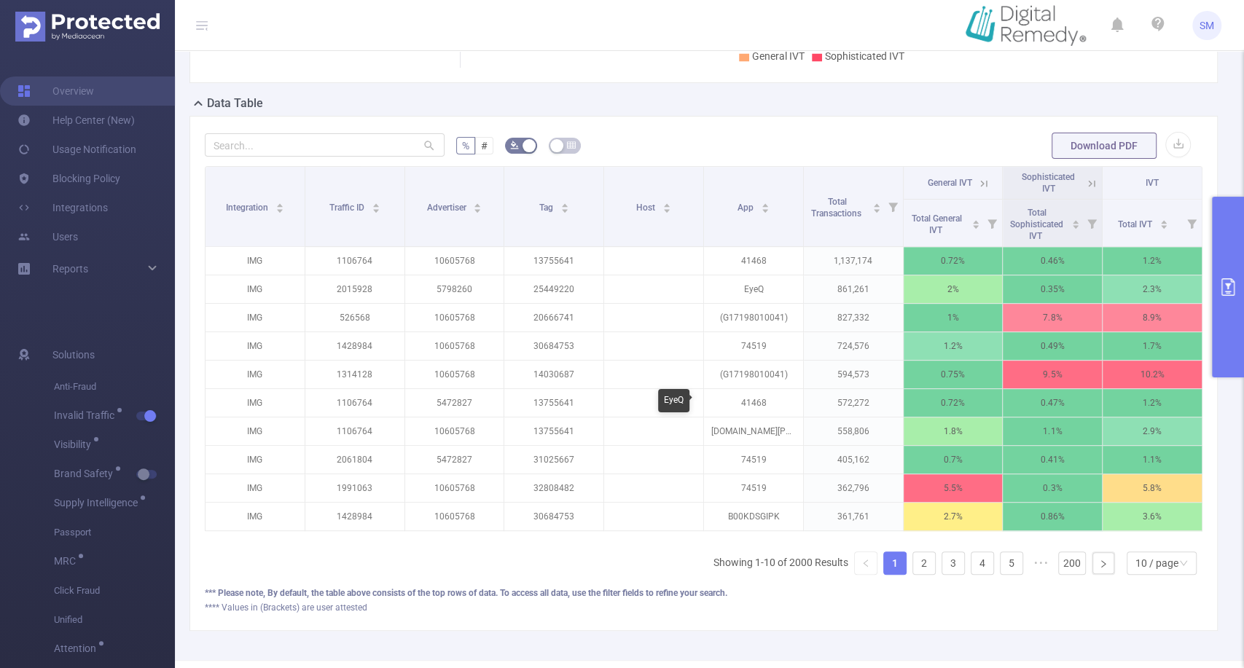
scroll to position [294, 0]
click at [1085, 191] on icon at bounding box center [1091, 184] width 13 height 13
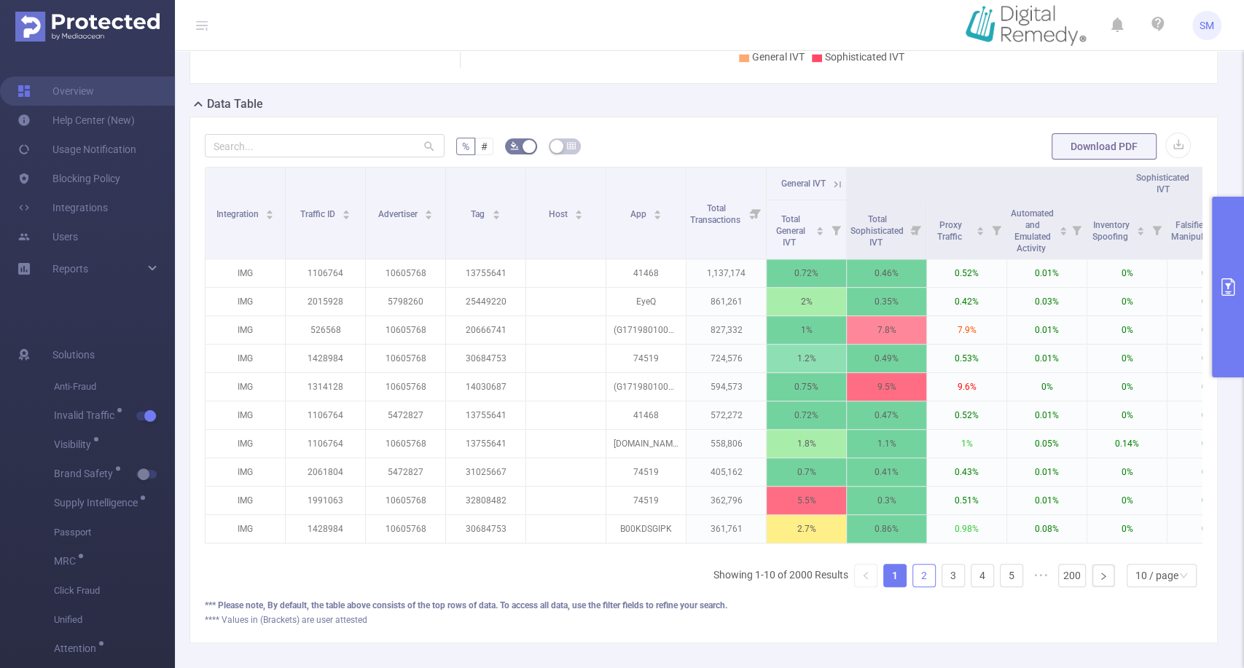
click at [913, 587] on link "2" at bounding box center [924, 576] width 22 height 22
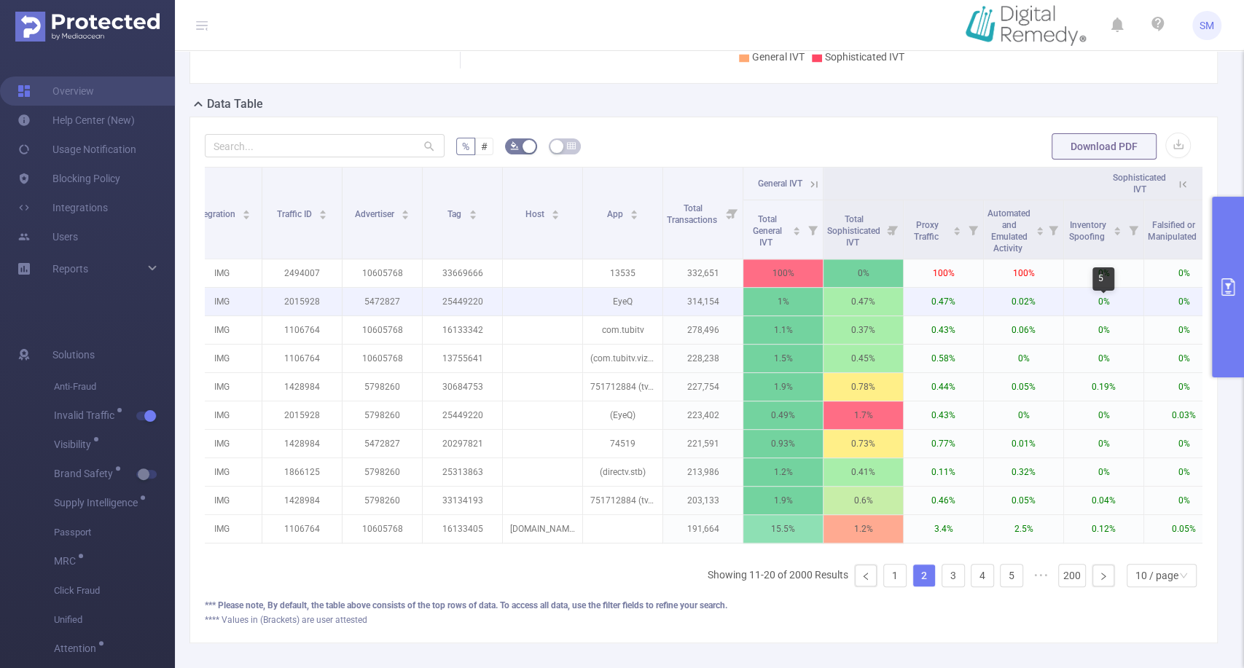
scroll to position [0, 0]
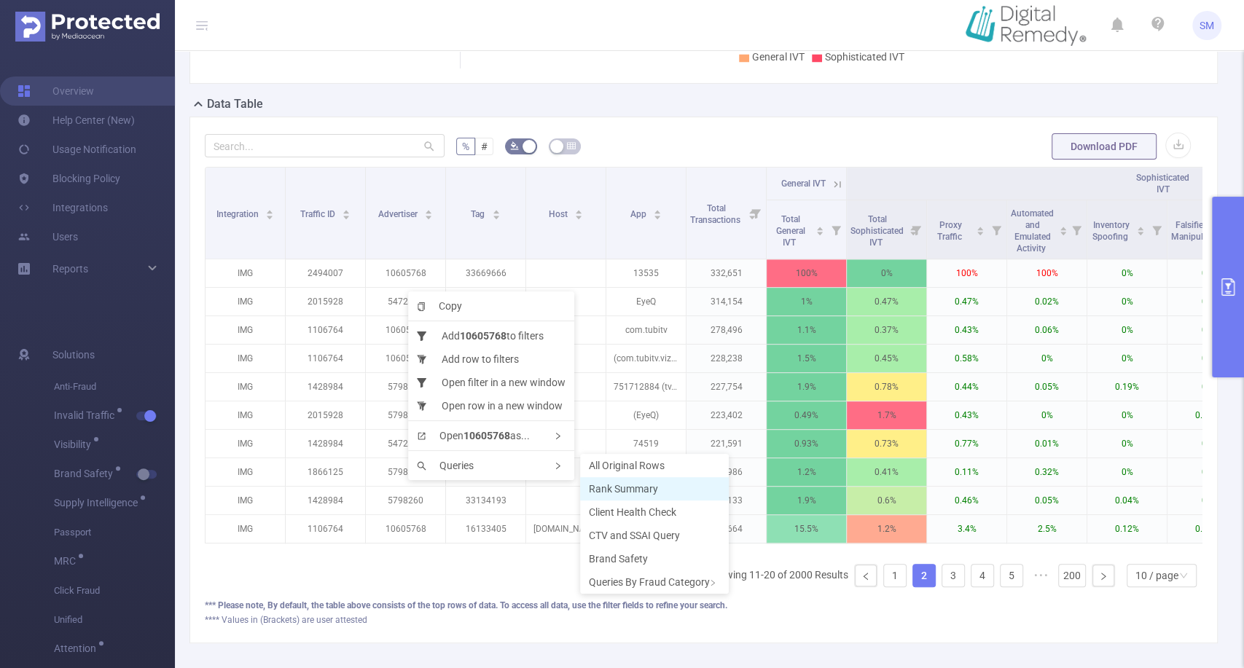
click at [618, 494] on span "Rank Summary" at bounding box center [623, 489] width 69 height 12
